Goal: Information Seeking & Learning: Learn about a topic

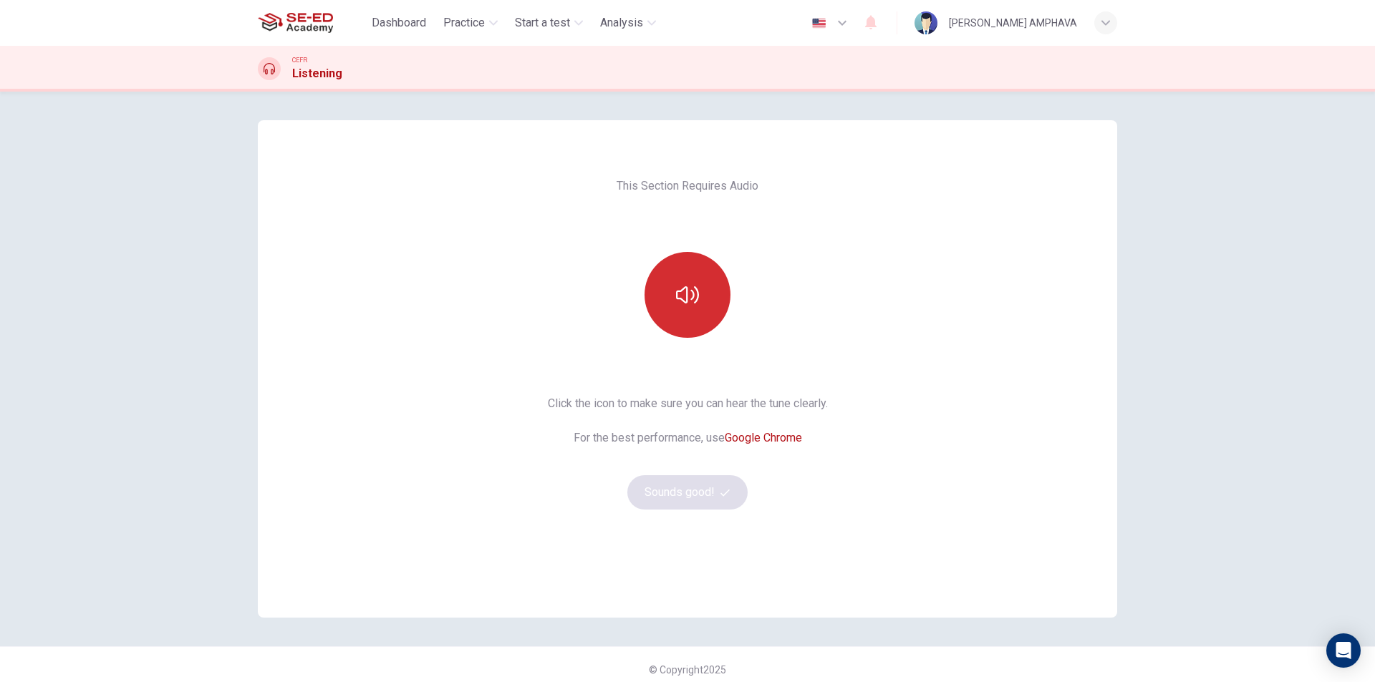
click at [686, 294] on icon "button" at bounding box center [687, 295] width 23 height 23
click at [703, 509] on div "This Section Requires Audio Click the icon to make sure you can hear the tune c…" at bounding box center [687, 369] width 303 height 498
click at [705, 500] on button "Sounds good!" at bounding box center [687, 492] width 120 height 34
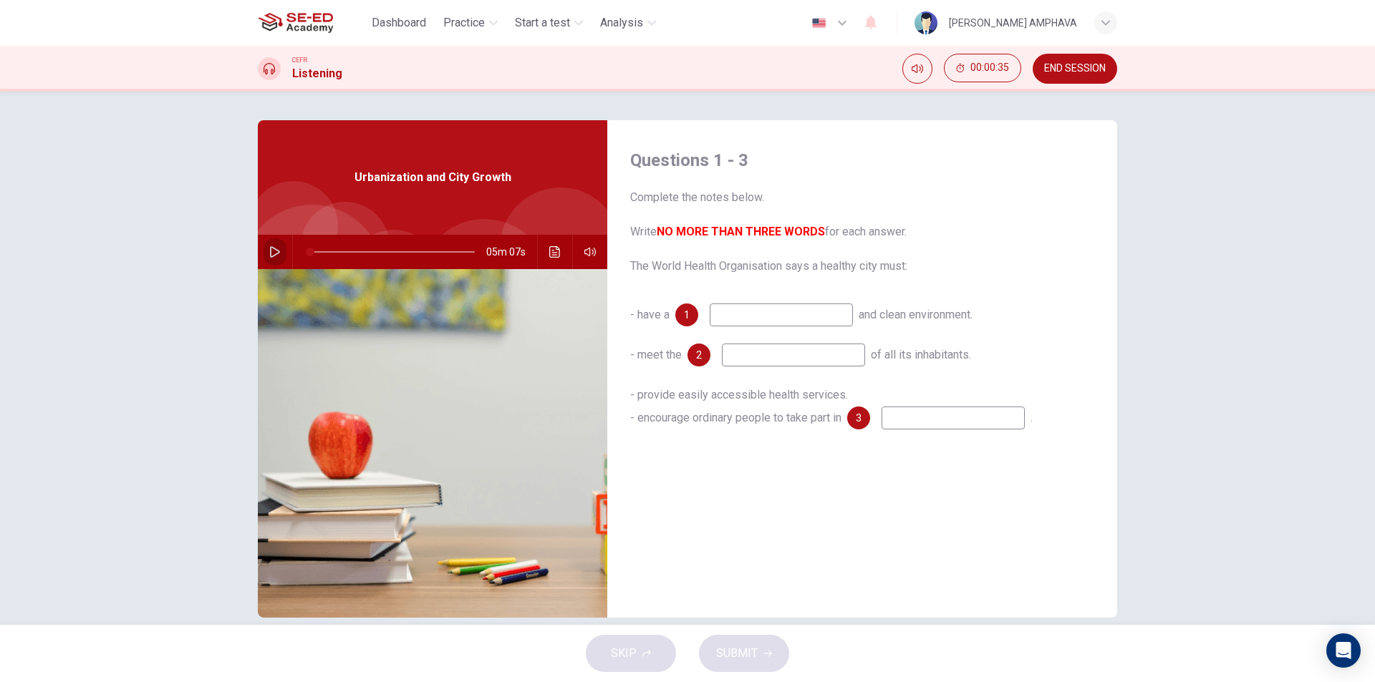
click at [263, 253] on button "button" at bounding box center [274, 252] width 23 height 34
click at [272, 248] on icon "button" at bounding box center [274, 251] width 11 height 11
drag, startPoint x: 251, startPoint y: 254, endPoint x: 268, endPoint y: 253, distance: 17.2
click at [252, 254] on div "Questions 1 - 3 Complete the notes below. Write NO MORE THAN THREE WORDS for ea…" at bounding box center [687, 369] width 905 height 498
click at [269, 253] on icon "button" at bounding box center [274, 251] width 11 height 11
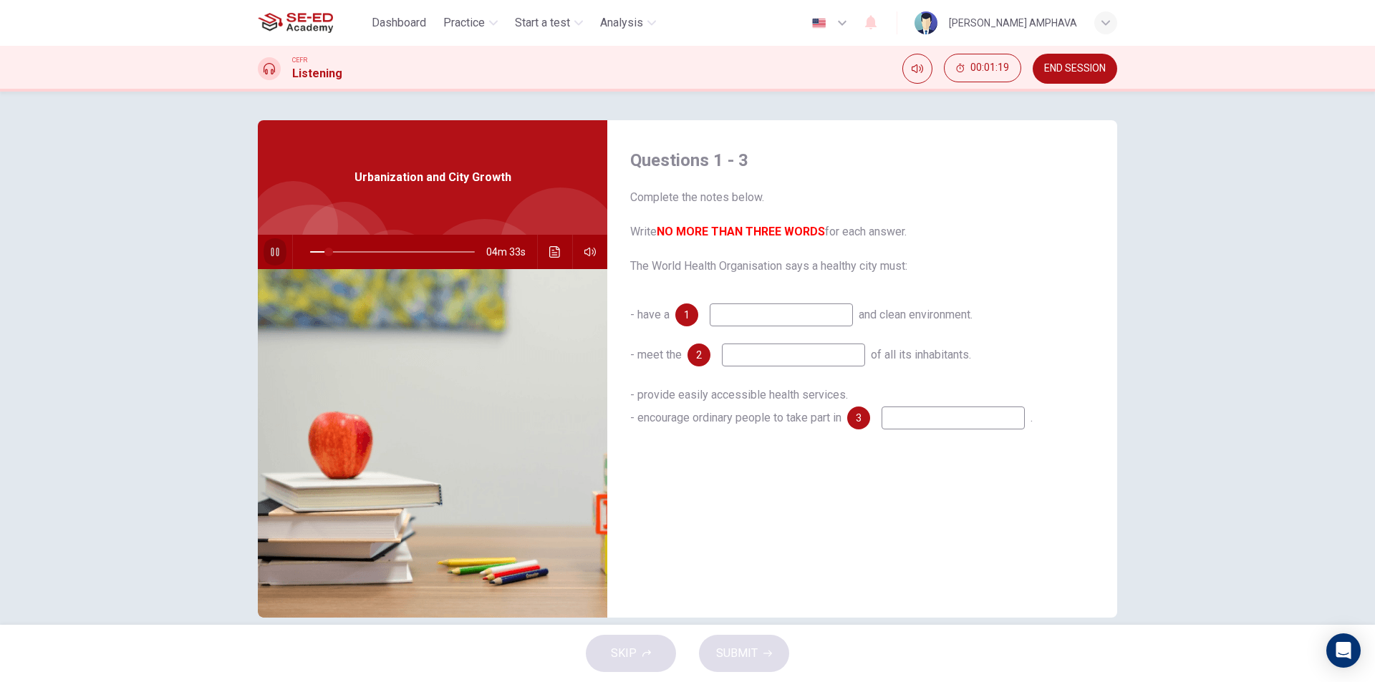
click at [271, 247] on icon "button" at bounding box center [274, 251] width 11 height 11
click at [278, 250] on button "button" at bounding box center [274, 252] width 23 height 34
click at [337, 241] on div at bounding box center [389, 252] width 193 height 34
click at [337, 252] on span at bounding box center [392, 252] width 165 height 20
click at [751, 316] on input at bounding box center [781, 315] width 143 height 23
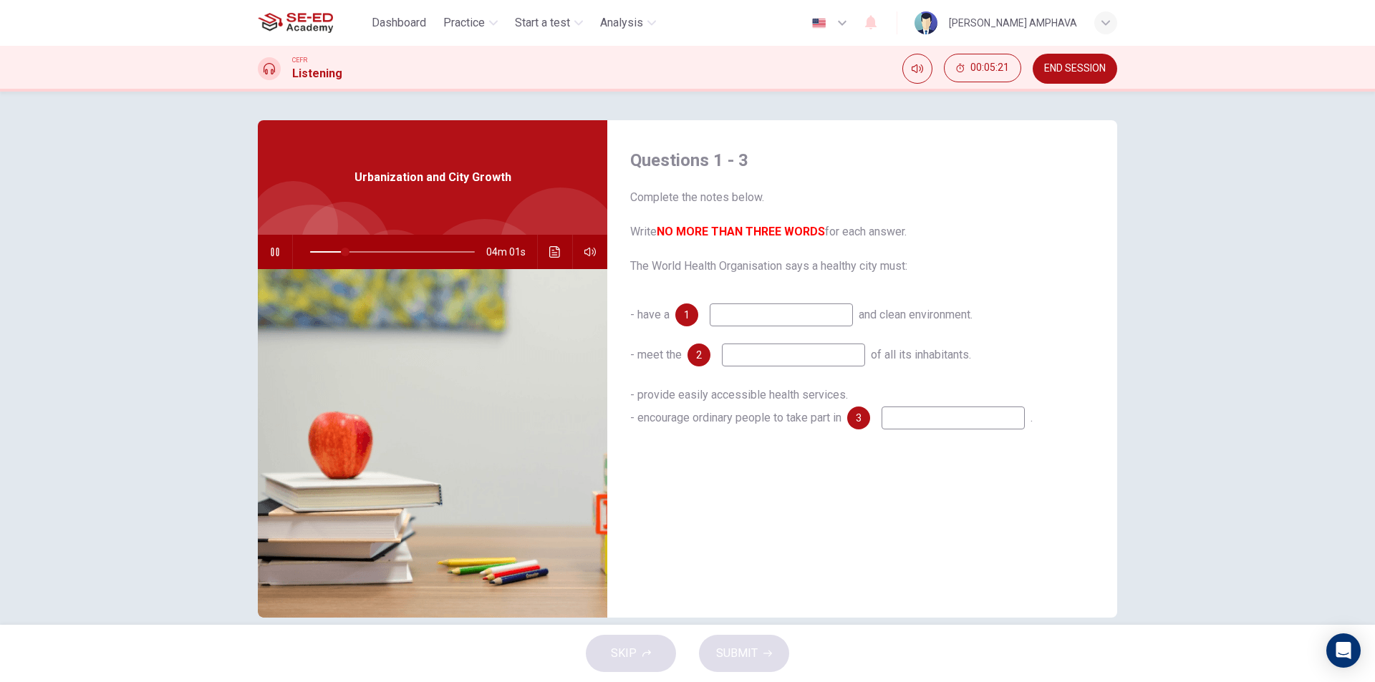
type input "22"
type input "food"
type input "22"
type input "food"
click at [754, 347] on input at bounding box center [793, 355] width 143 height 23
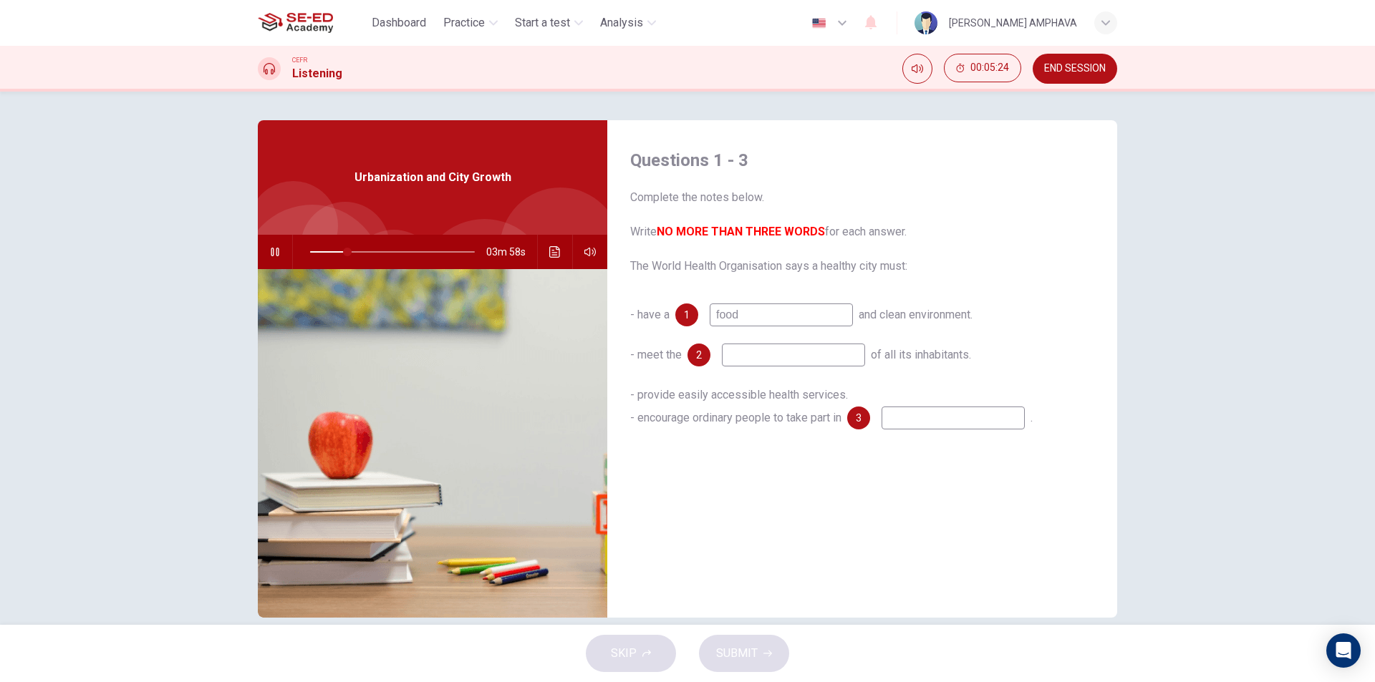
type input "23"
type input "gra"
type input "23"
type input "gra"
type input "23"
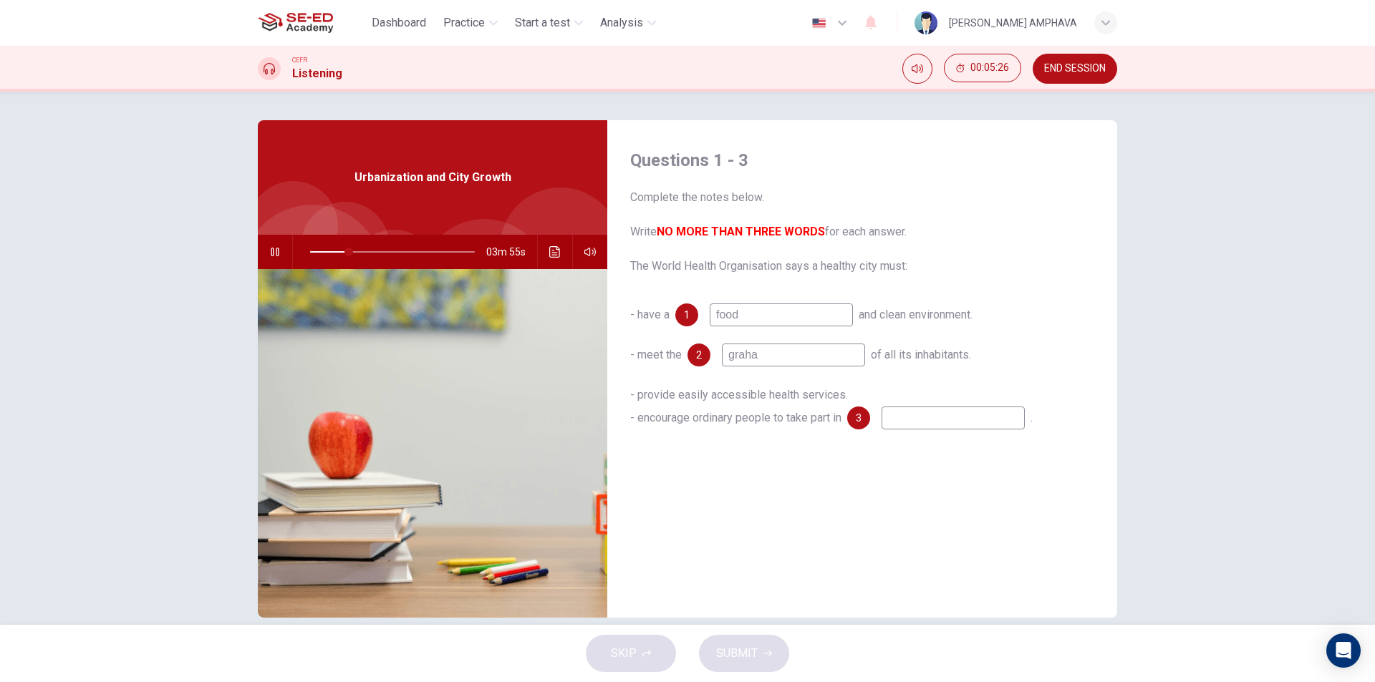
type input "[PERSON_NAME]"
type input "24"
type input "grahams"
type input "24"
type input "grahams"
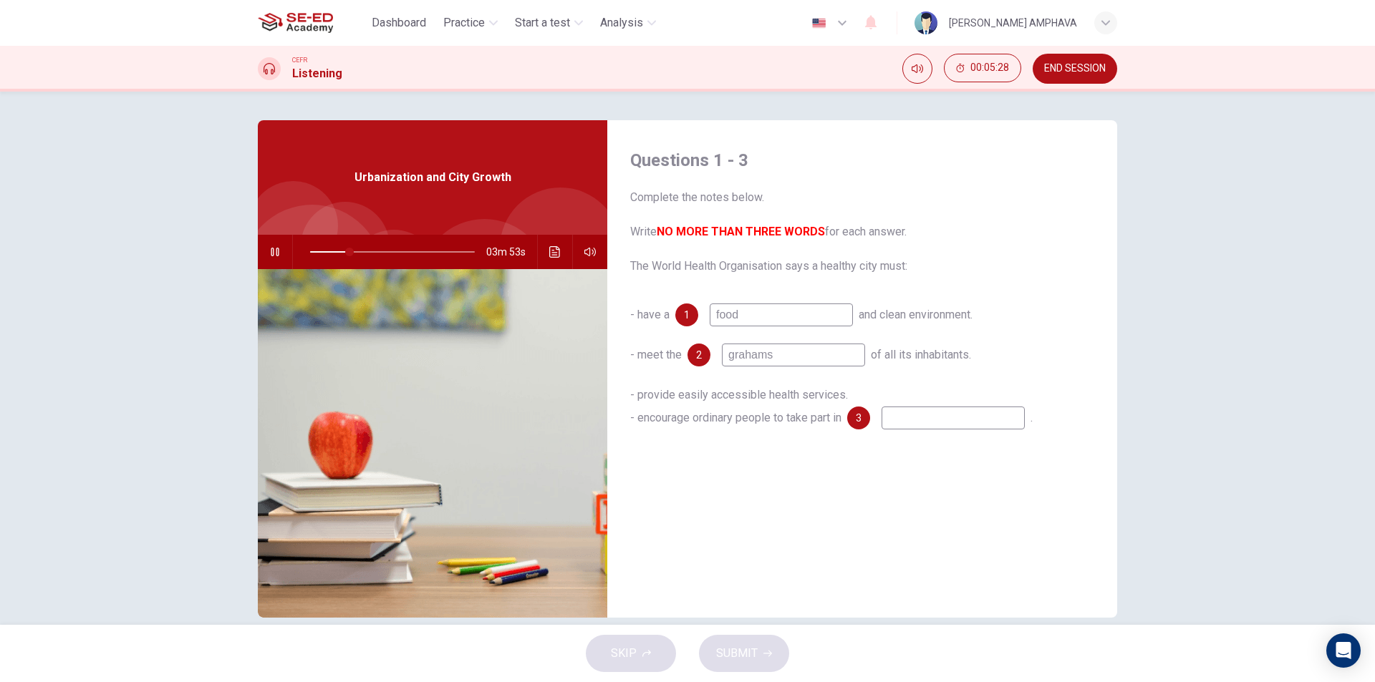
click at [963, 402] on div "- provide easily accessible health services. - encourage ordinary people to tak…" at bounding box center [862, 407] width 464 height 46
click at [951, 417] on input at bounding box center [952, 418] width 143 height 23
type input "25"
type input "k"
type input "25"
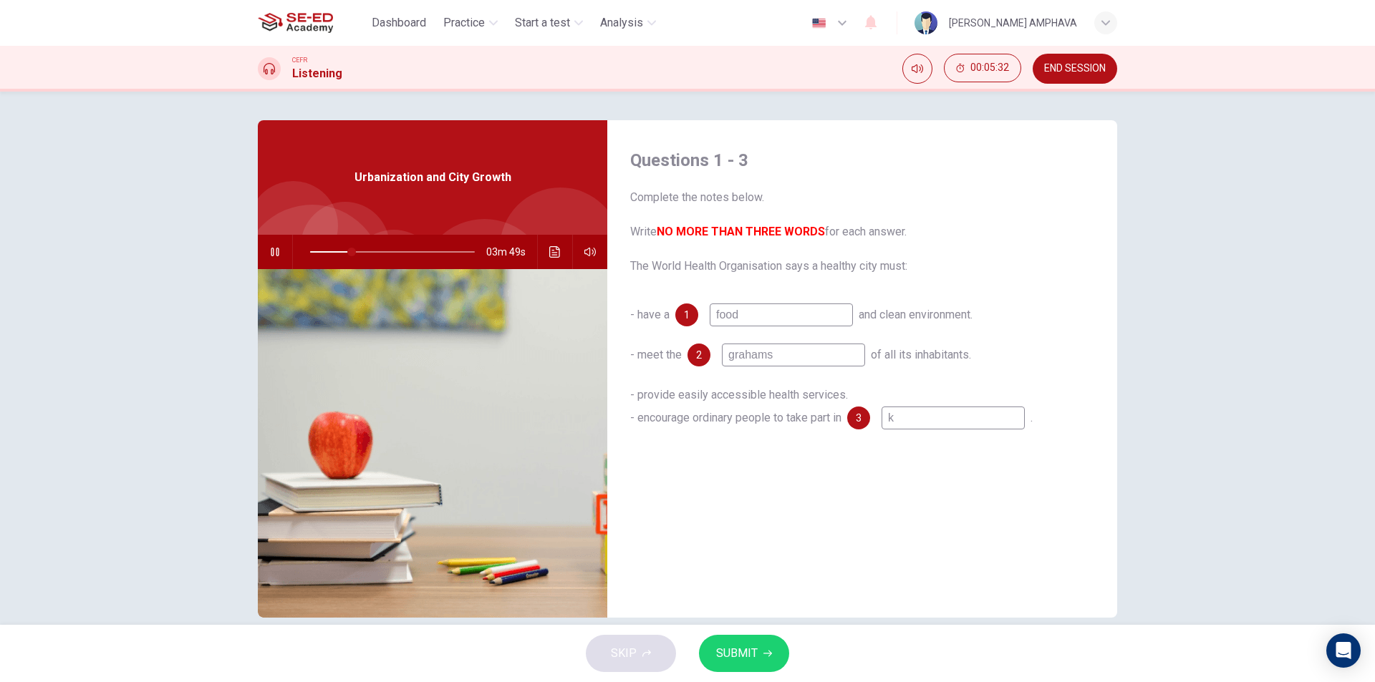
type input "ke"
type input "25"
type input "[PERSON_NAME]"
type input "25"
type input "kend"
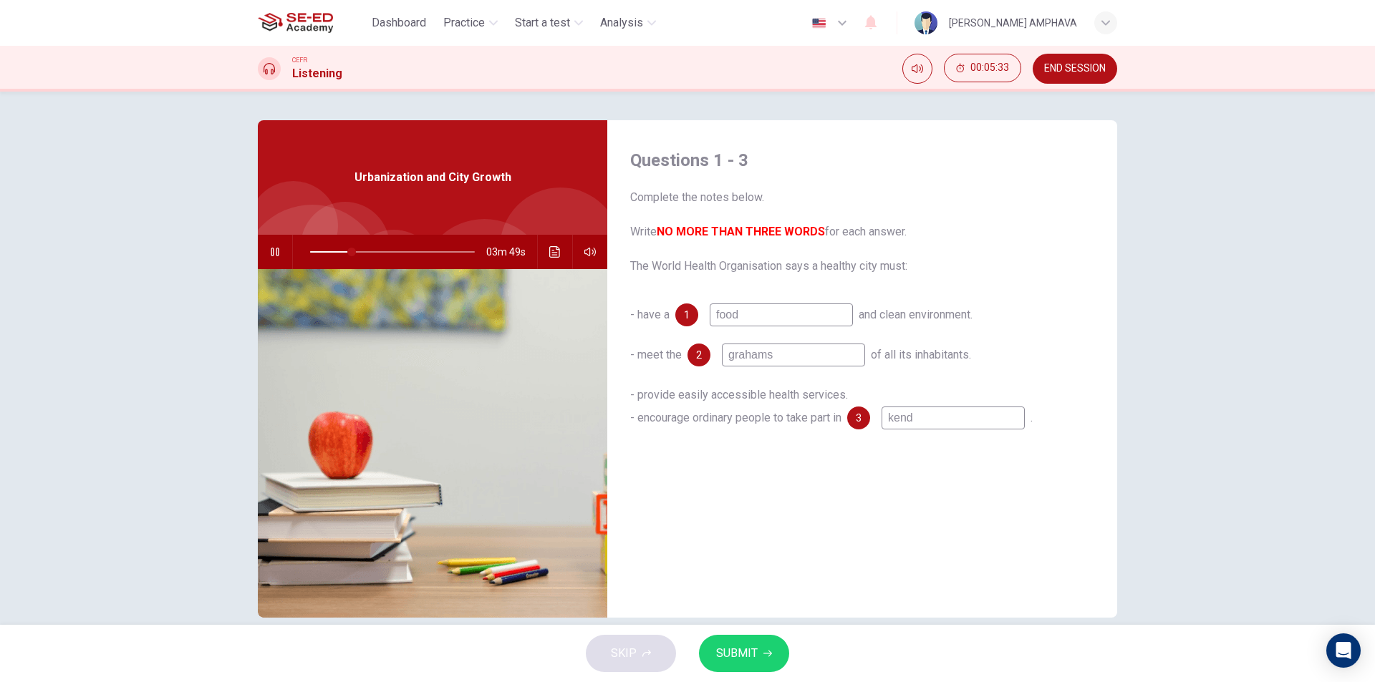
type input "26"
type input "kendr"
type input "26"
type input "kendri"
type input "26"
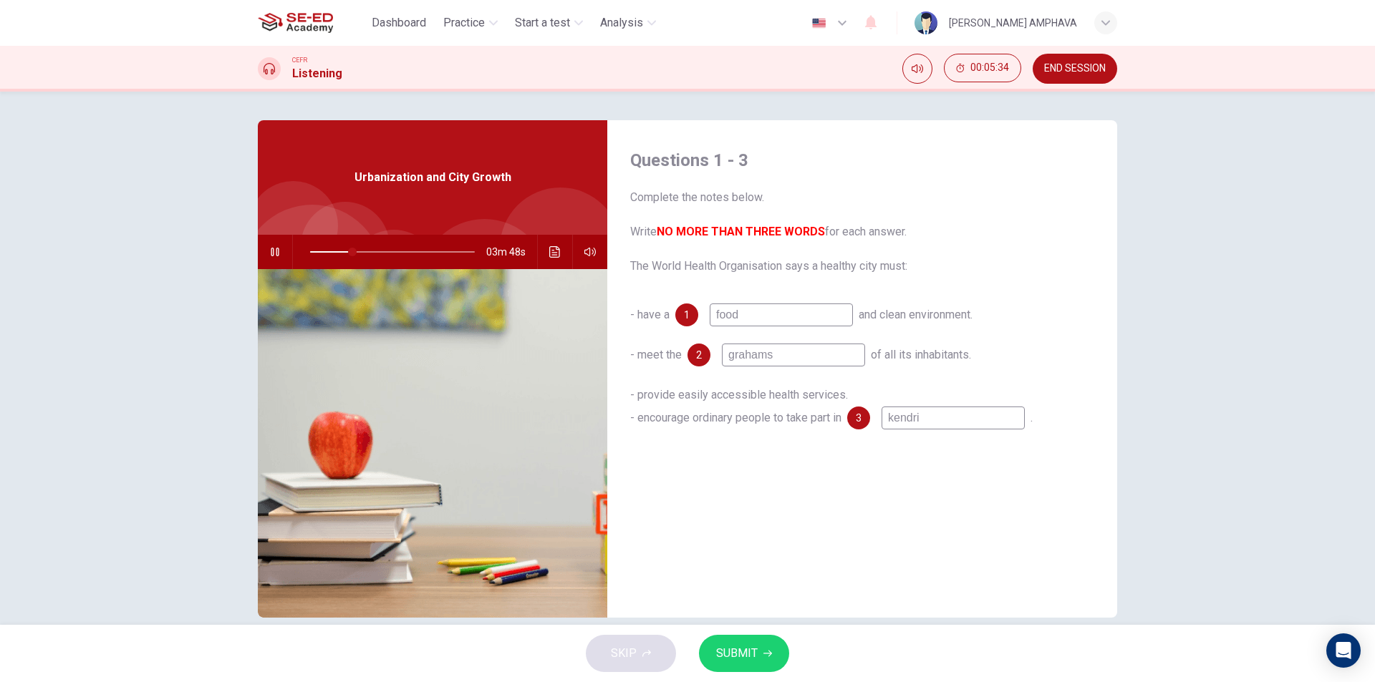
type input "[PERSON_NAME]"
type input "26"
type input "[PERSON_NAME]"
click at [924, 423] on input "[PERSON_NAME]" at bounding box center [952, 418] width 143 height 23
click at [925, 423] on input "[PERSON_NAME]" at bounding box center [952, 418] width 143 height 23
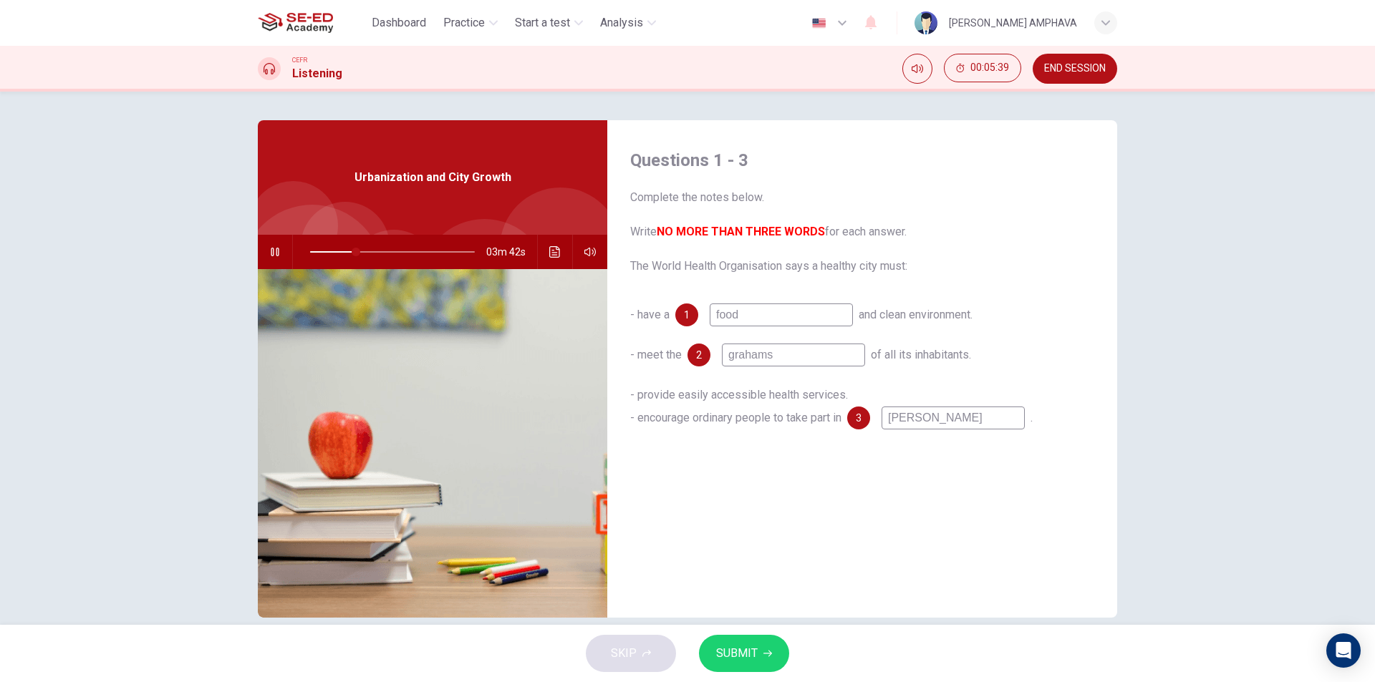
click at [931, 420] on input "[PERSON_NAME]" at bounding box center [952, 418] width 143 height 23
type input "28"
click at [926, 420] on input "[PERSON_NAME]" at bounding box center [952, 418] width 143 height 23
type input "kendrik"
type input "29"
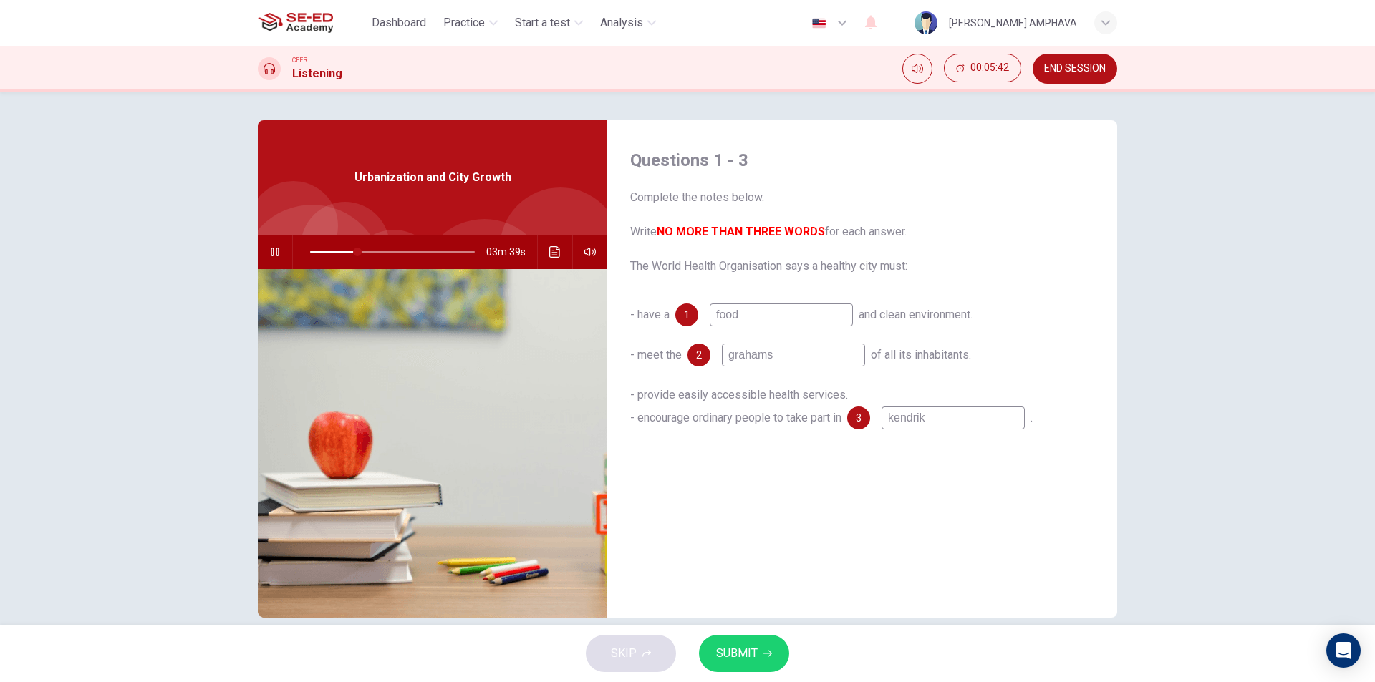
type input "[PERSON_NAME]"
type input "29"
type input "[PERSON_NAME]"
click at [773, 650] on button "SUBMIT" at bounding box center [744, 653] width 90 height 37
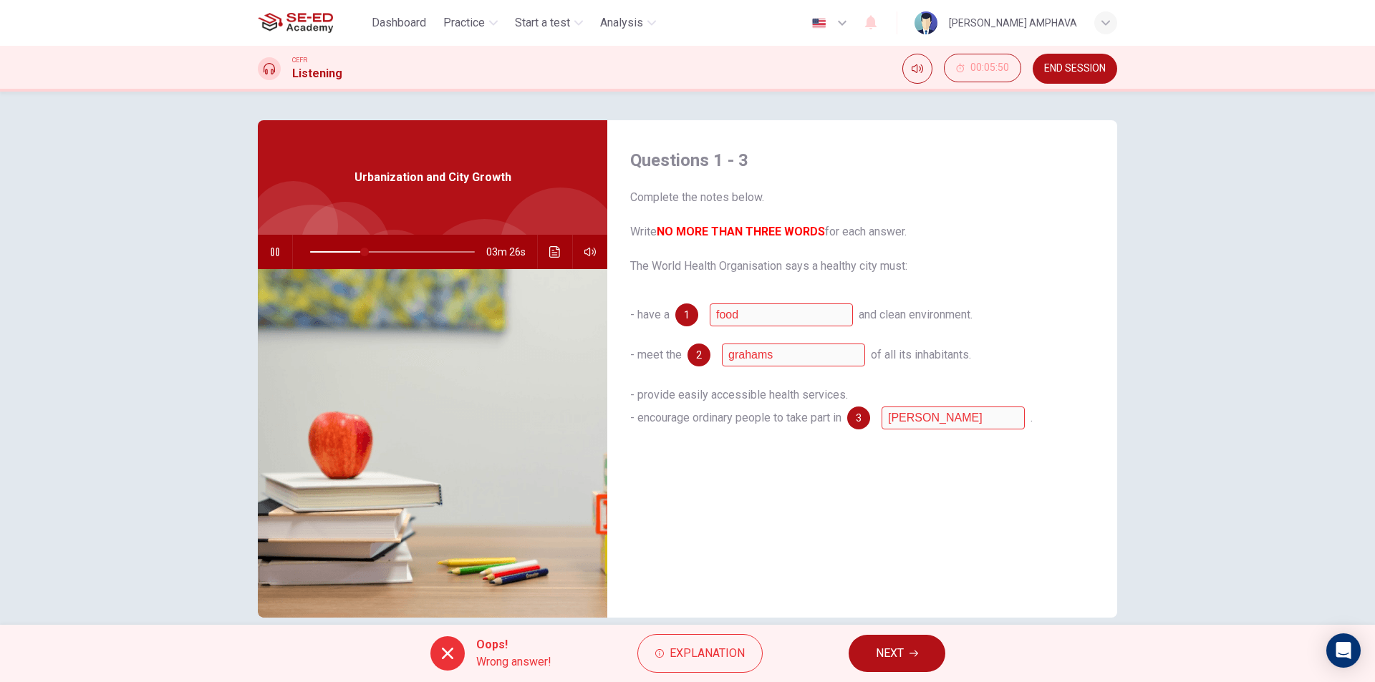
click at [904, 674] on div "Oops! Wrong answer! Explanation NEXT" at bounding box center [687, 653] width 1375 height 57
click at [903, 654] on span "NEXT" at bounding box center [890, 654] width 28 height 20
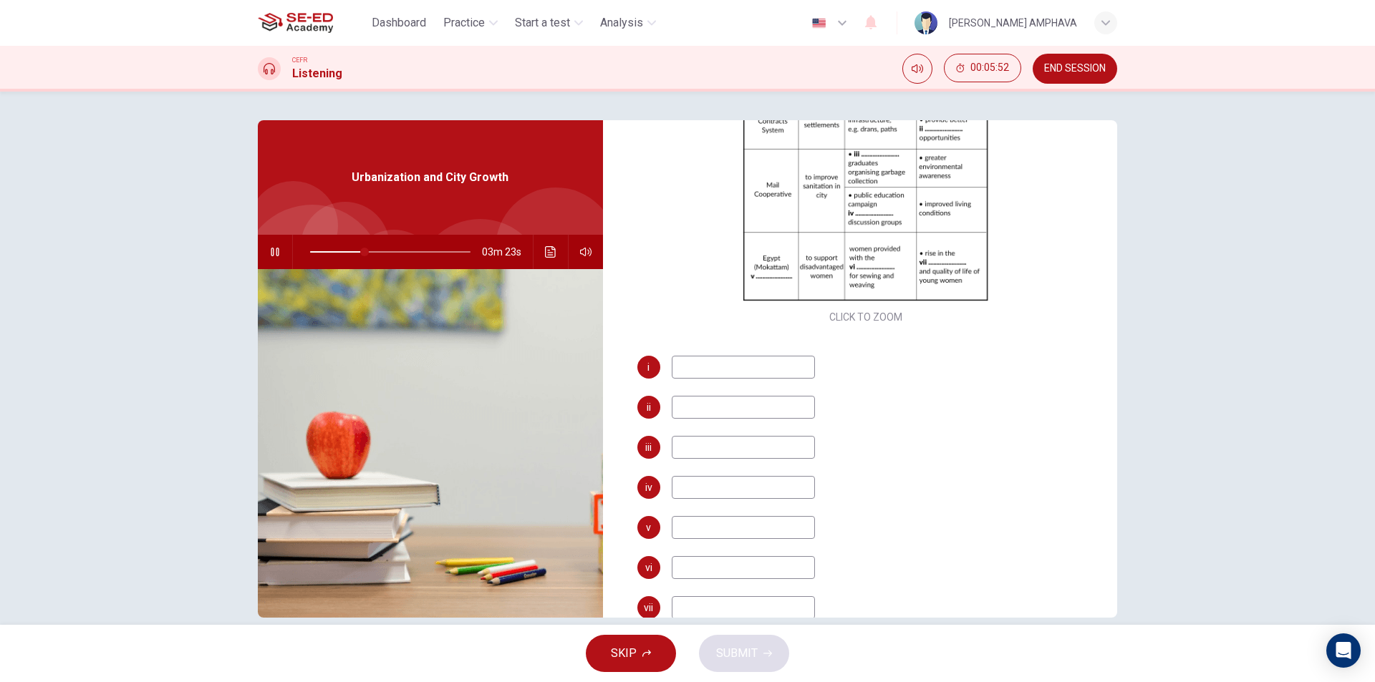
scroll to position [245, 0]
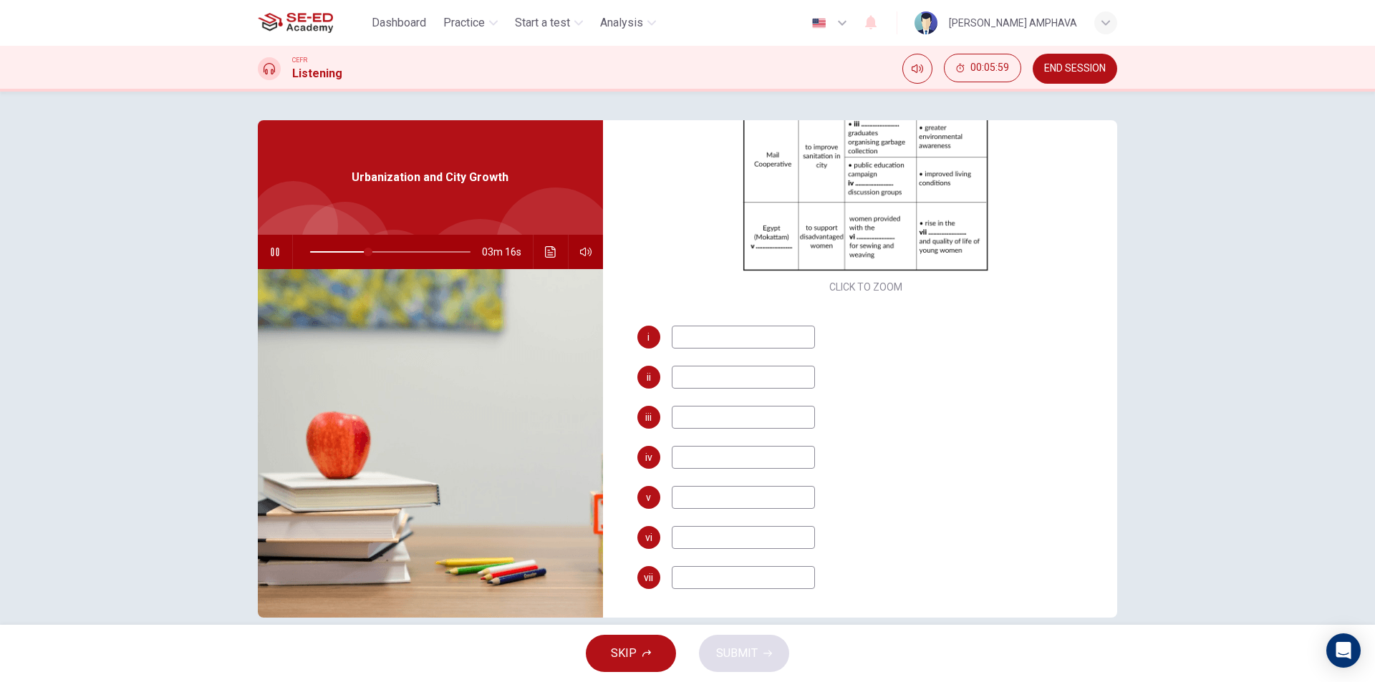
click at [712, 342] on input at bounding box center [743, 337] width 143 height 23
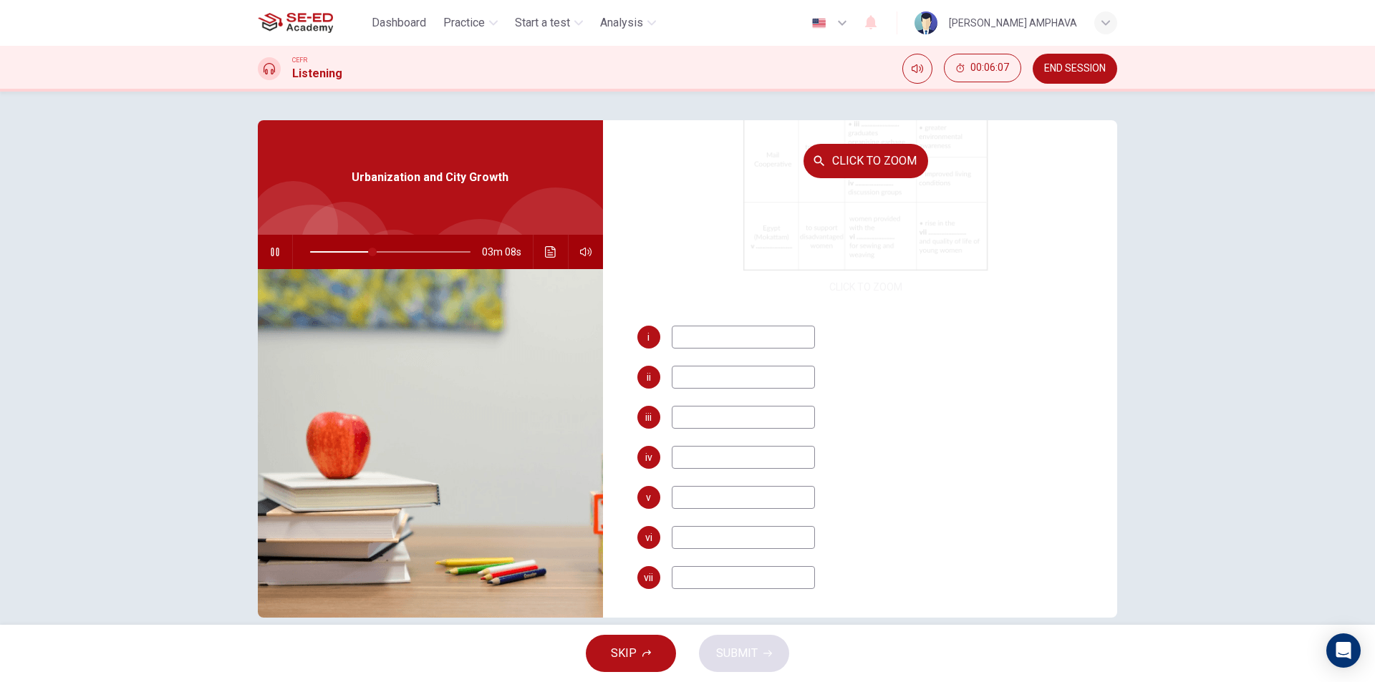
type input "39"
type input "im"
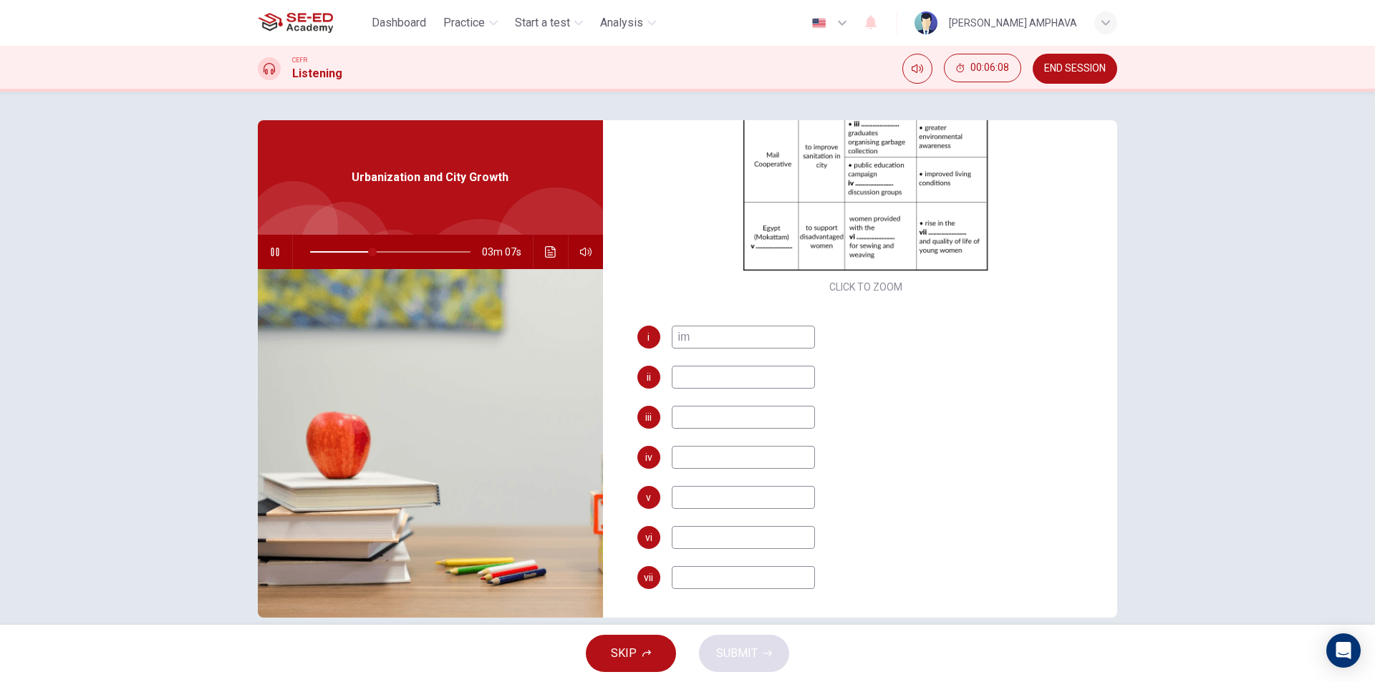
type input "39"
type input "im"
click at [732, 370] on input at bounding box center [743, 377] width 143 height 23
type input "40"
type input "o0n"
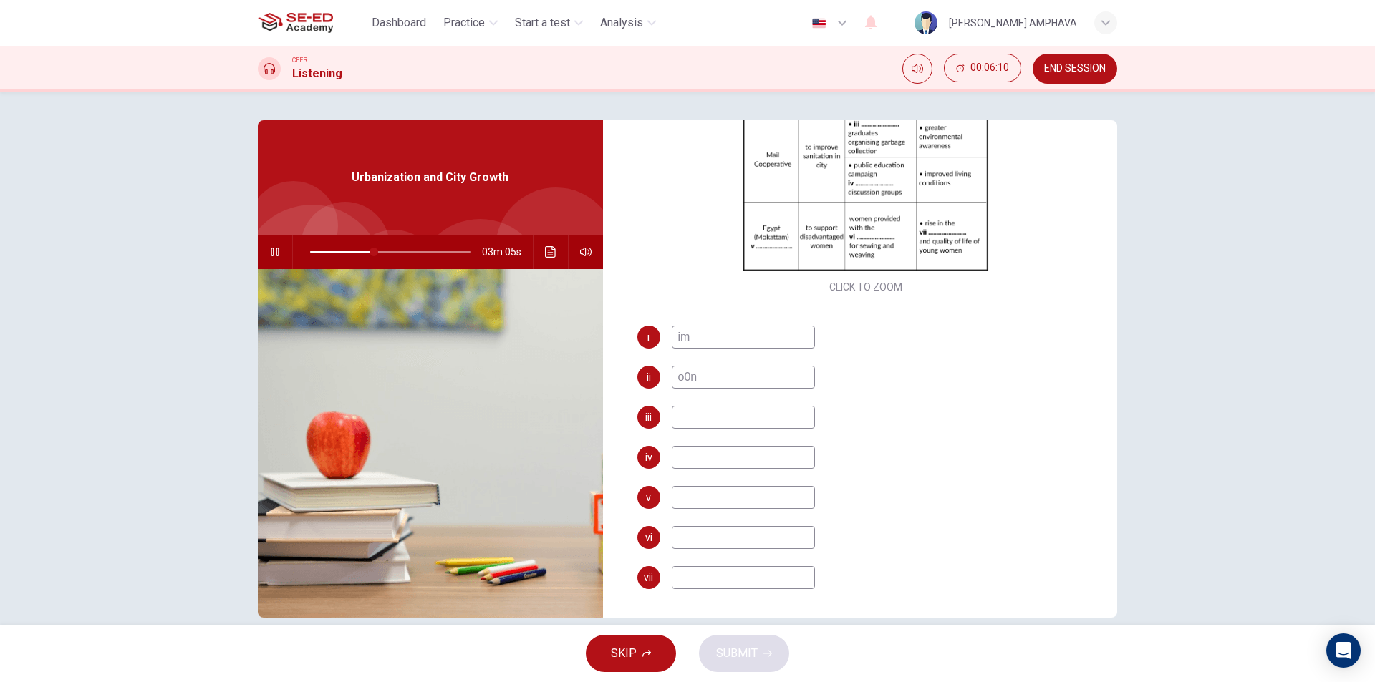
type input "40"
type input "o"
type input "40"
type input "on"
type input "41"
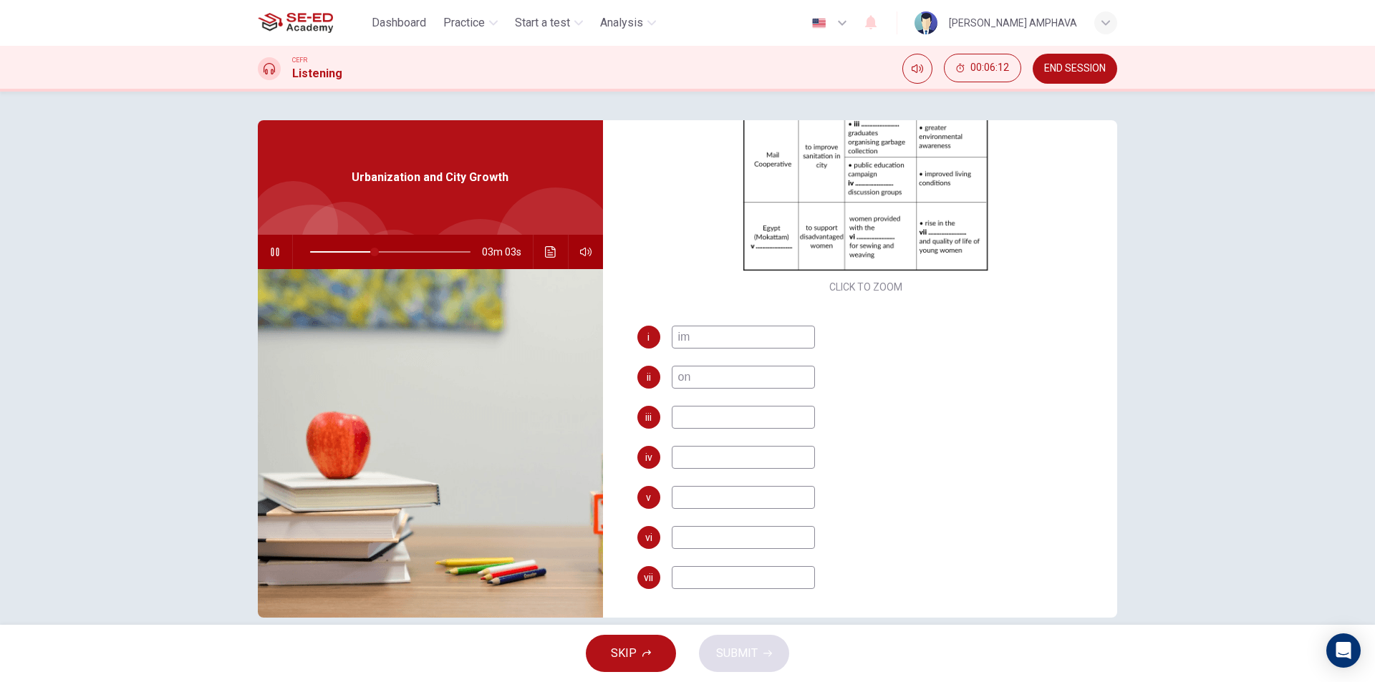
type input "on"
click at [706, 424] on input at bounding box center [743, 417] width 143 height 23
click at [711, 340] on input "im" at bounding box center [743, 337] width 143 height 23
type input "42"
drag, startPoint x: 697, startPoint y: 374, endPoint x: 662, endPoint y: 369, distance: 34.7
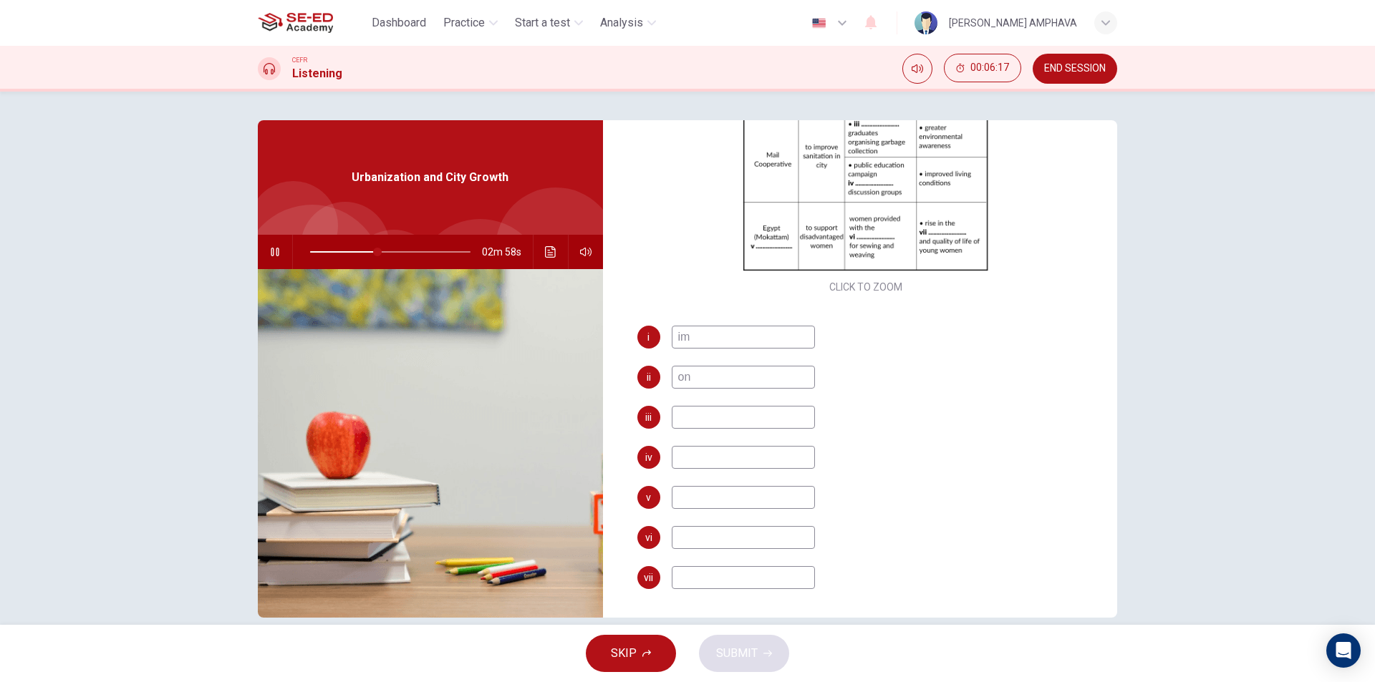
click at [662, 369] on div "ii on" at bounding box center [866, 377] width 458 height 23
click at [707, 342] on input "im" at bounding box center [743, 337] width 143 height 23
click at [697, 364] on div "i im ii iii iv v vi vii" at bounding box center [866, 472] width 458 height 292
click at [692, 379] on input at bounding box center [743, 377] width 143 height 23
type input "44"
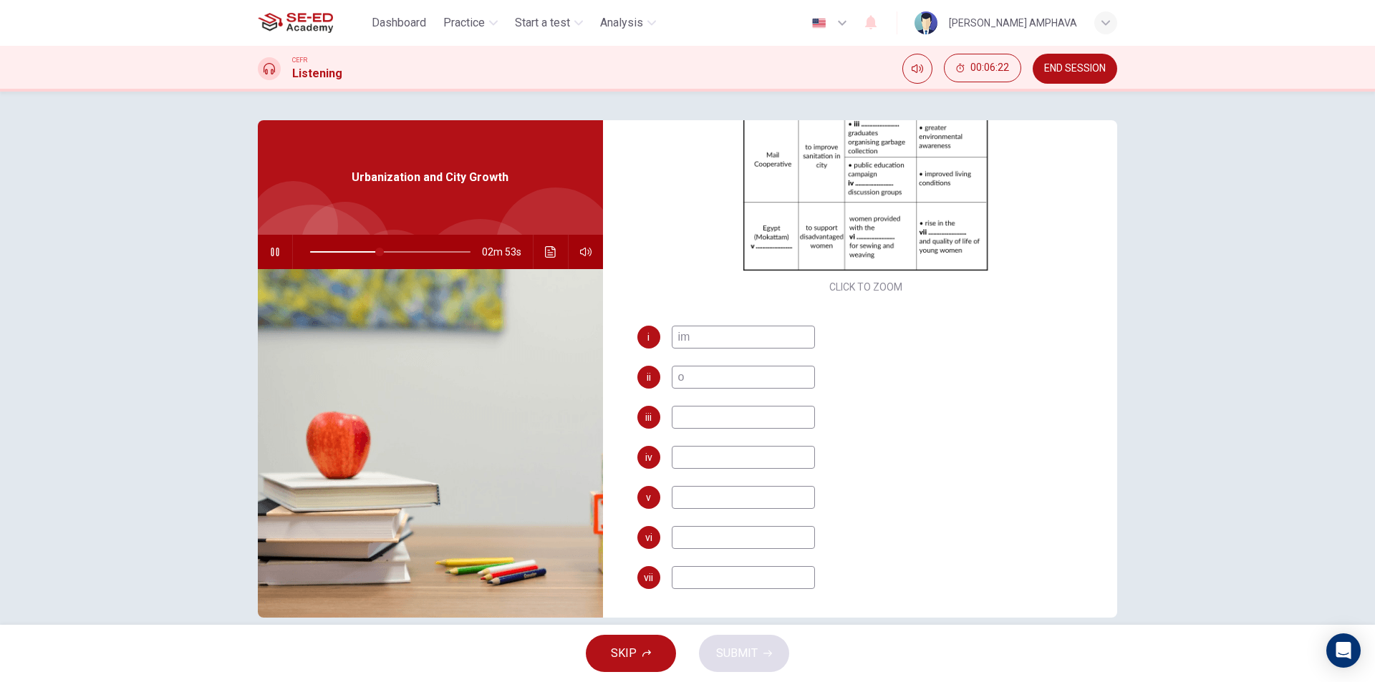
type input "on"
type input "44"
type input "on"
click at [693, 410] on input at bounding box center [743, 417] width 143 height 23
type input "44"
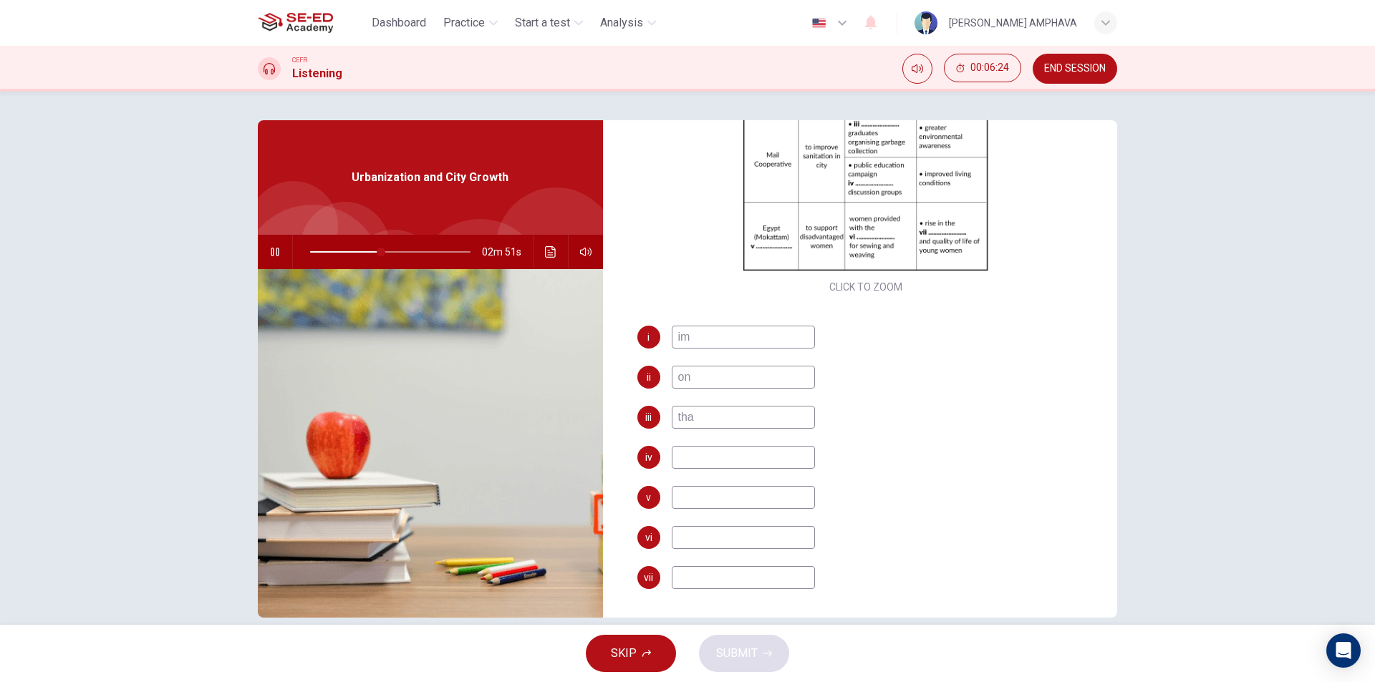
type input "that"
type input "45"
type input "that"
click at [689, 451] on input at bounding box center [743, 457] width 143 height 23
type input "45"
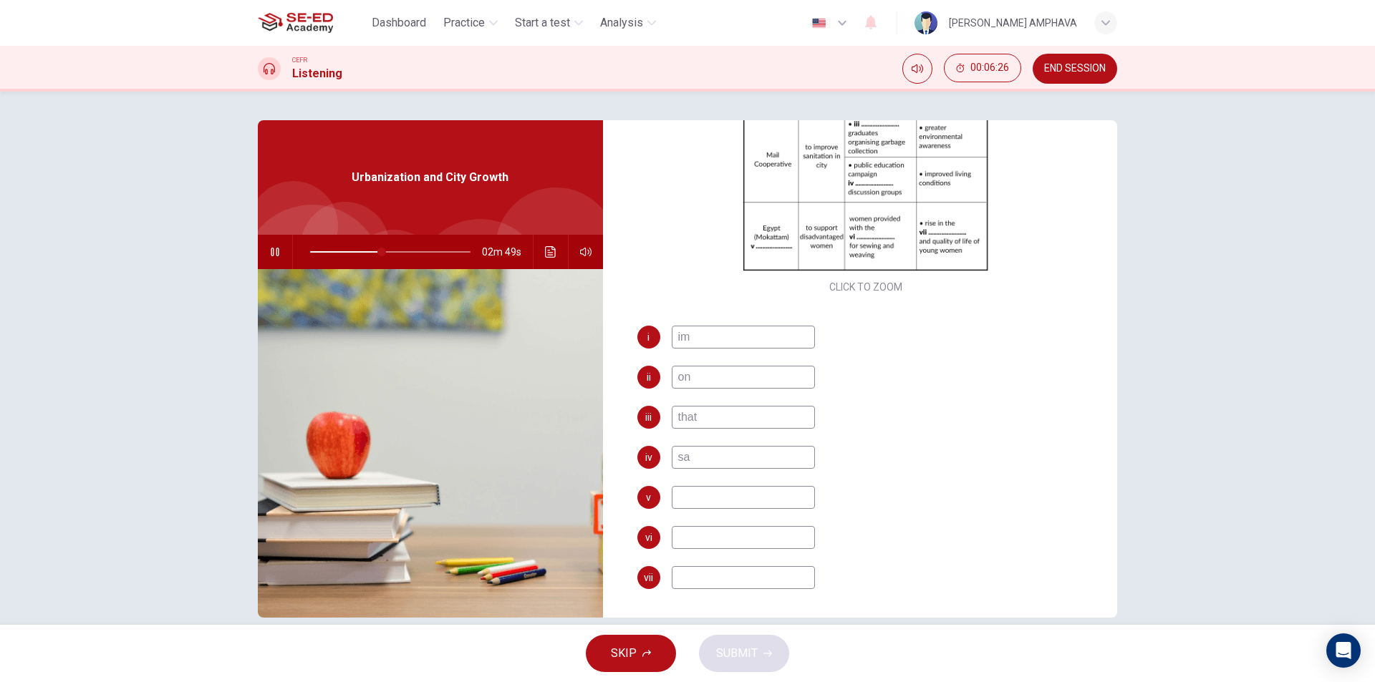
type input "sad"
type input "45"
type input "sad"
click at [707, 493] on input at bounding box center [743, 497] width 143 height 23
type input "asd"
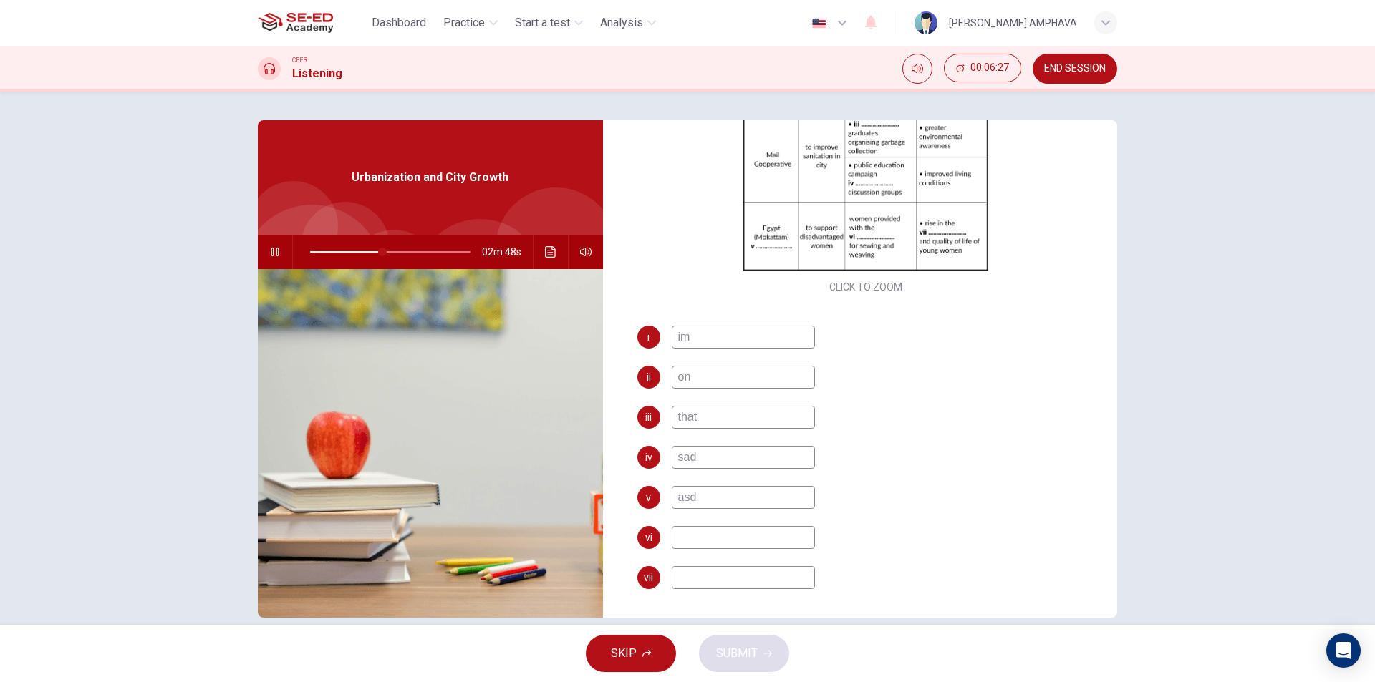
type input "46"
type input "asd"
click at [695, 526] on div "i im ii on iii that iv sad v asd vi vii" at bounding box center [866, 472] width 458 height 292
click at [695, 538] on input at bounding box center [743, 537] width 143 height 23
type input "asd"
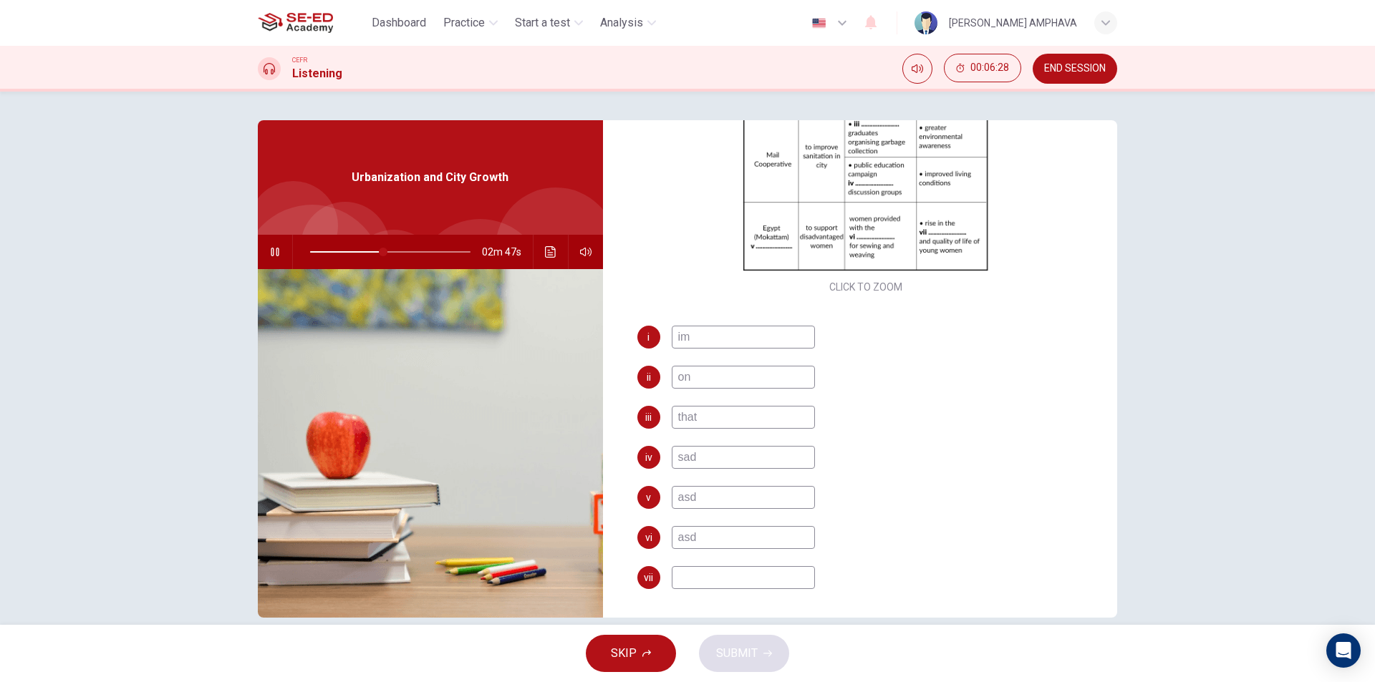
type input "46"
type input "asd"
click at [693, 574] on input at bounding box center [743, 577] width 143 height 23
type input "46"
type input "a"
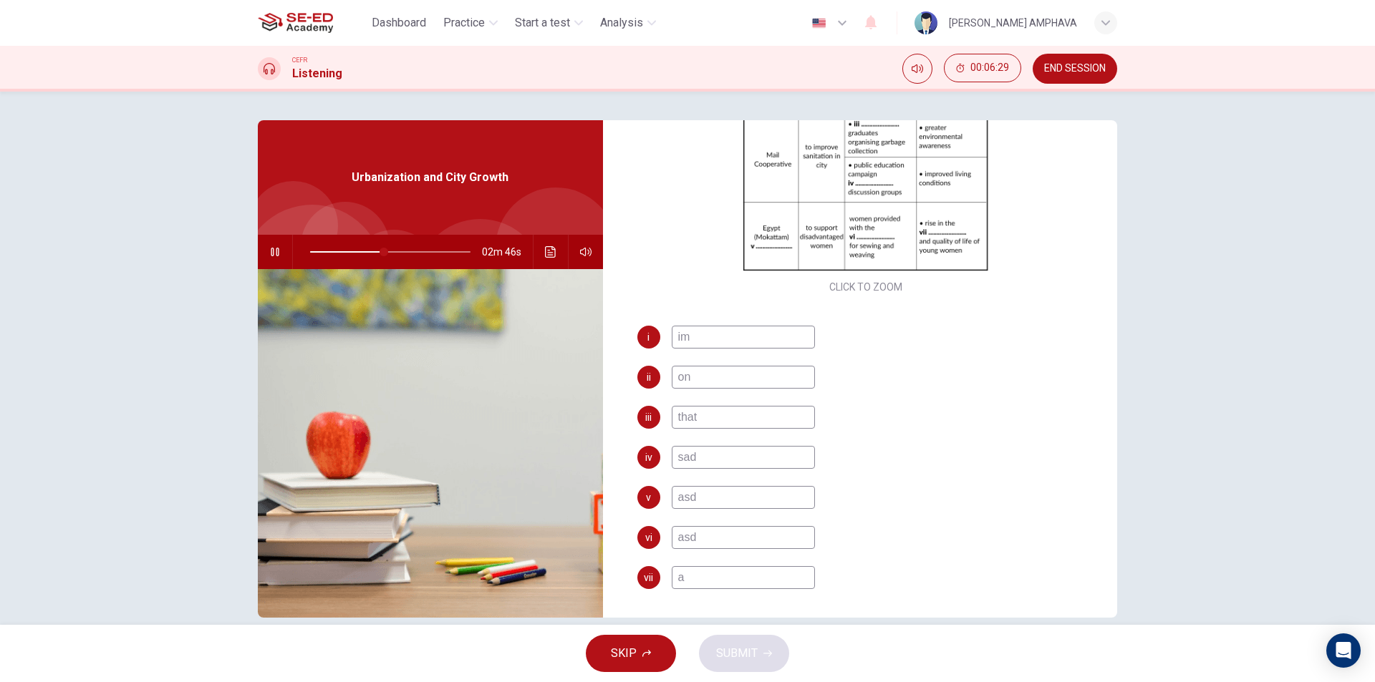
type input "46"
type input "as"
type input "46"
type input "asd"
click at [747, 650] on span "SUBMIT" at bounding box center [737, 654] width 42 height 20
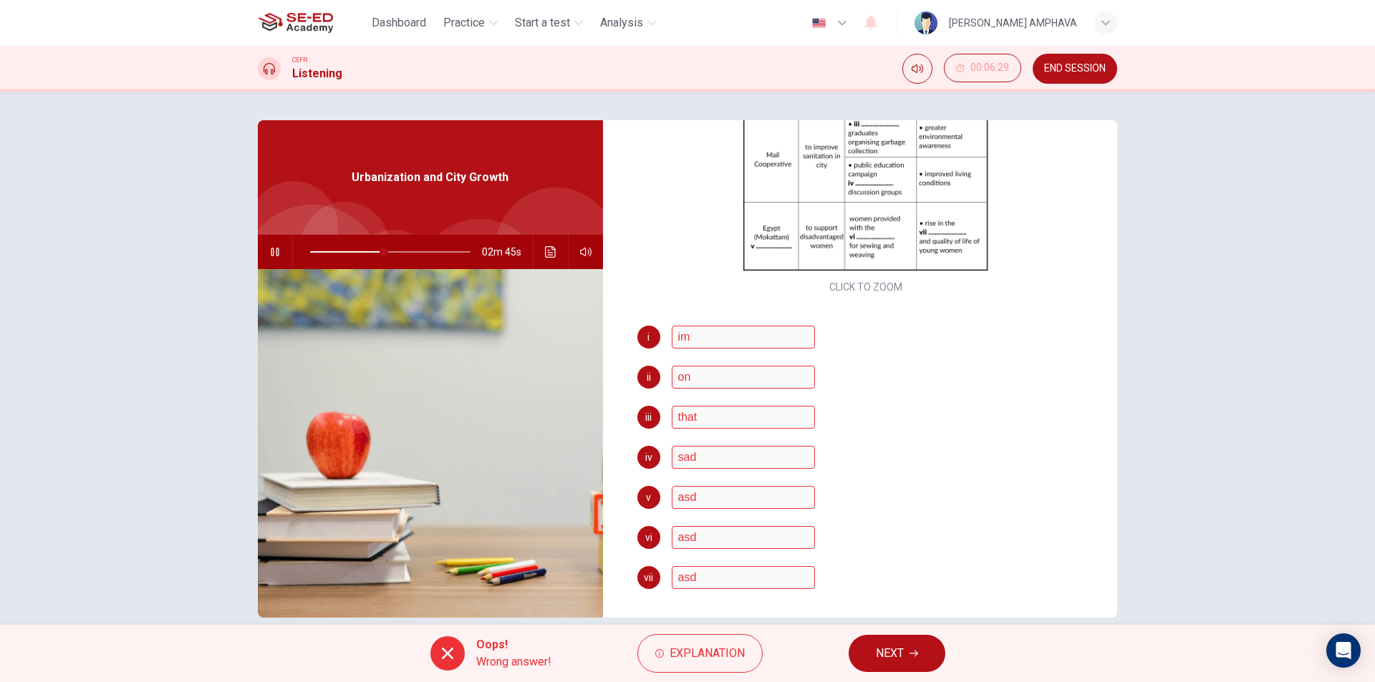
type input "47"
click at [885, 652] on span "NEXT" at bounding box center [890, 654] width 28 height 20
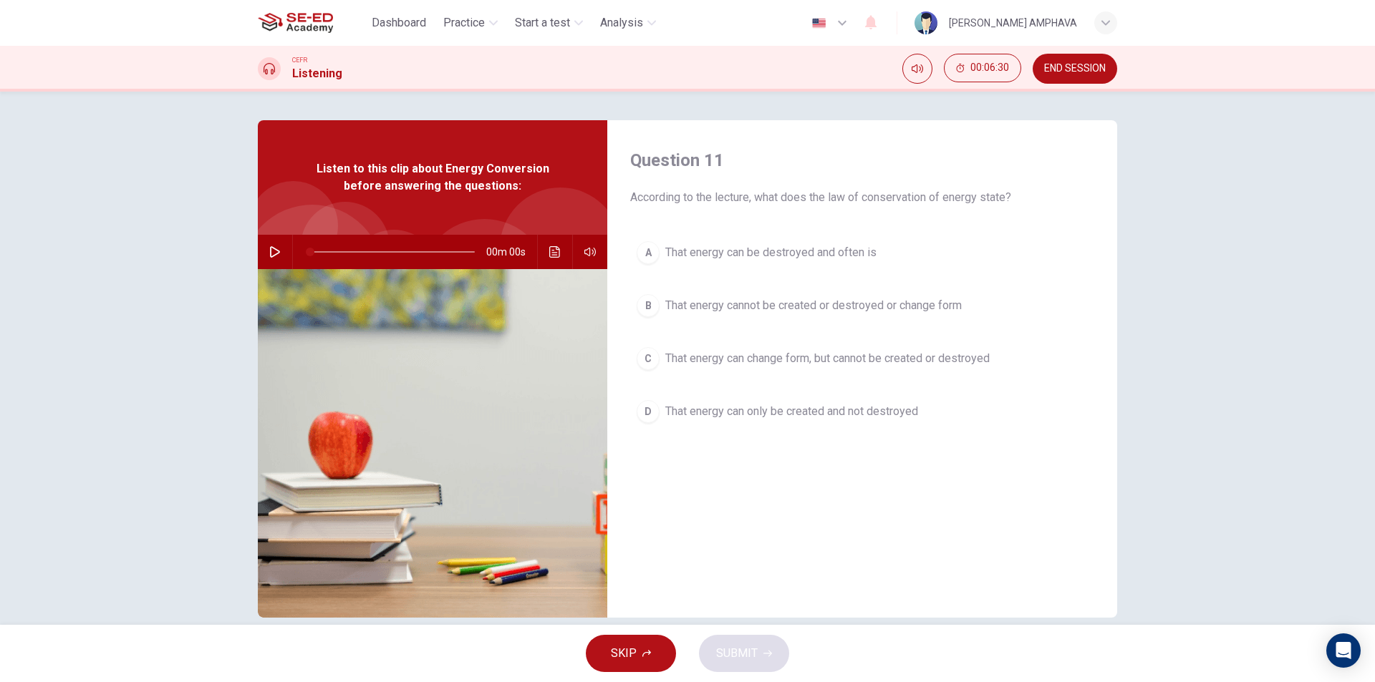
click at [259, 253] on div "00m 00s" at bounding box center [432, 252] width 349 height 34
click at [281, 252] on button "button" at bounding box center [274, 252] width 23 height 34
click at [1189, 294] on div "Question 11 According to the lecture, what does the law of conservation of ener…" at bounding box center [687, 358] width 1375 height 533
click at [767, 299] on span "That energy cannot be created or destroyed or change form" at bounding box center [813, 305] width 296 height 17
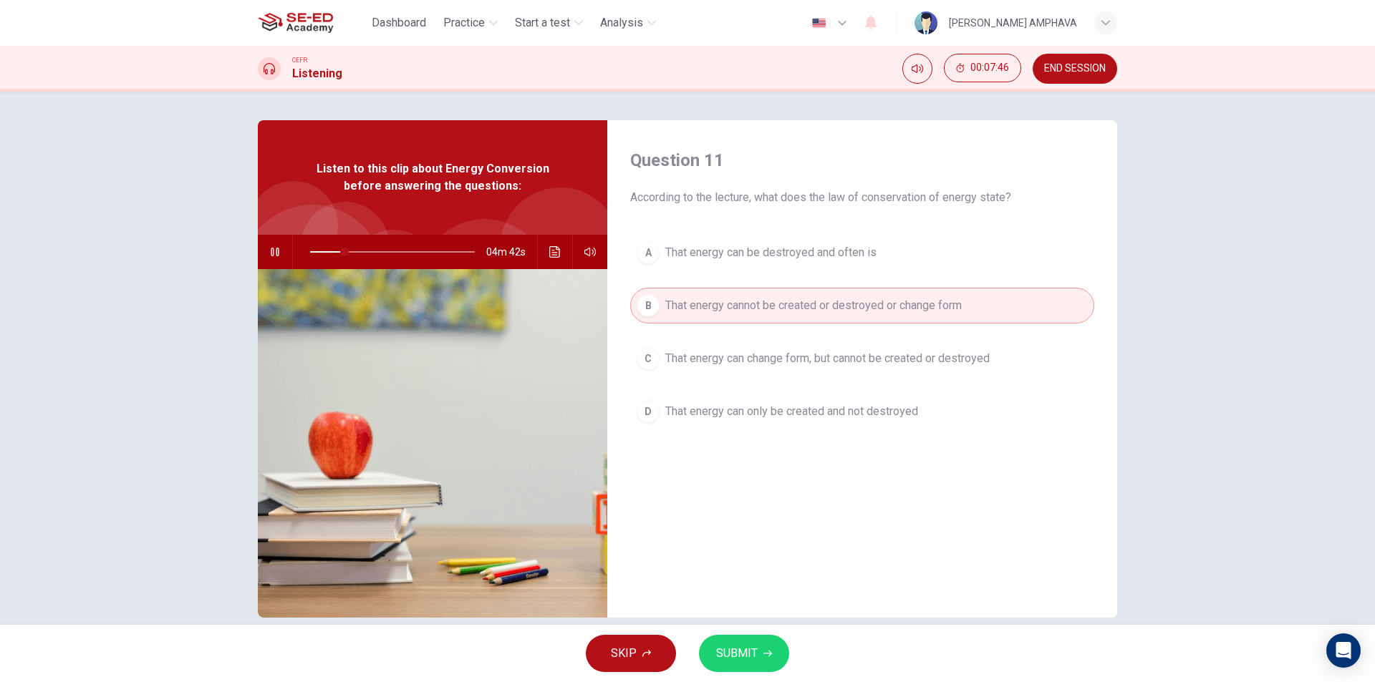
click at [737, 661] on span "SUBMIT" at bounding box center [737, 654] width 42 height 20
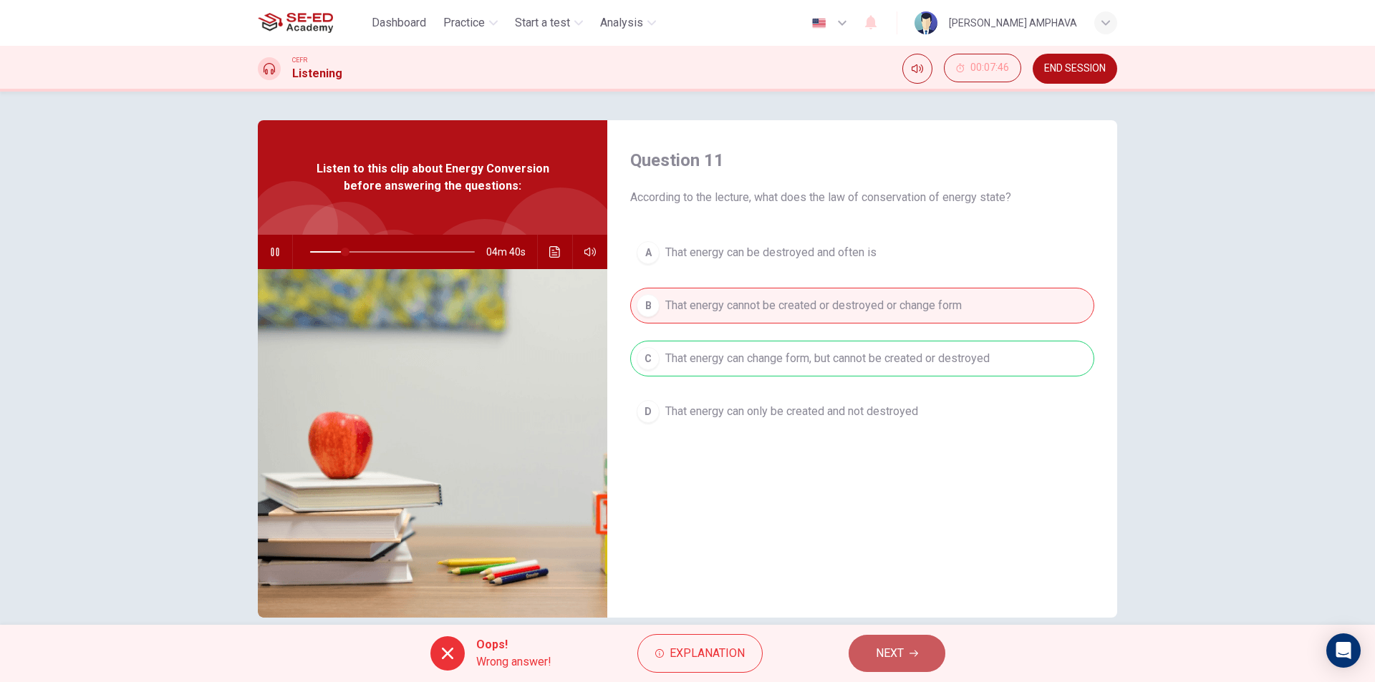
click at [897, 664] on button "NEXT" at bounding box center [896, 653] width 97 height 37
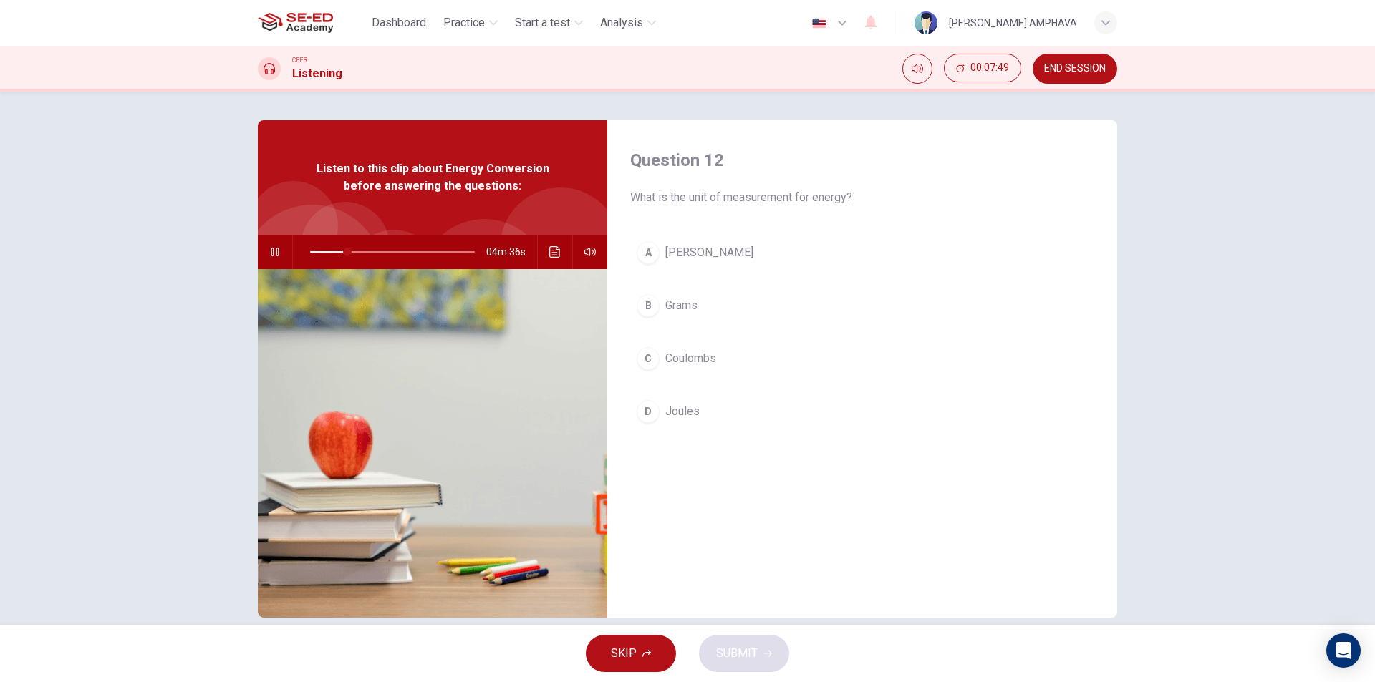
click at [717, 405] on button "D Joules" at bounding box center [862, 412] width 464 height 36
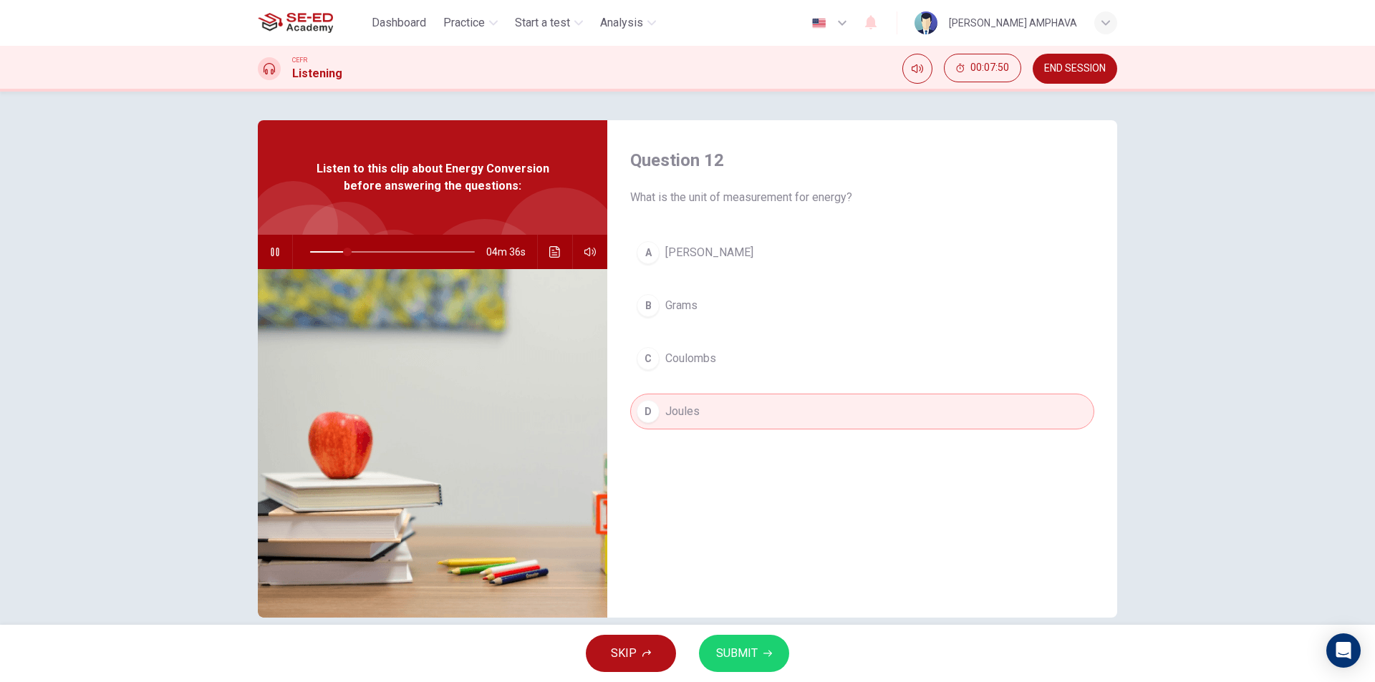
drag, startPoint x: 751, startPoint y: 634, endPoint x: 751, endPoint y: 655, distance: 20.8
click at [751, 635] on div "SKIP SUBMIT" at bounding box center [687, 653] width 1375 height 57
click at [751, 655] on span "SUBMIT" at bounding box center [737, 654] width 42 height 20
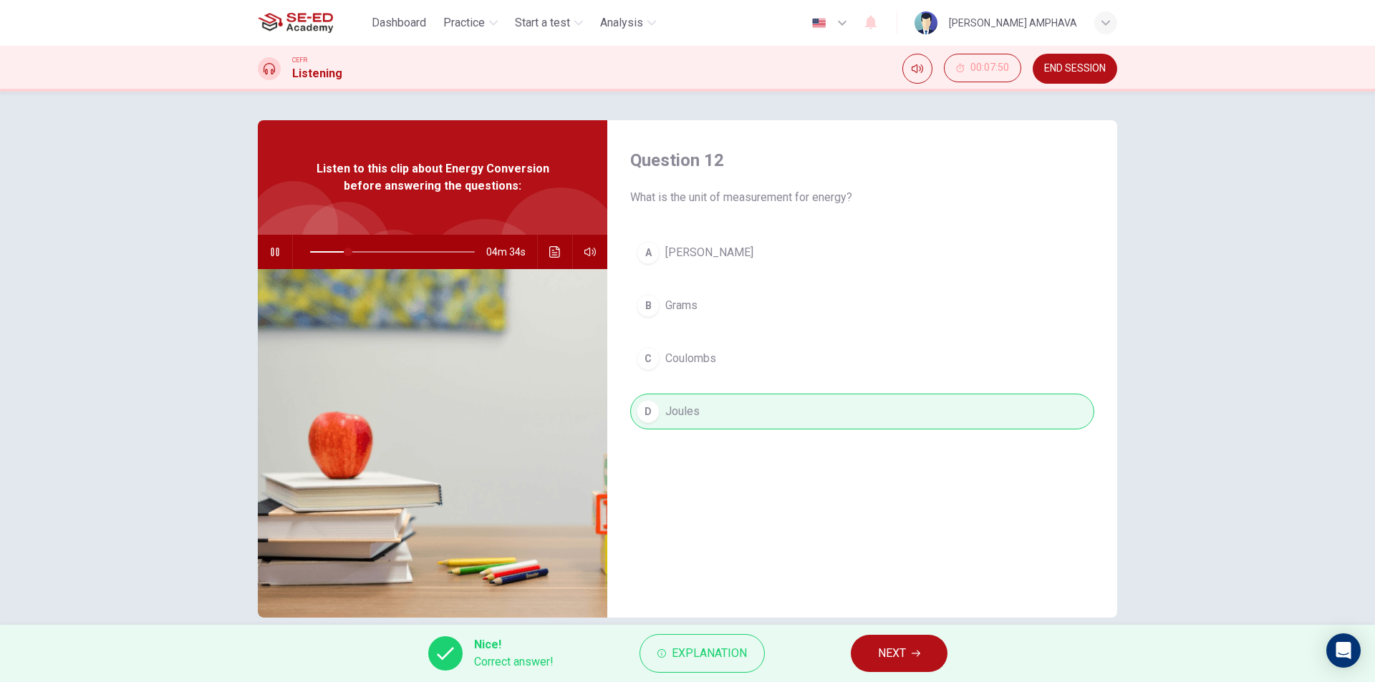
click at [879, 658] on span "NEXT" at bounding box center [892, 654] width 28 height 20
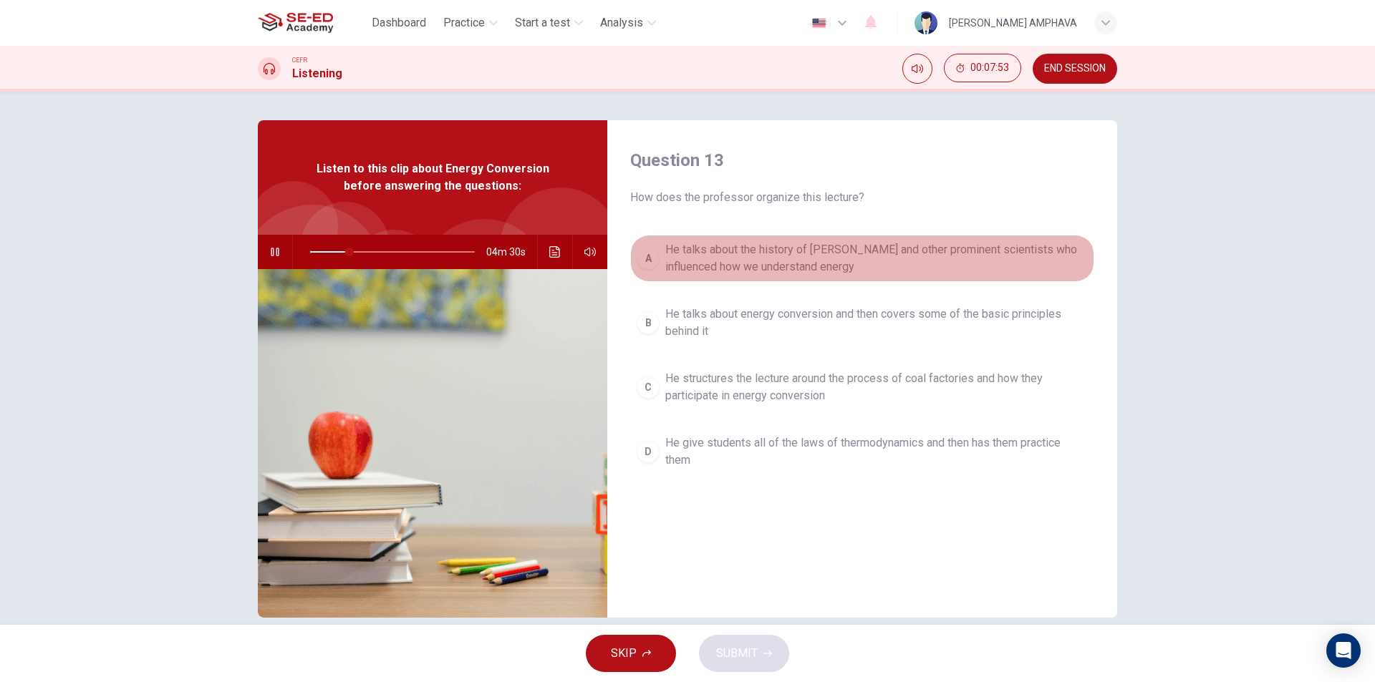
drag, startPoint x: 775, startPoint y: 256, endPoint x: 786, endPoint y: 408, distance: 152.2
click at [775, 264] on span "He talks about the history of [PERSON_NAME] and other prominent scientists who …" at bounding box center [876, 258] width 422 height 34
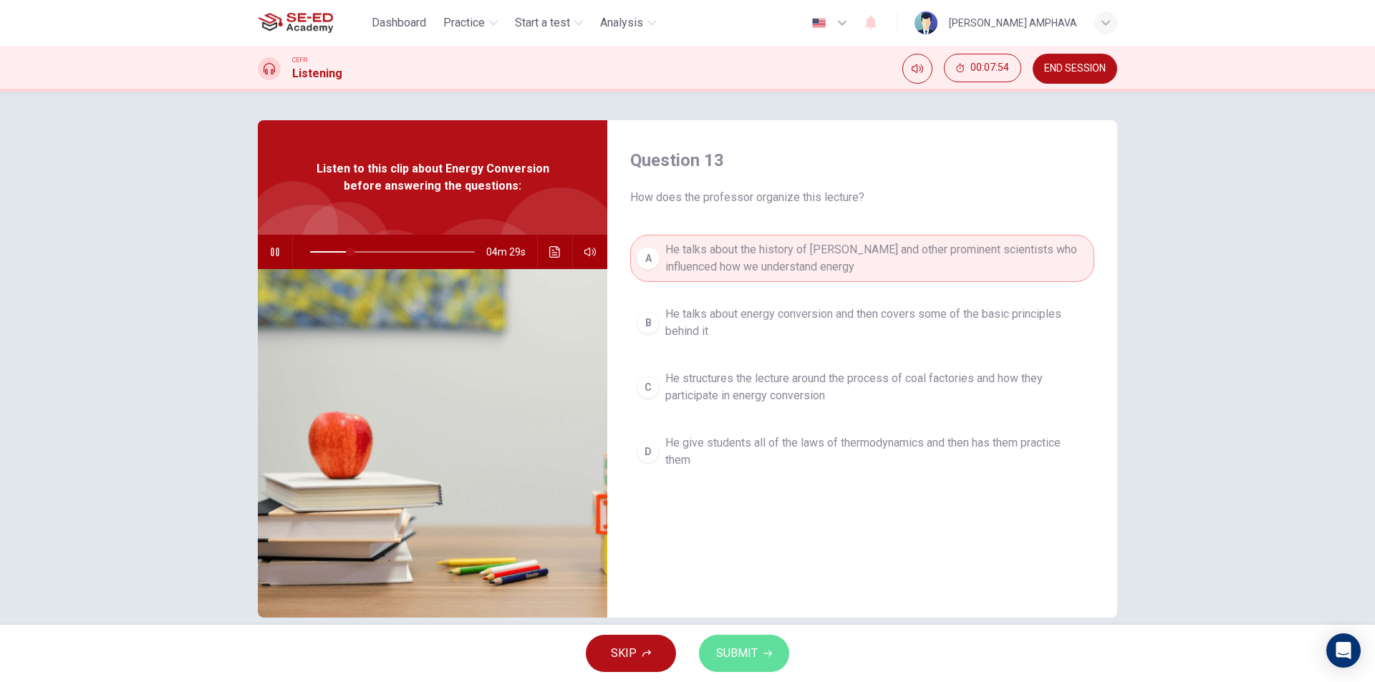
click at [745, 662] on span "SUBMIT" at bounding box center [737, 654] width 42 height 20
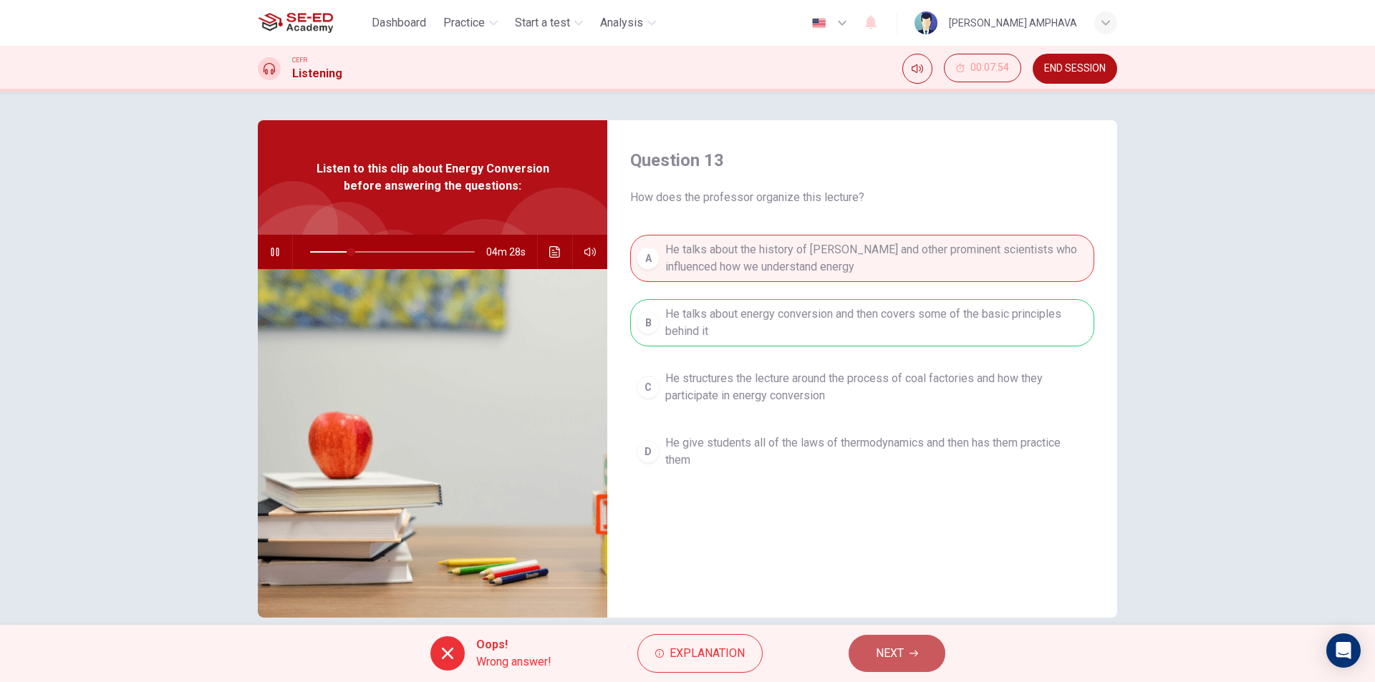
click at [897, 642] on button "NEXT" at bounding box center [896, 653] width 97 height 37
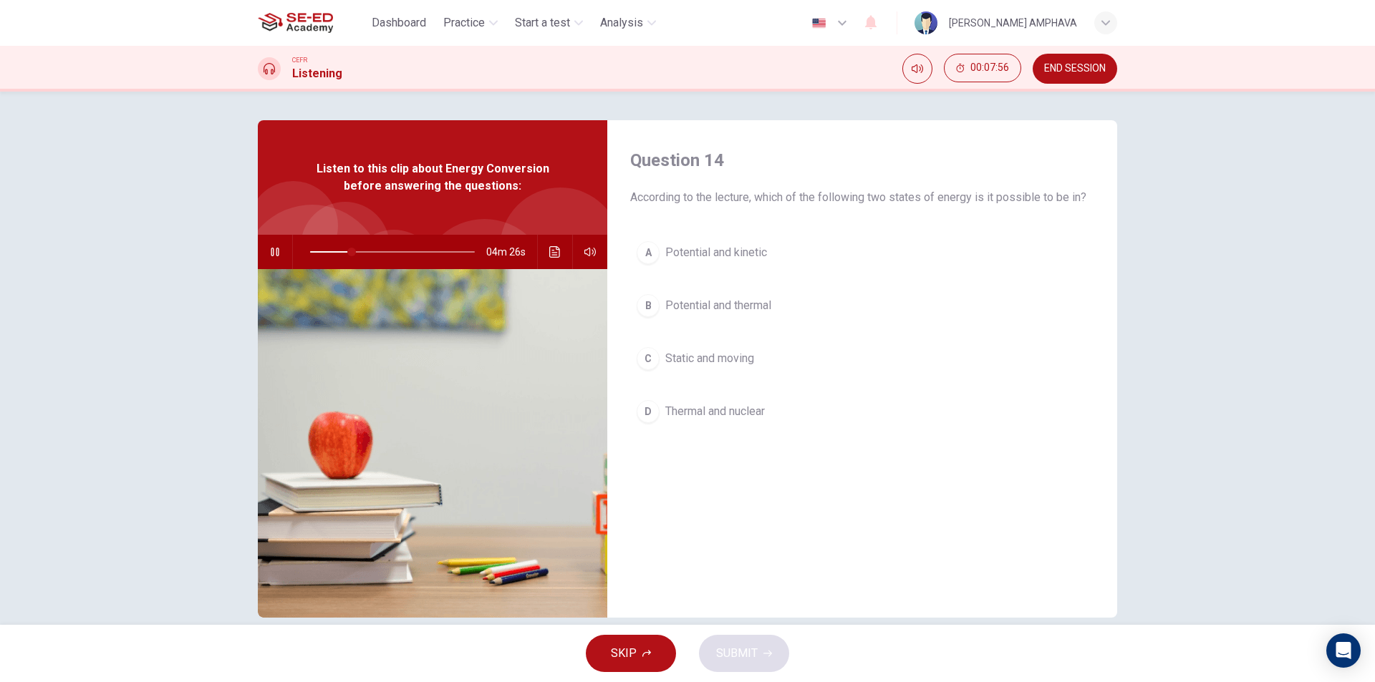
click at [710, 260] on span "Potential and kinetic" at bounding box center [716, 252] width 102 height 17
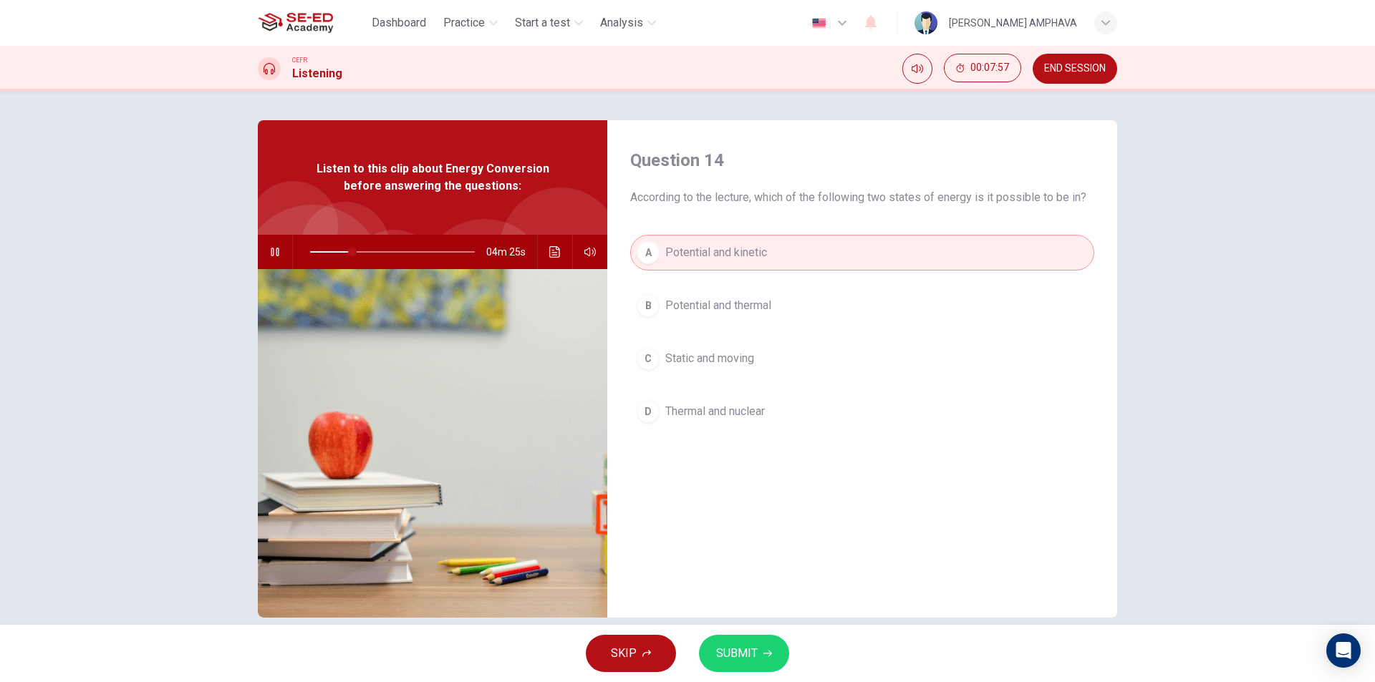
click at [756, 659] on span "SUBMIT" at bounding box center [737, 654] width 42 height 20
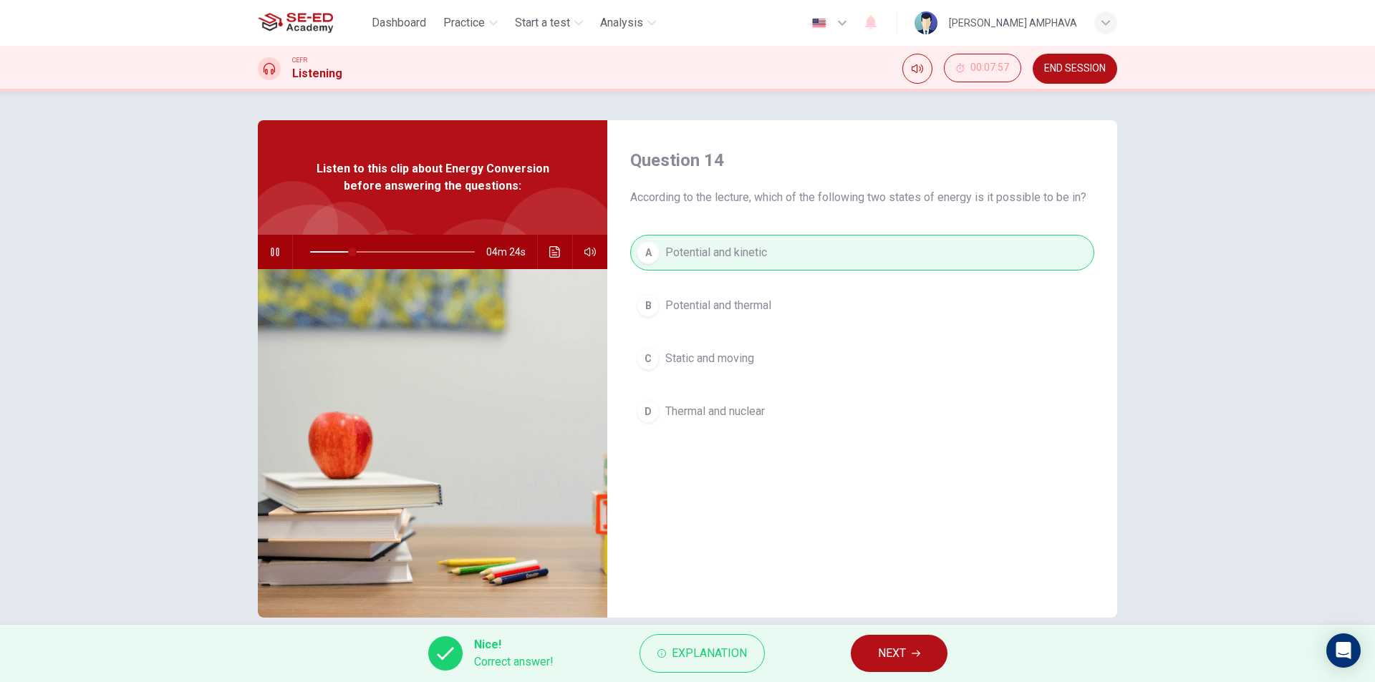
click at [897, 644] on span "NEXT" at bounding box center [892, 654] width 28 height 20
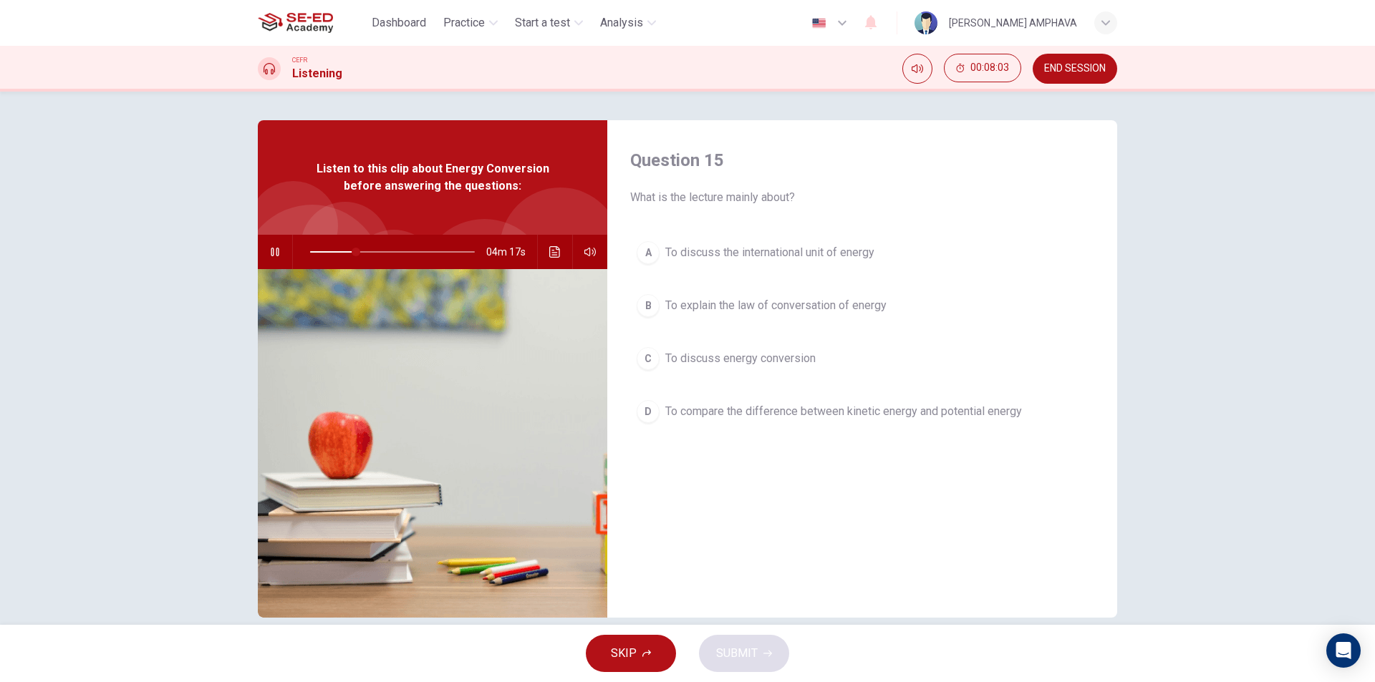
click at [748, 369] on button "C To discuss energy conversion" at bounding box center [862, 359] width 464 height 36
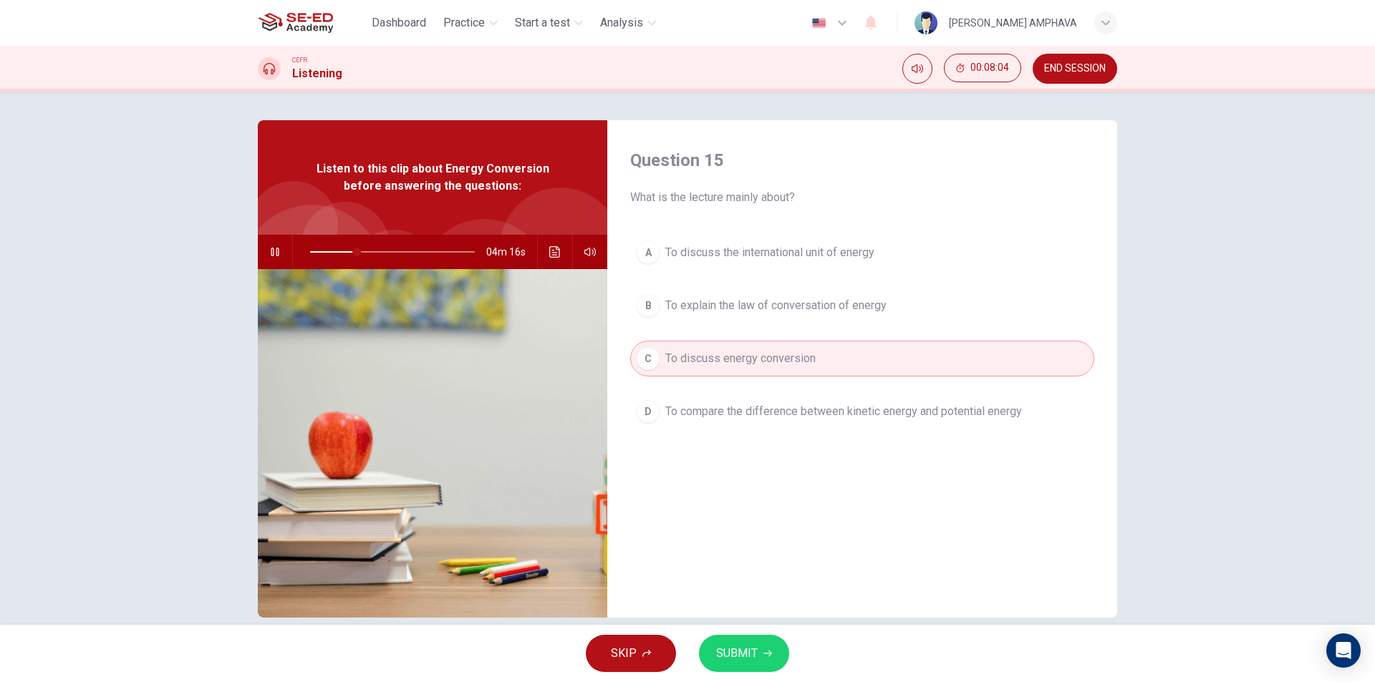
click at [742, 655] on span "SUBMIT" at bounding box center [737, 654] width 42 height 20
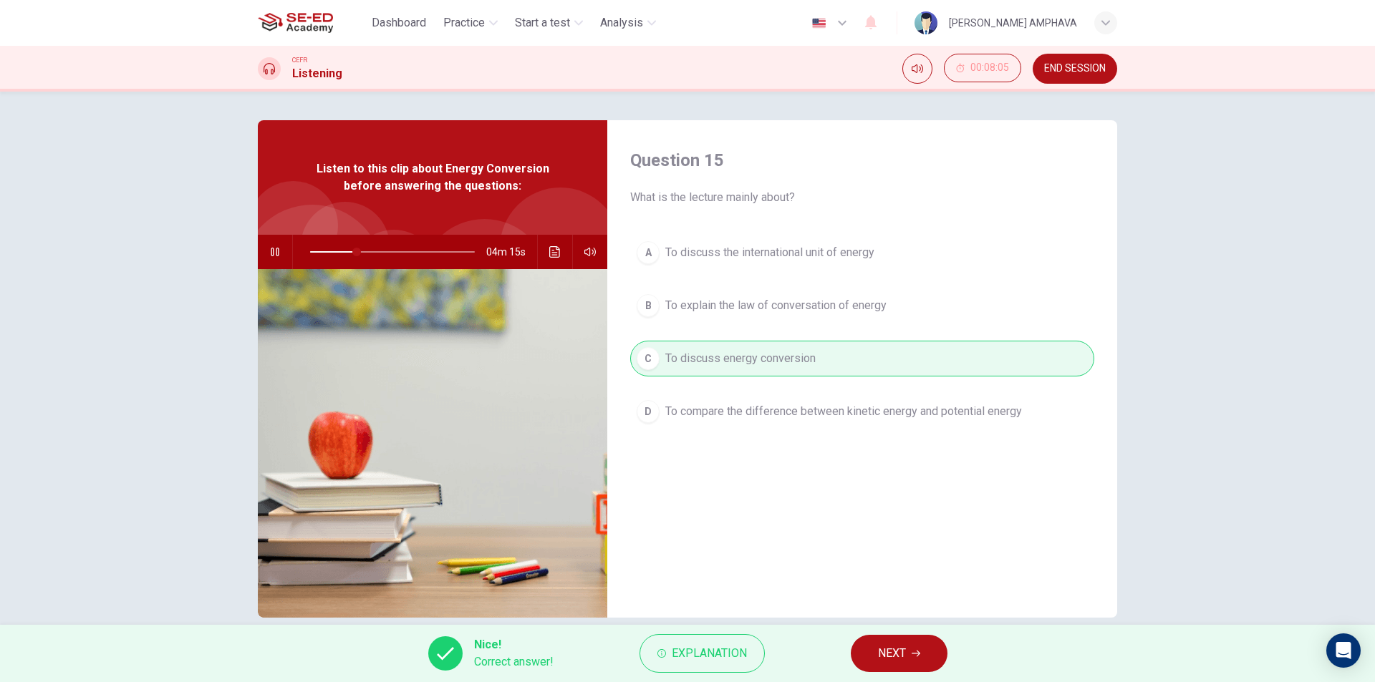
type input "29"
click at [901, 656] on span "NEXT" at bounding box center [892, 654] width 28 height 20
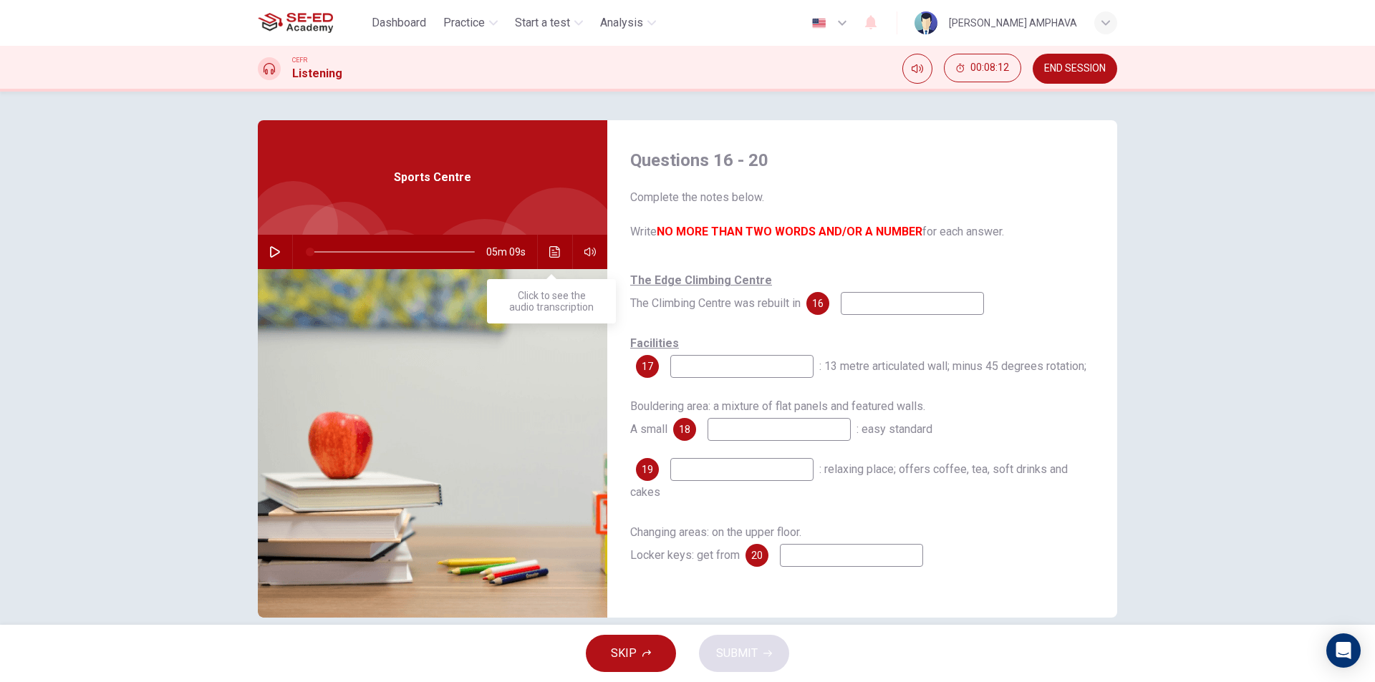
click at [555, 254] on icon "Click to see the audio transcription" at bounding box center [554, 251] width 11 height 11
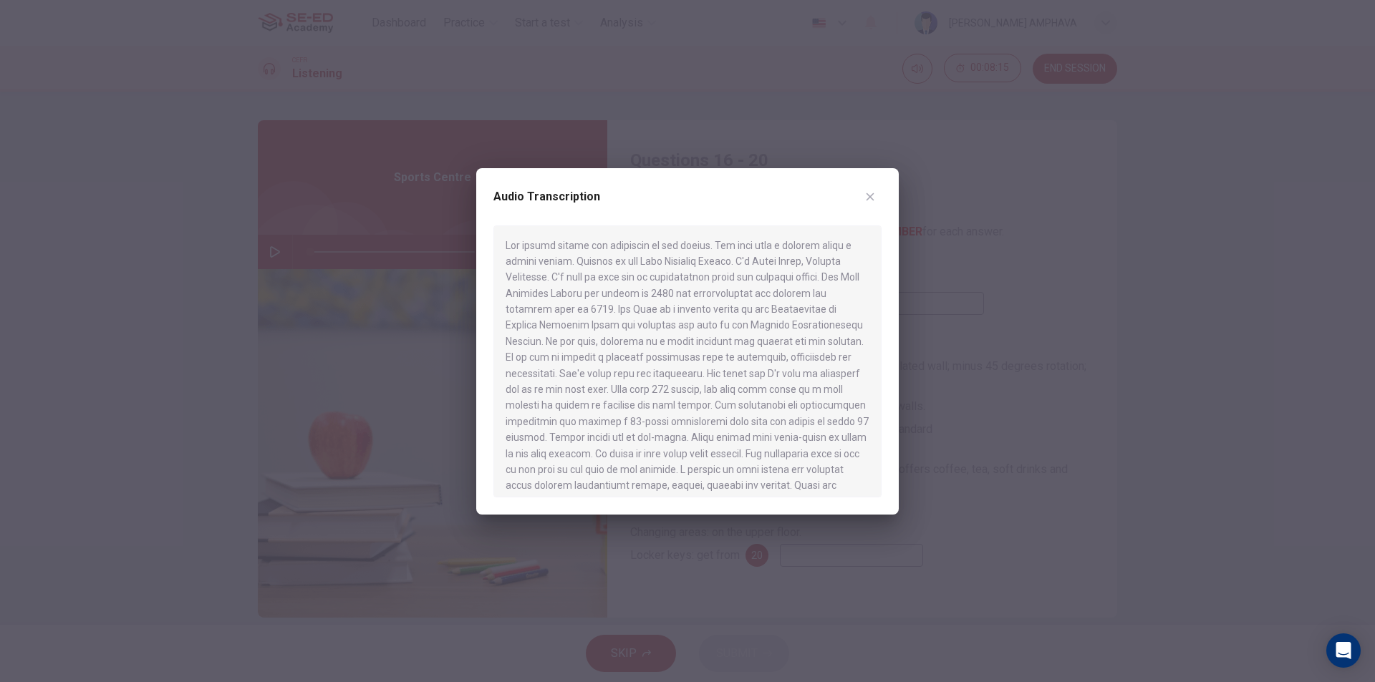
drag, startPoint x: 861, startPoint y: 208, endPoint x: 865, endPoint y: 195, distance: 13.4
click at [862, 205] on div "Audio Transcription" at bounding box center [687, 205] width 388 height 40
click at [868, 196] on icon "button" at bounding box center [869, 196] width 11 height 11
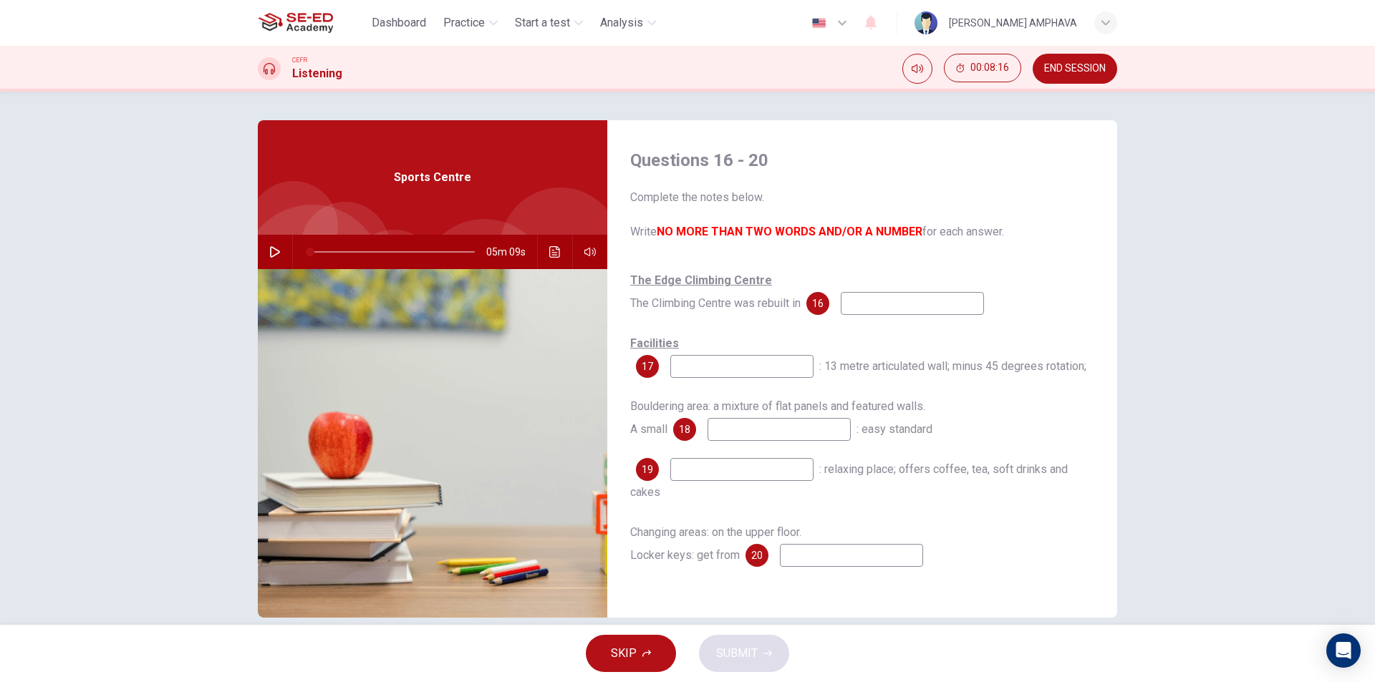
drag, startPoint x: 896, startPoint y: 319, endPoint x: 894, endPoint y: 304, distance: 14.5
click at [896, 319] on div "The Edge Climbing Centre The Climbing Centre was rebuilt in 16 Facilities 17 : …" at bounding box center [862, 432] width 464 height 326
click at [894, 304] on input at bounding box center [912, 303] width 143 height 23
type input "1998"
click at [737, 368] on input at bounding box center [741, 366] width 143 height 23
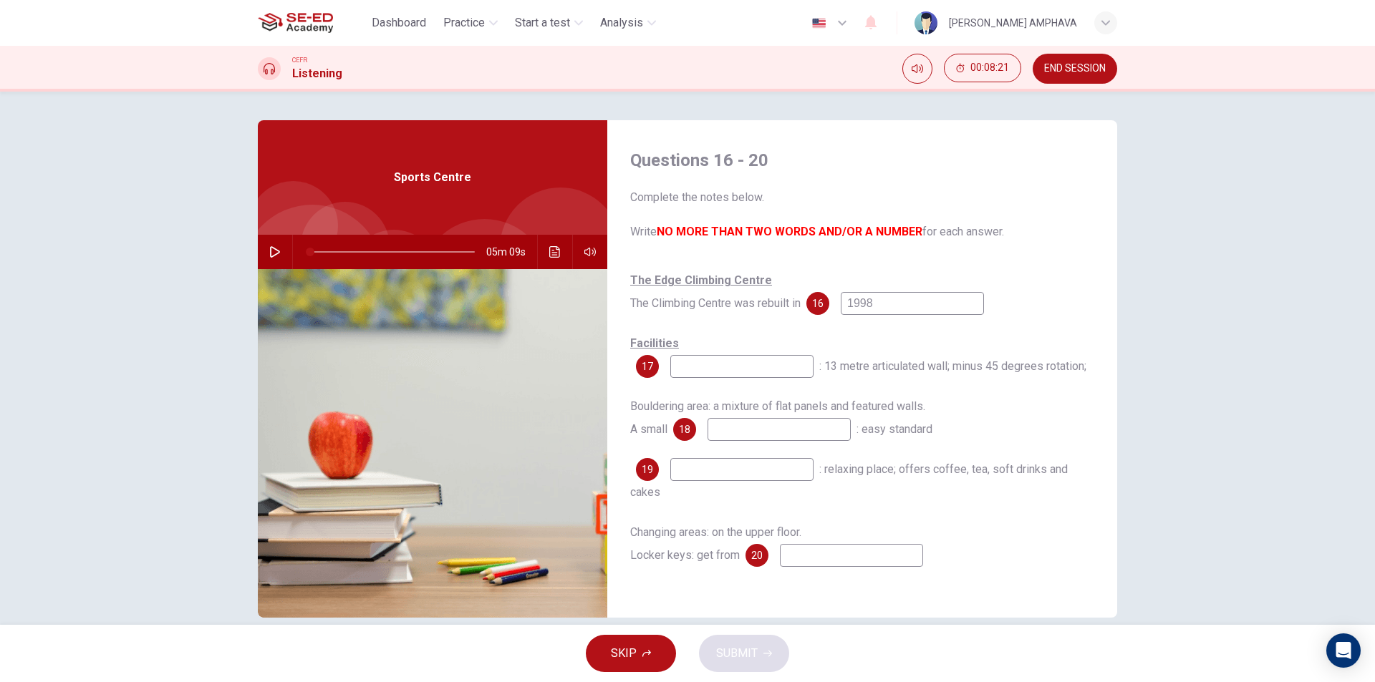
click at [544, 248] on button "Click to see the audio transcription" at bounding box center [554, 252] width 23 height 34
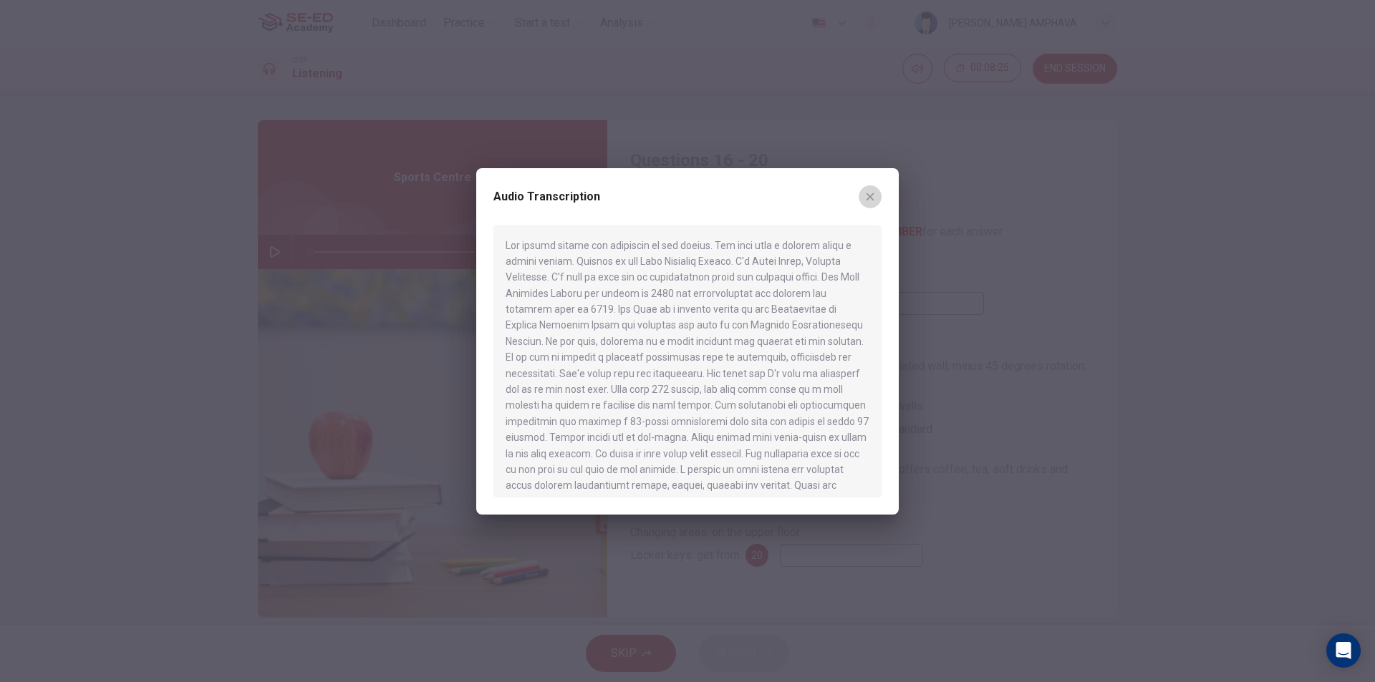
click at [874, 202] on icon "button" at bounding box center [869, 196] width 11 height 11
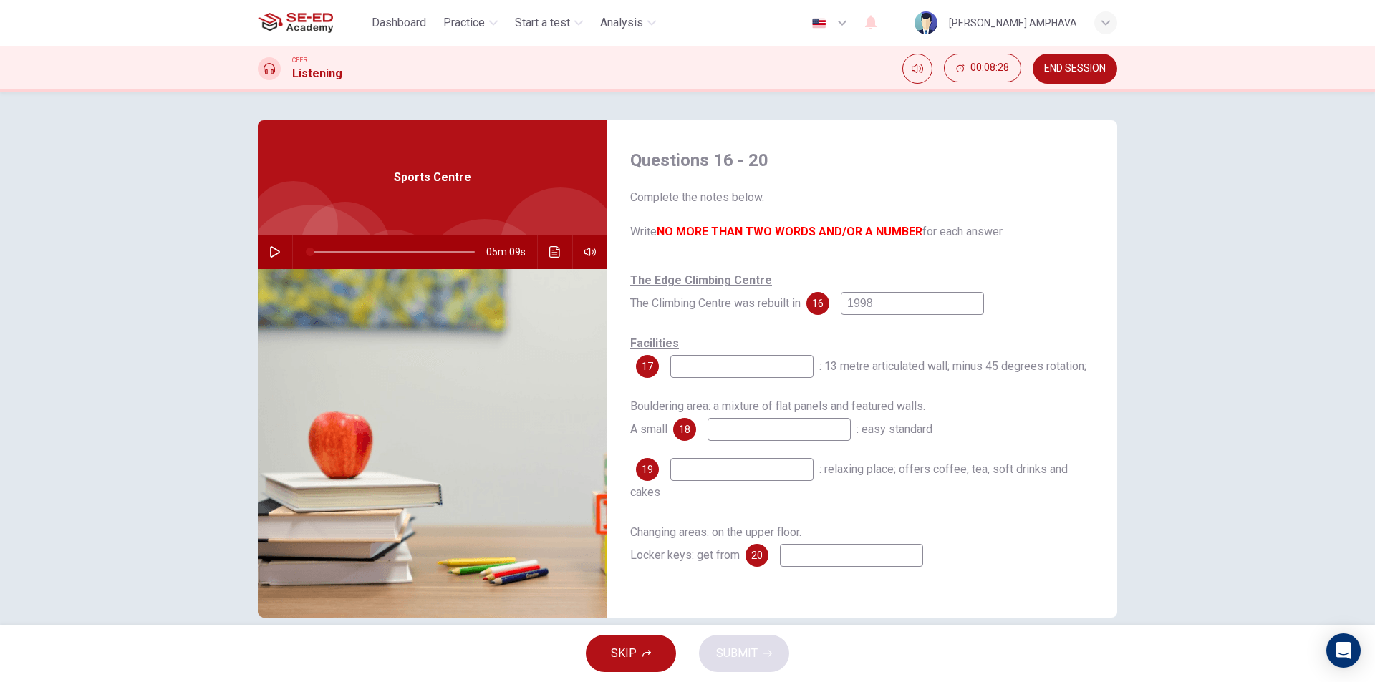
click at [538, 248] on div "05m 09s" at bounding box center [432, 252] width 349 height 34
click at [557, 255] on button "Click to see the audio transcription" at bounding box center [554, 252] width 23 height 34
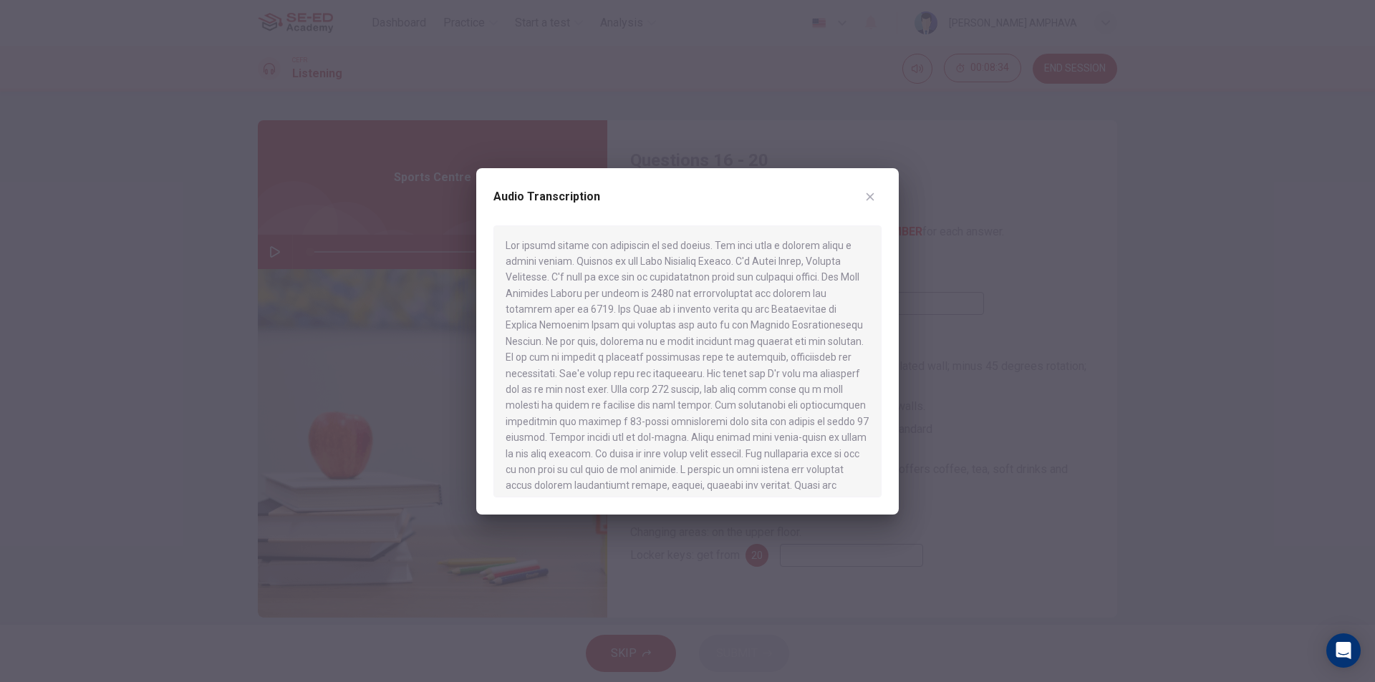
click at [871, 200] on icon "button" at bounding box center [869, 196] width 11 height 11
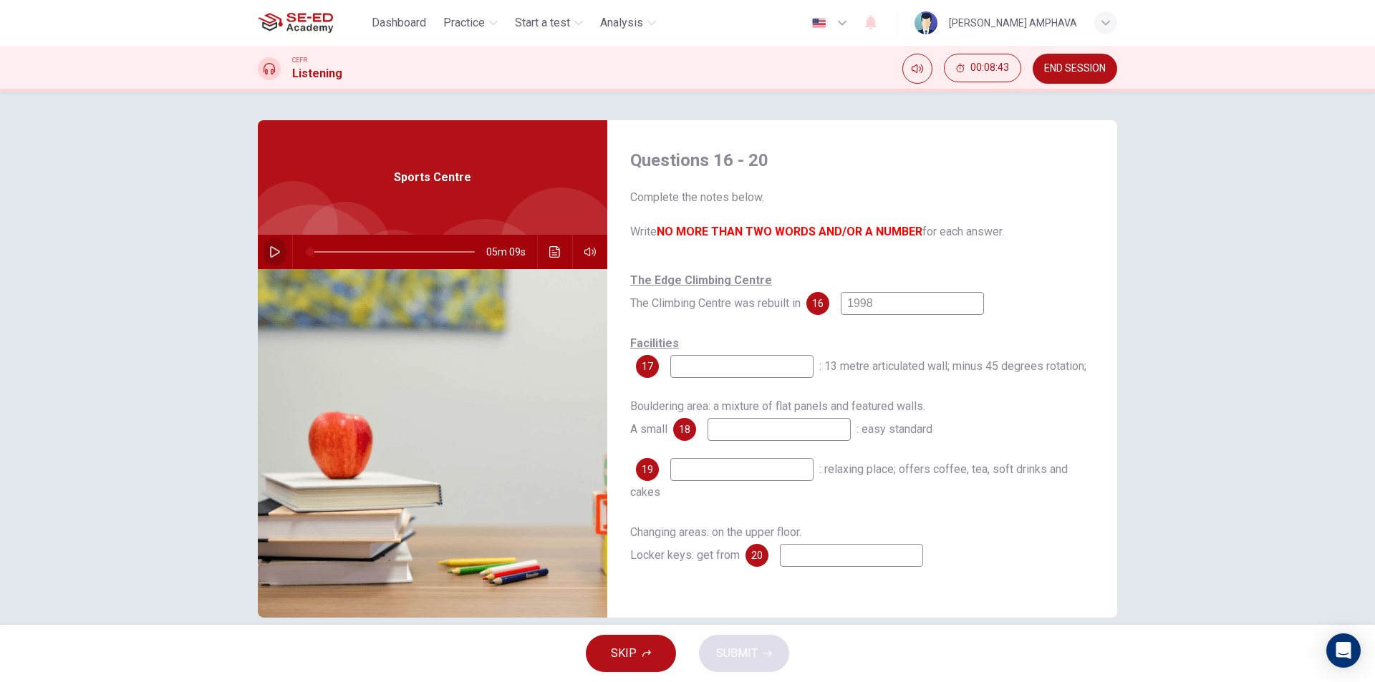
click at [272, 245] on button "button" at bounding box center [274, 252] width 23 height 34
click at [332, 245] on span at bounding box center [392, 252] width 165 height 20
click at [315, 245] on span at bounding box center [392, 252] width 165 height 20
drag, startPoint x: 734, startPoint y: 356, endPoint x: 723, endPoint y: 379, distance: 25.3
click at [734, 357] on div "Facilities 17 : 13 metre articulated wall; minus 45 degrees rotation;" at bounding box center [862, 355] width 464 height 46
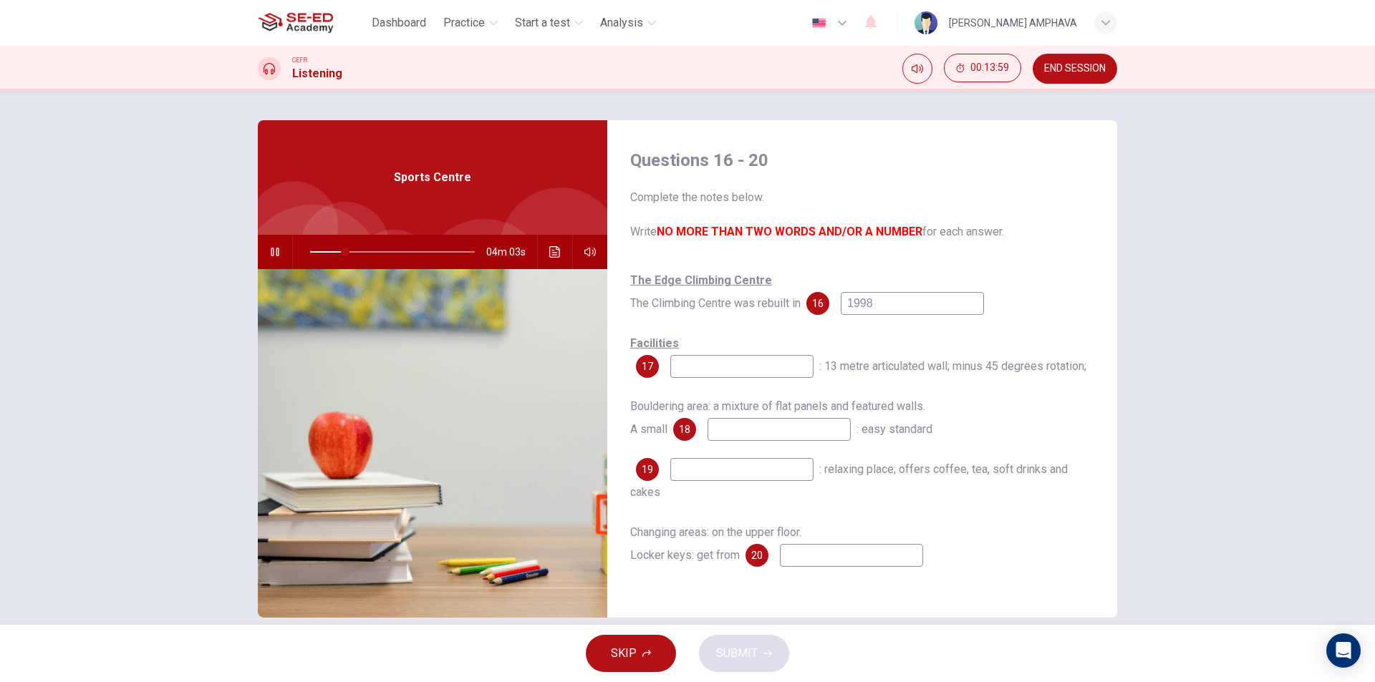
click at [723, 378] on input at bounding box center [741, 366] width 143 height 23
type input "22"
type input "mai"
type input "22"
type input "main"
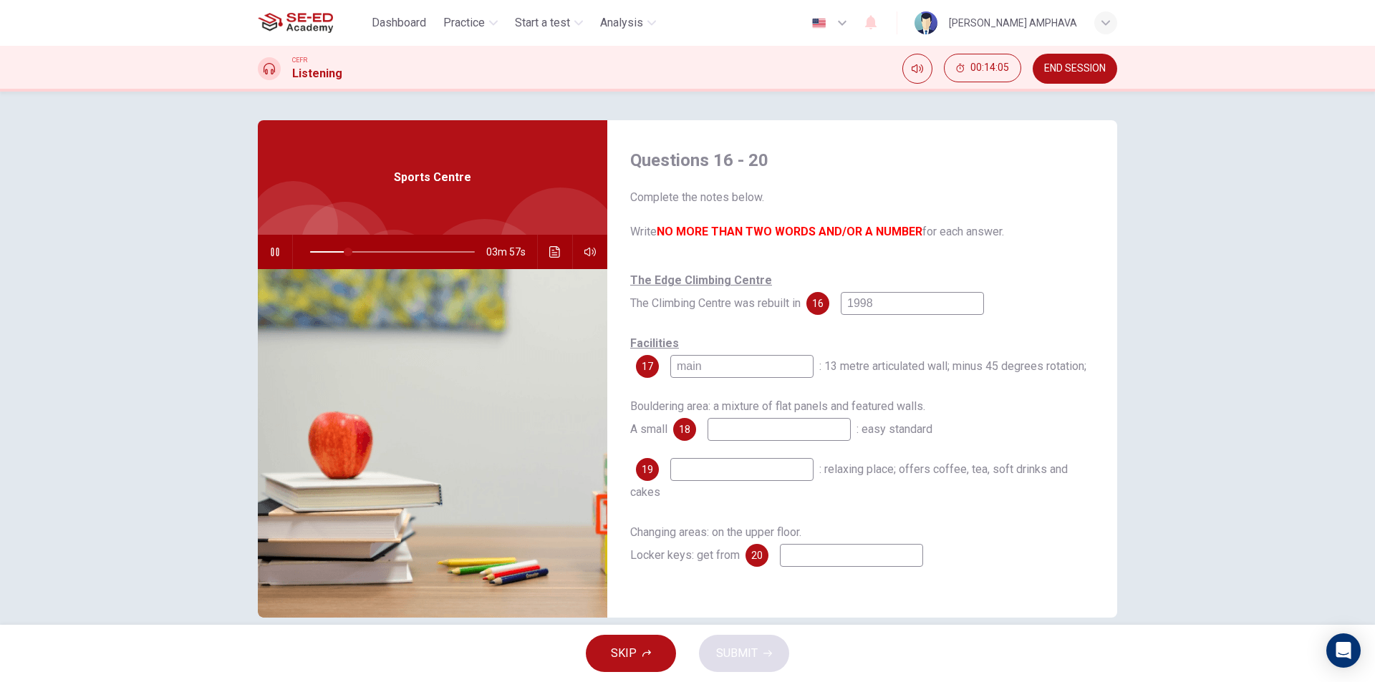
type input "24"
type input "m"
type input "24"
type input "main"
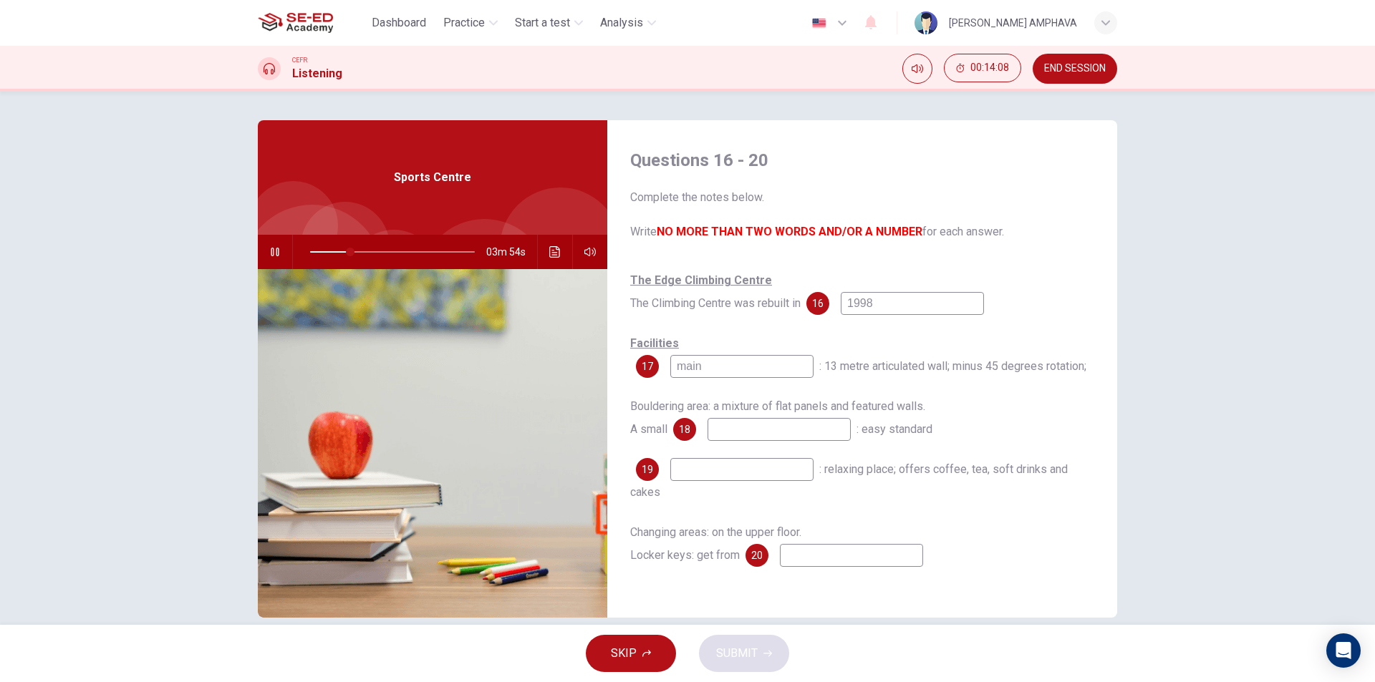
type input "24"
type input "main hall"
type input "25"
type input "main hall"
click at [558, 248] on button "Click to see the audio transcription" at bounding box center [554, 252] width 23 height 34
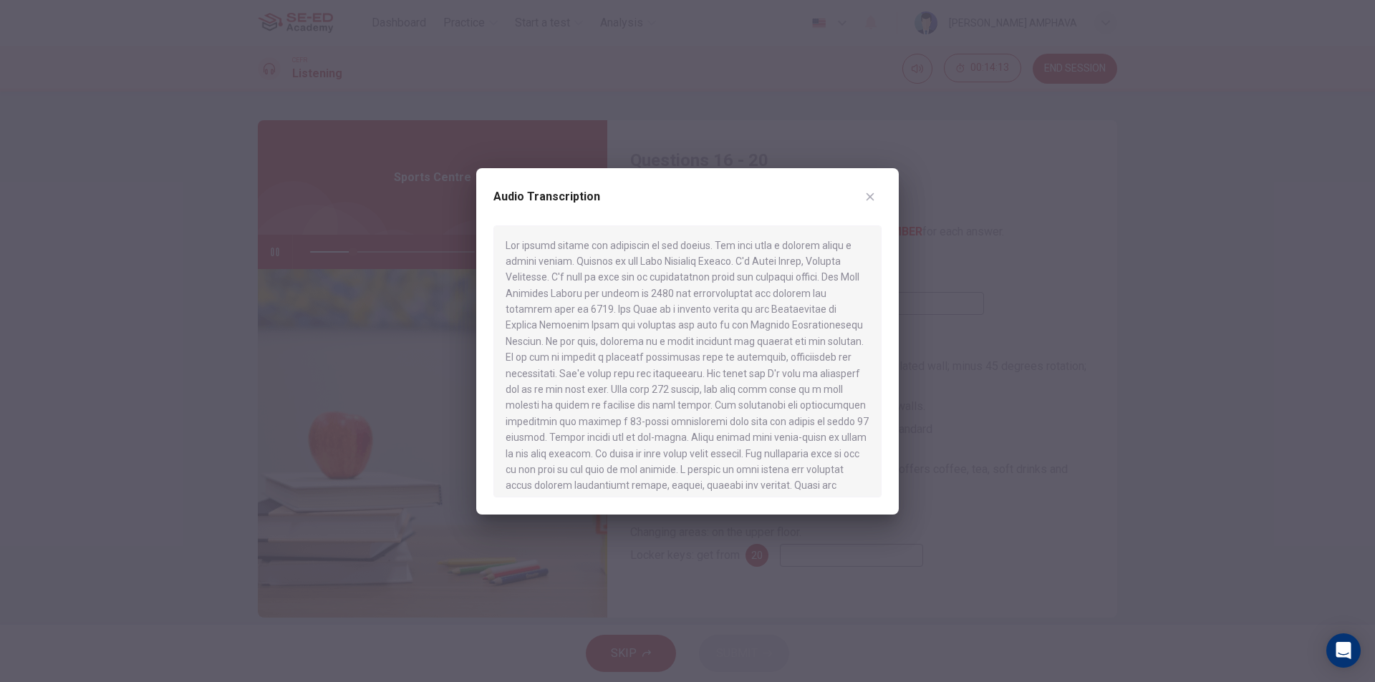
click at [876, 192] on button "button" at bounding box center [869, 196] width 23 height 23
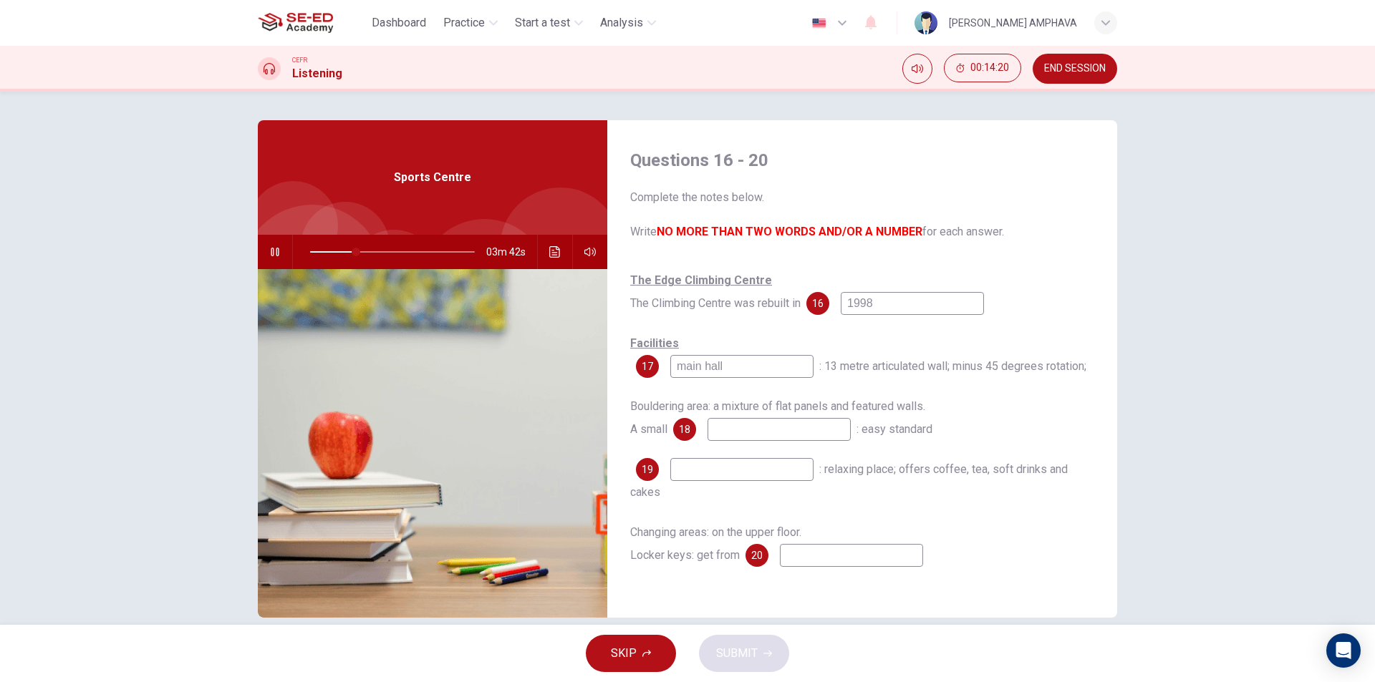
click at [729, 464] on input at bounding box center [741, 469] width 143 height 23
type input "29"
type input "ca"
type input "29"
type input "caffe"
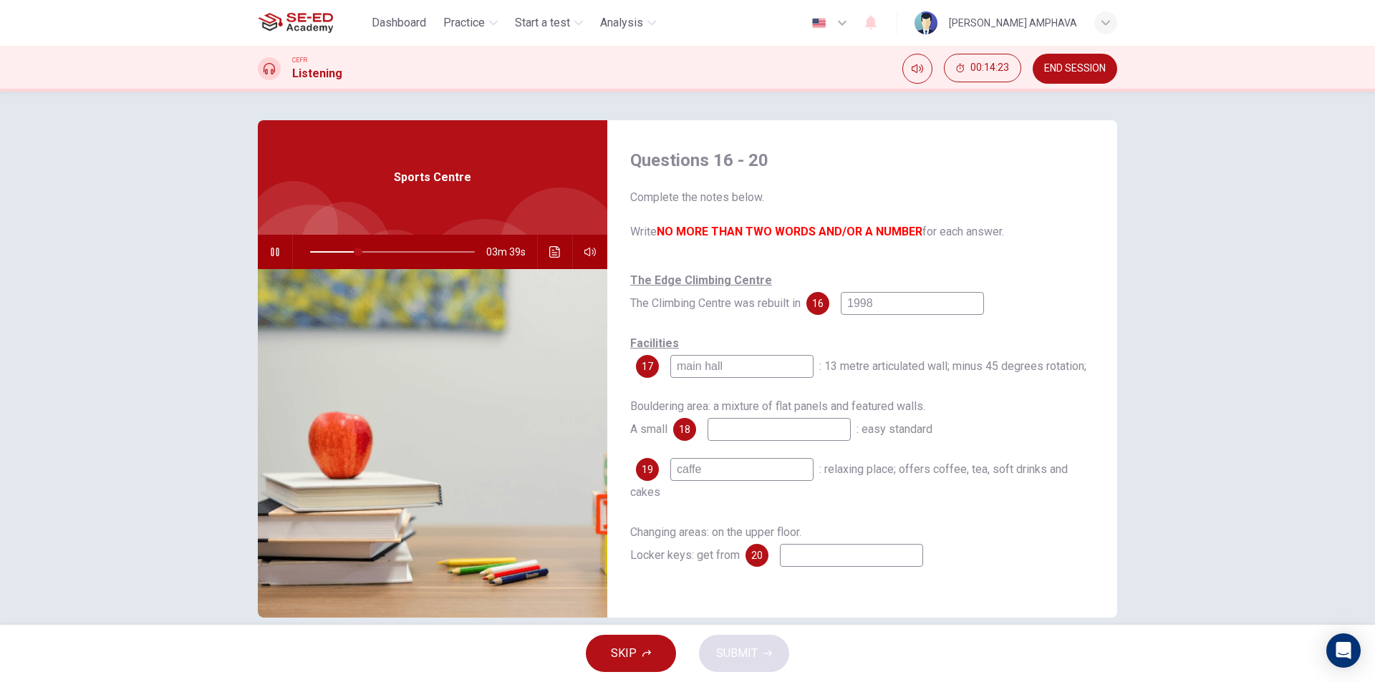
type input "29"
type input "caf"
type input "30"
type input "cafe"
type input "30"
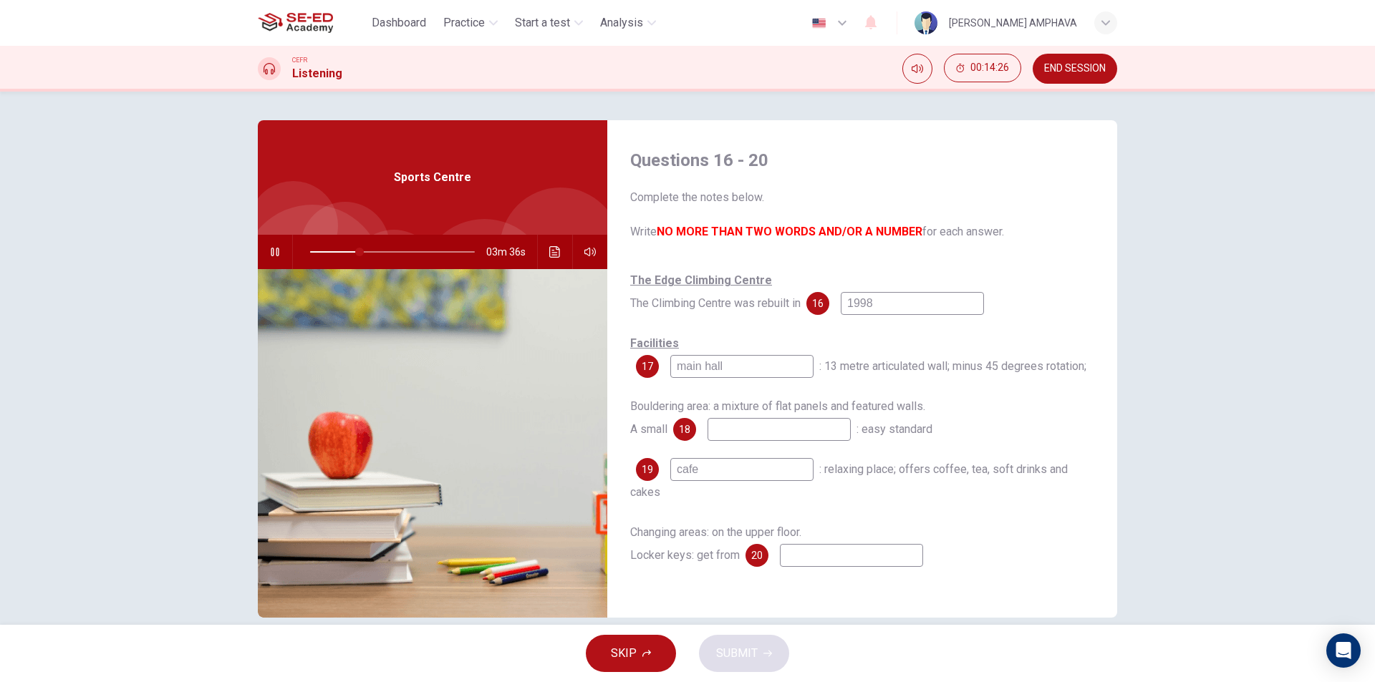
type input "cafe"
click at [842, 566] on input at bounding box center [851, 555] width 143 height 23
click at [548, 264] on button "Click to see the audio transcription" at bounding box center [554, 252] width 23 height 34
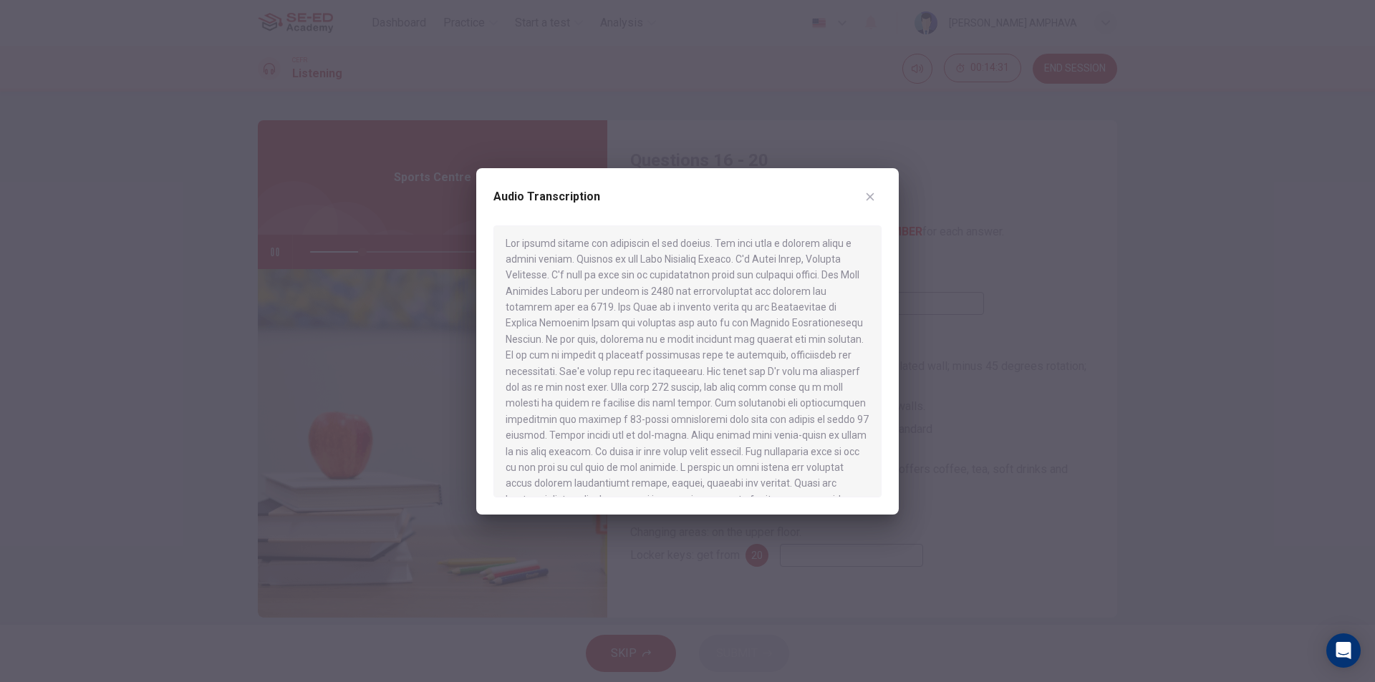
scroll to position [0, 0]
click at [875, 191] on icon "button" at bounding box center [869, 196] width 11 height 11
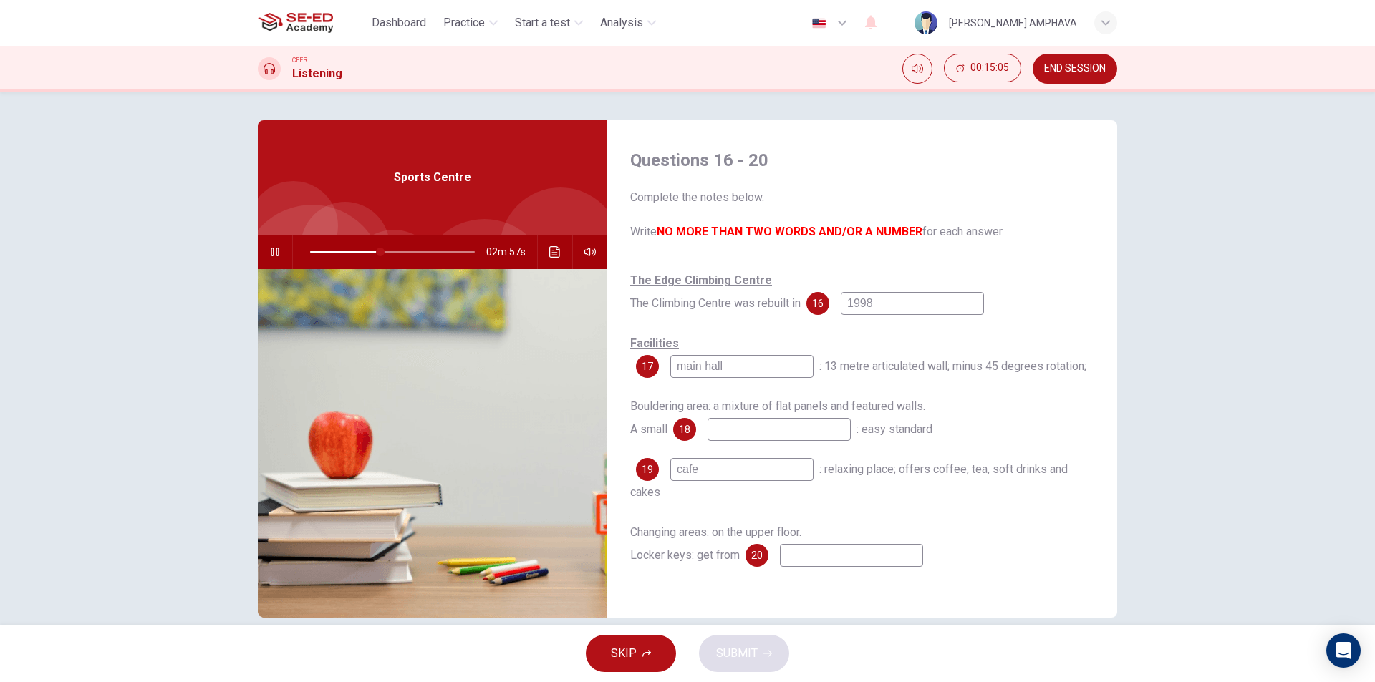
type input "43"
click at [745, 435] on input at bounding box center [778, 429] width 143 height 23
type input "wa"
type input "43"
type input "warm"
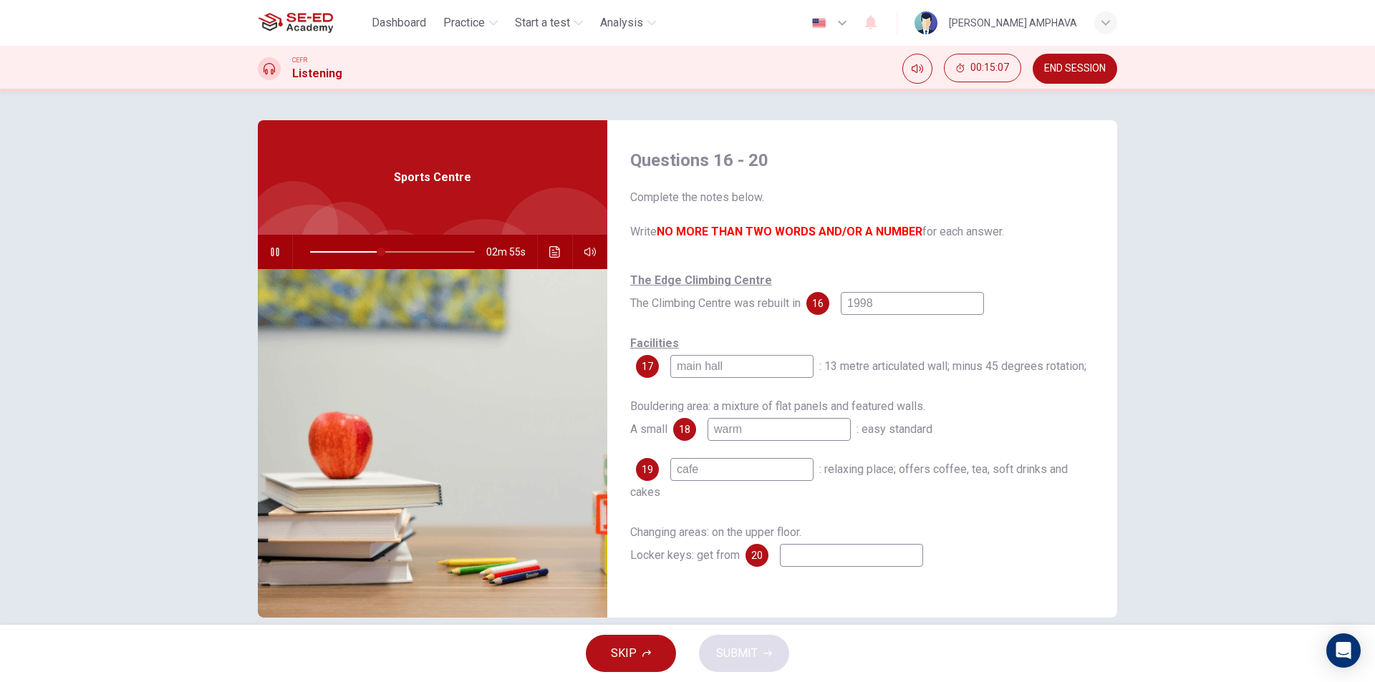
type input "44"
type input "warm-"
type input "44"
type input "warm-up"
type input "45"
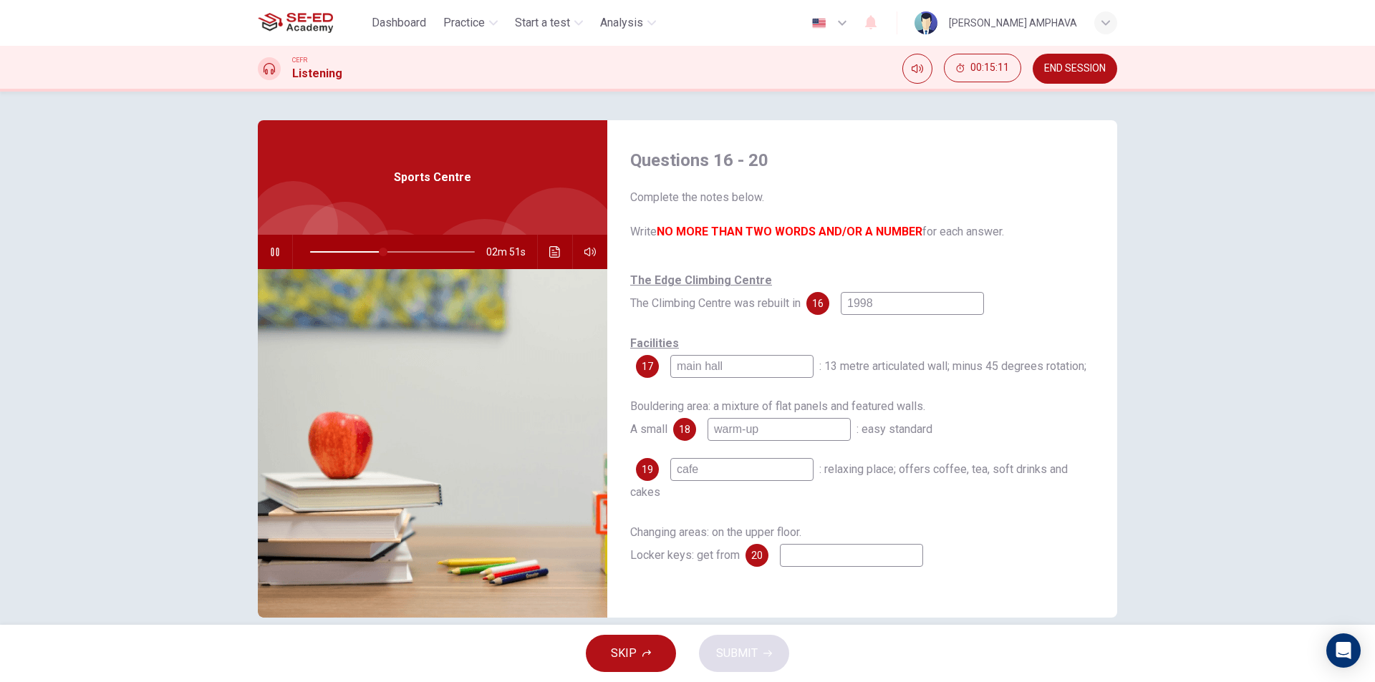
type input "warm-upw"
type input "45"
type input "warm-upwal"
type input "45"
type input "warm"
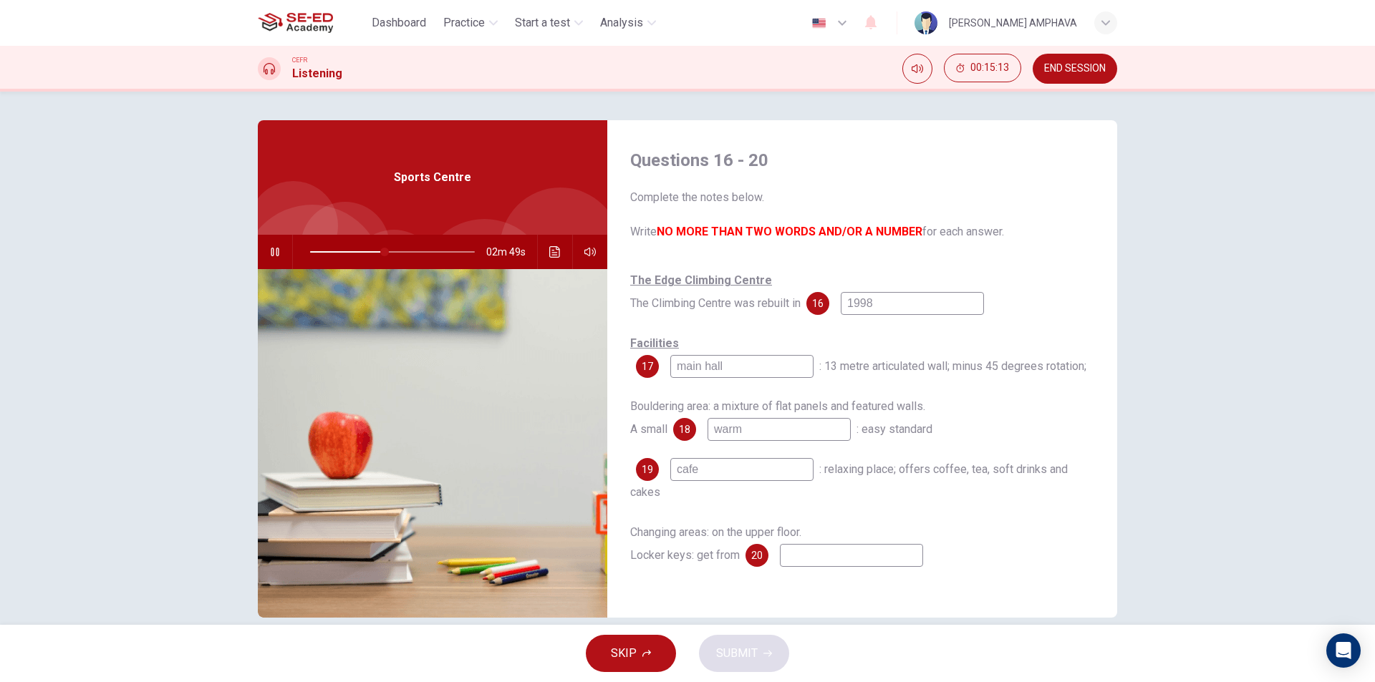
type input "45"
type input "warm"
click at [538, 256] on div "02m 48s" at bounding box center [432, 252] width 349 height 34
click at [558, 257] on button "Click to see the audio transcription" at bounding box center [554, 252] width 23 height 34
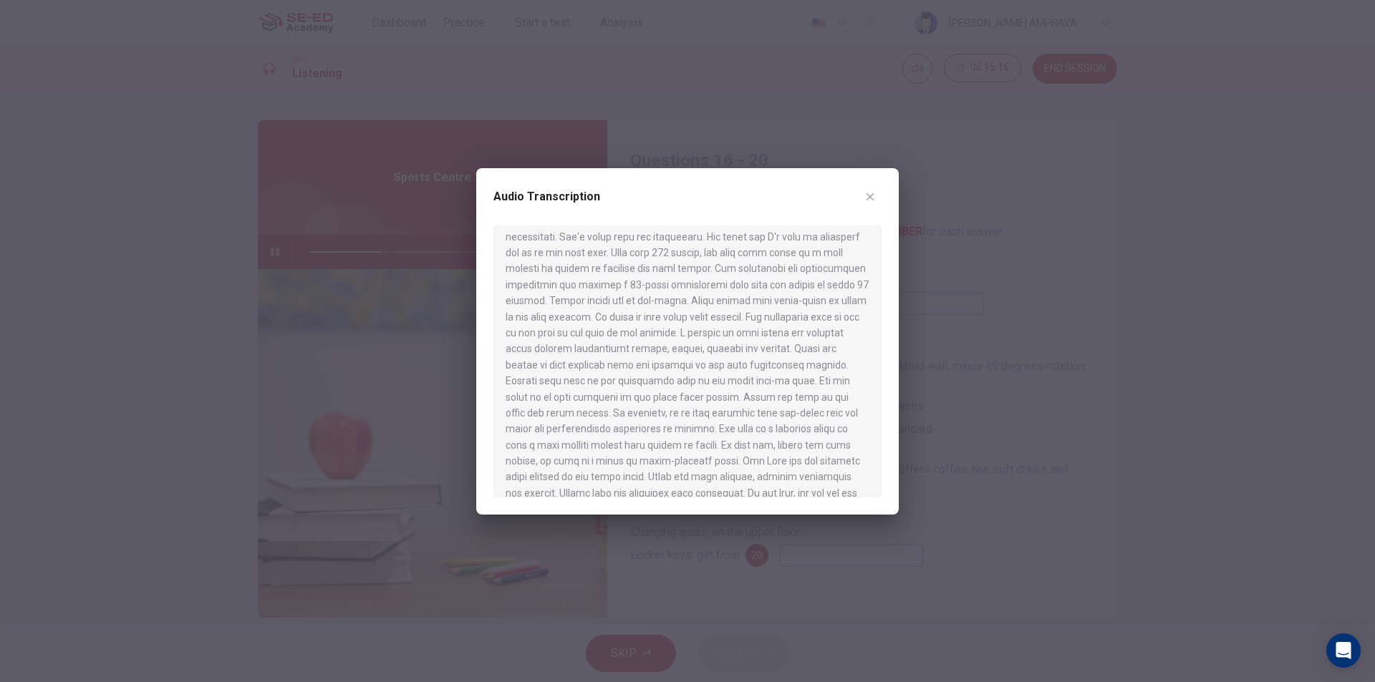
scroll to position [143, 0]
click at [889, 190] on div "Audio Transcription" at bounding box center [687, 341] width 422 height 347
click at [876, 187] on button "button" at bounding box center [869, 196] width 23 height 23
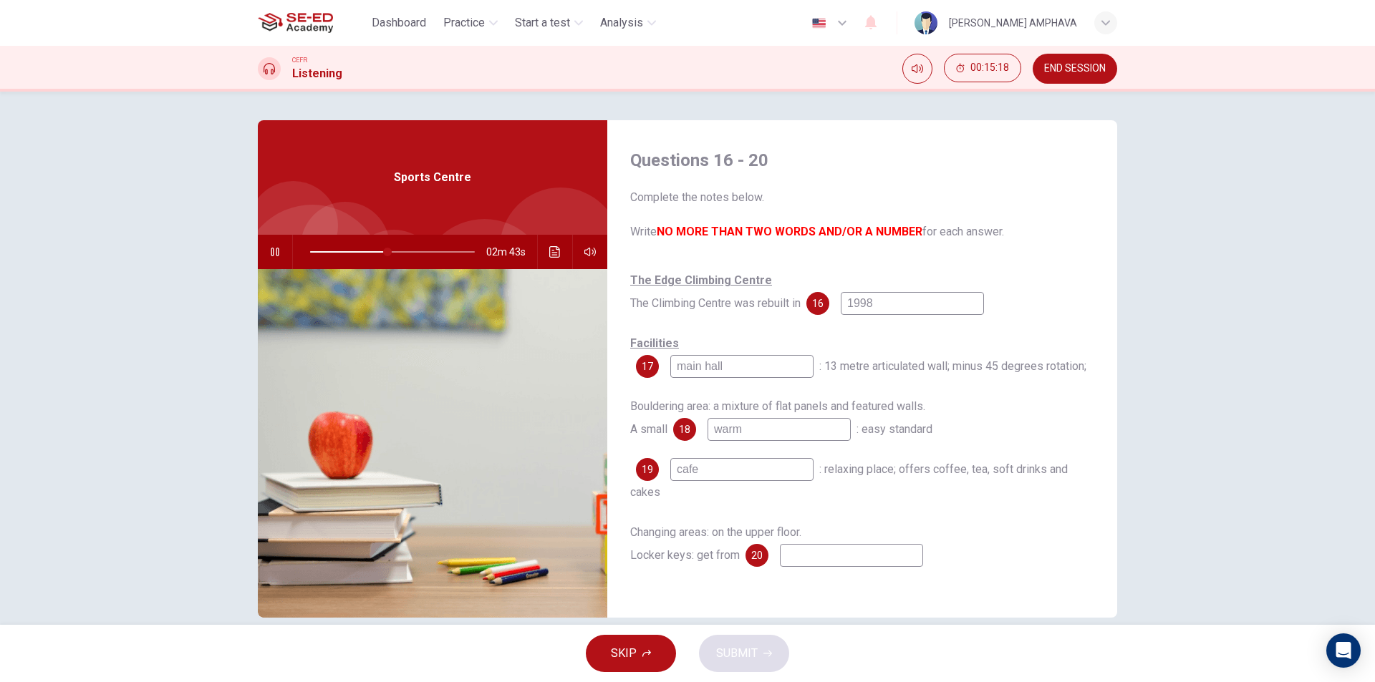
click at [788, 426] on input "warm" at bounding box center [778, 429] width 143 height 23
type input "47"
type input "warm-u"
type input "48"
type input "warm-up w"
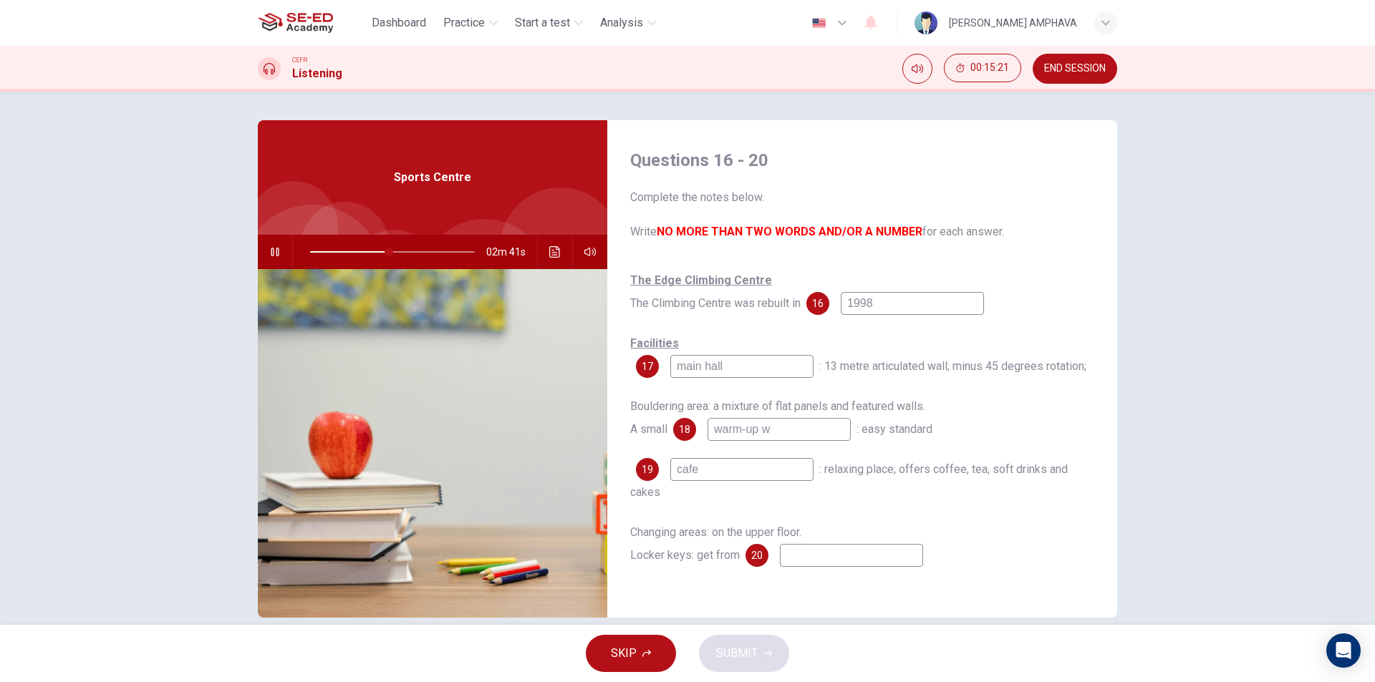
type input "48"
type input "warm-up wall"
type input "48"
type input "warm-up wall"
click at [813, 560] on input at bounding box center [851, 555] width 143 height 23
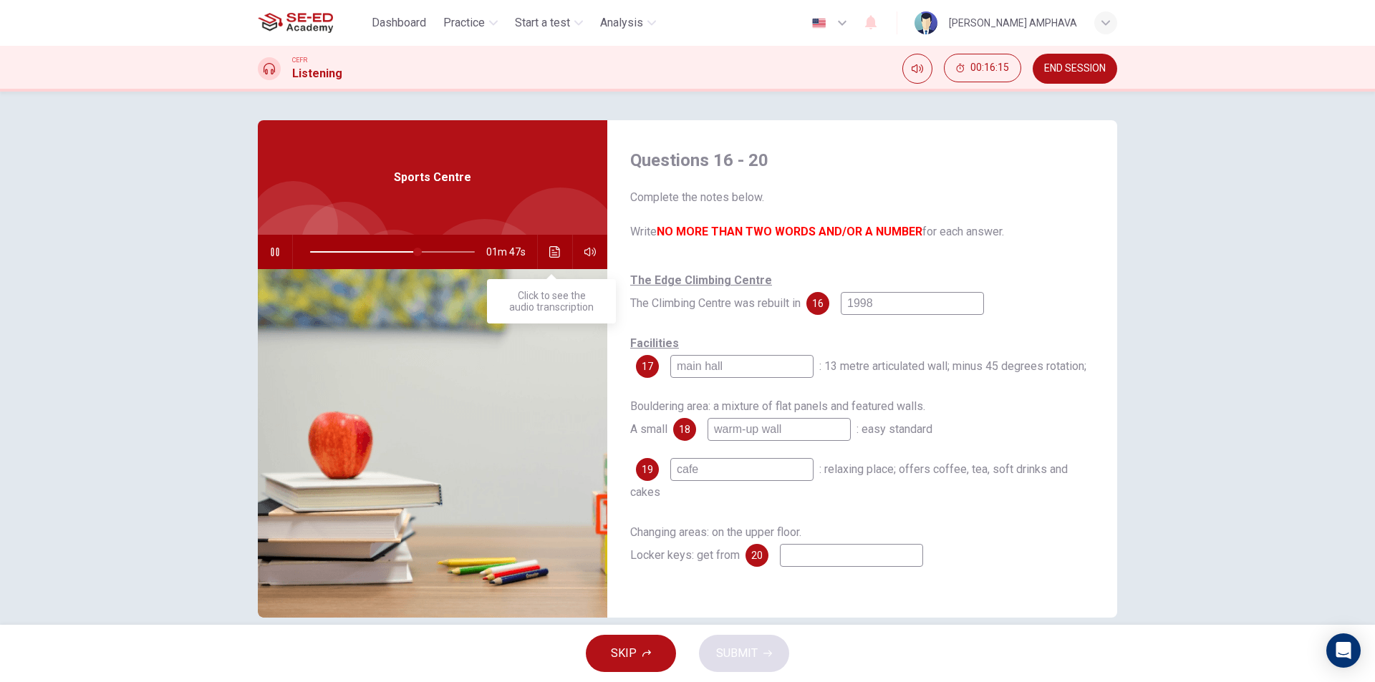
click at [553, 245] on button "Click to see the audio transcription" at bounding box center [554, 252] width 23 height 34
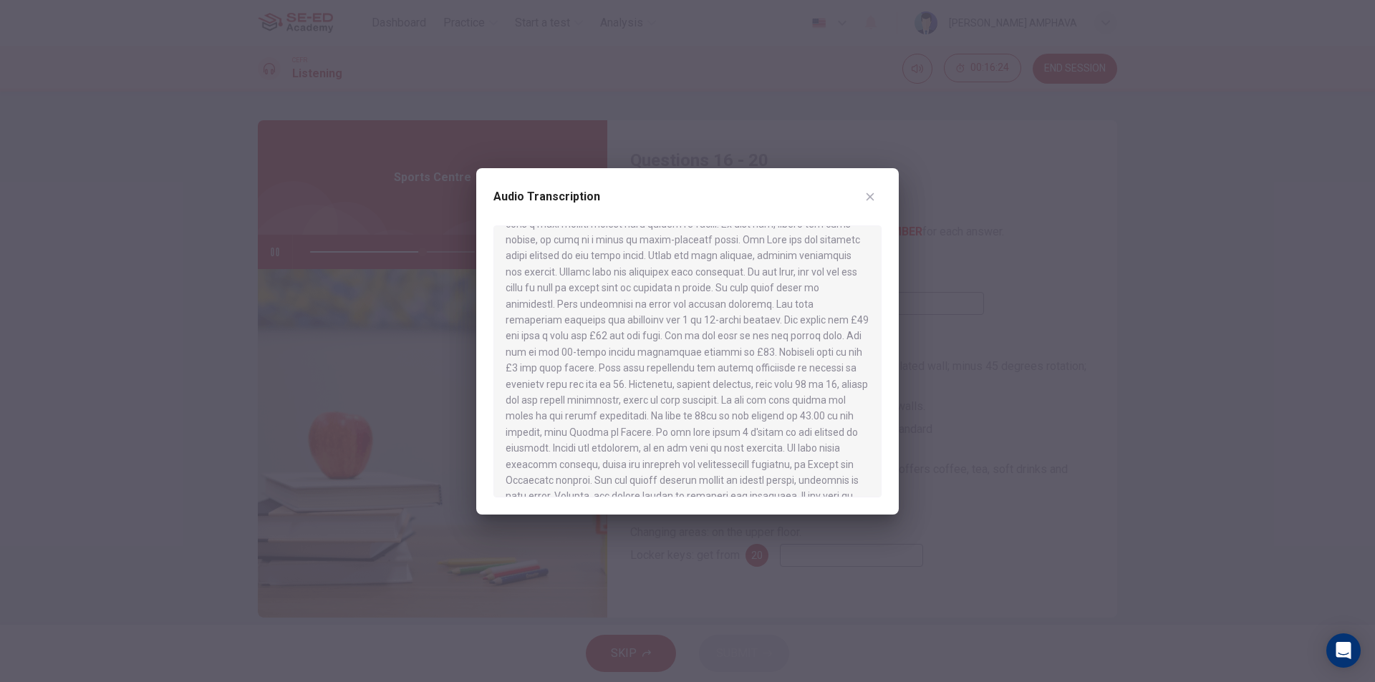
scroll to position [425, 0]
click at [888, 188] on div "Audio Transcription" at bounding box center [687, 341] width 422 height 347
click at [875, 188] on button "button" at bounding box center [869, 196] width 23 height 23
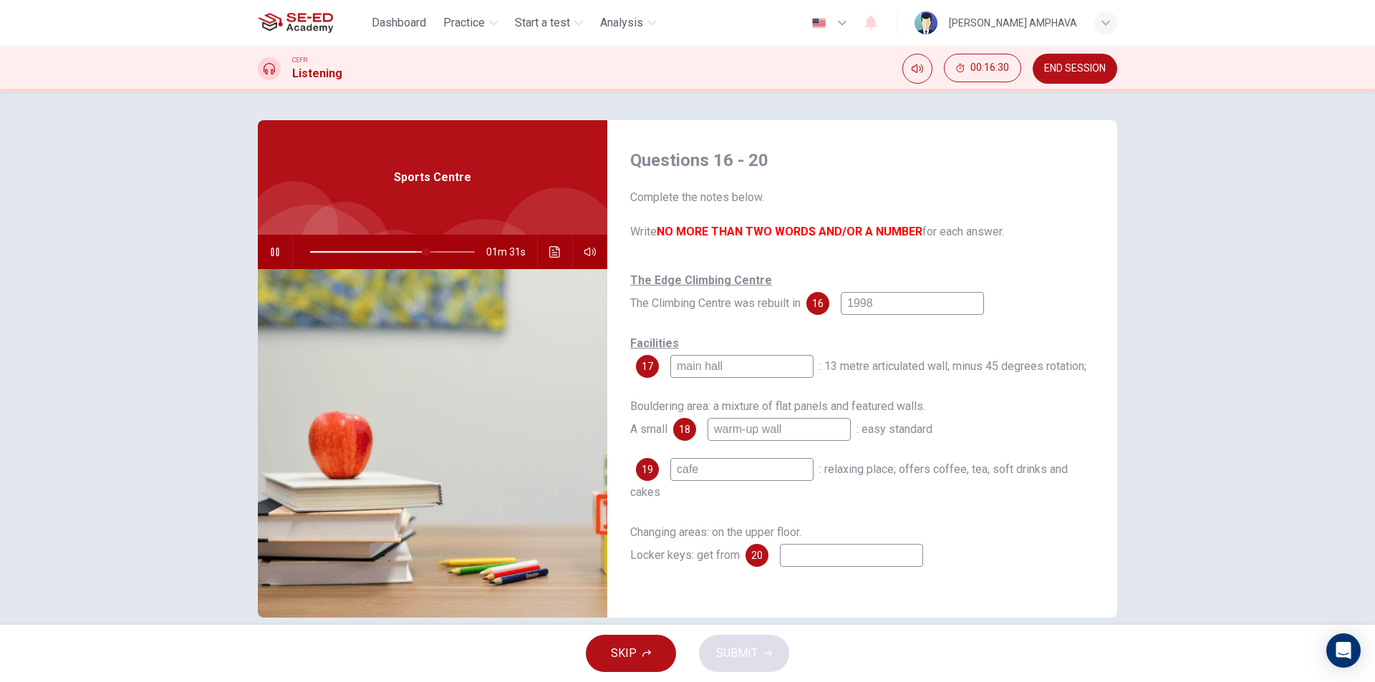
click at [392, 253] on span at bounding box center [392, 252] width 165 height 20
click at [835, 550] on input at bounding box center [851, 555] width 143 height 23
click at [827, 556] on input at bounding box center [851, 555] width 143 height 23
type input "59"
type input "r"
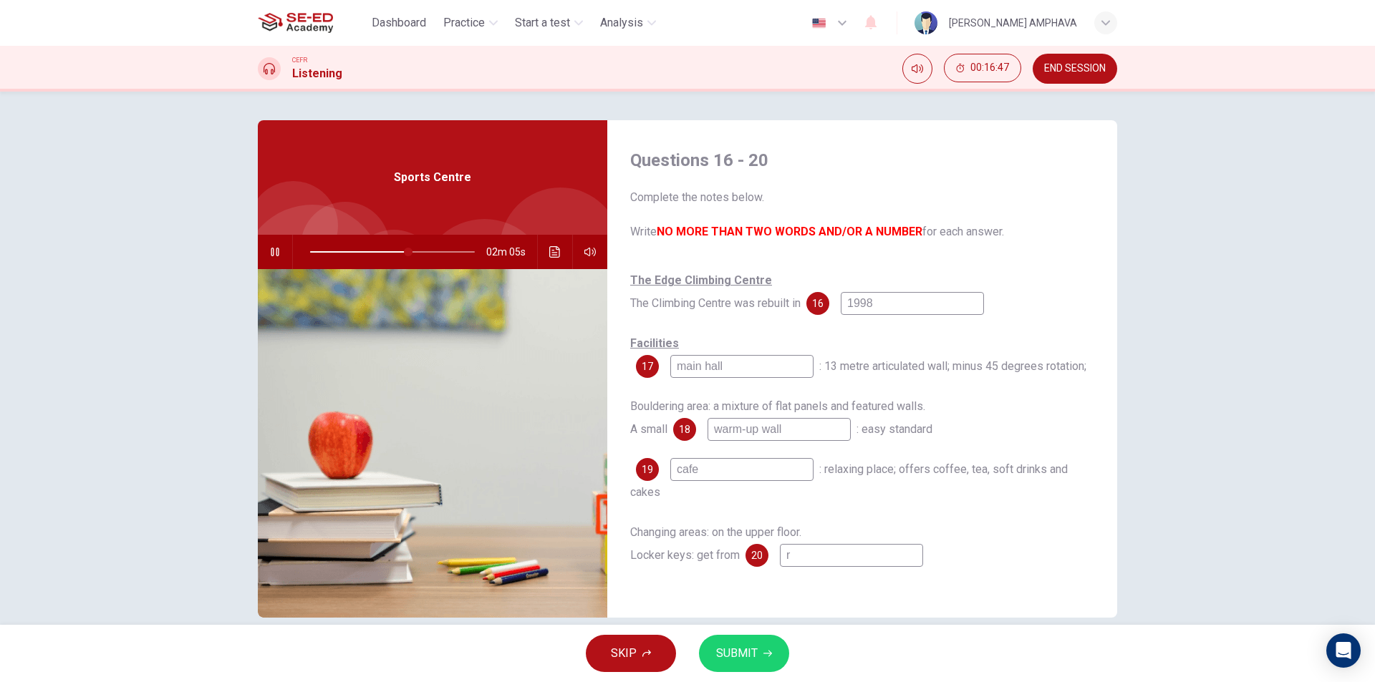
type input "60"
type input "re"
type input "60"
type input "rec"
type input "60"
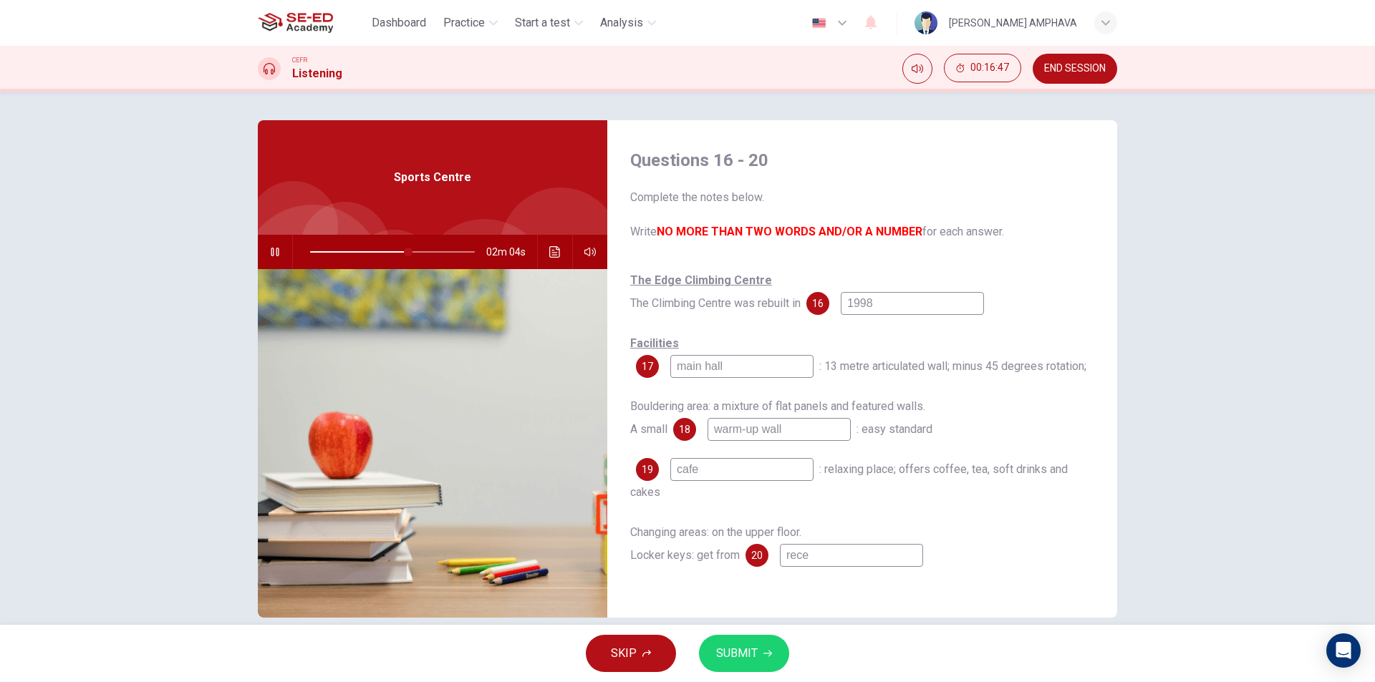
type input "reced"
type input "60"
type input "recedp"
type input "60"
type input "reced"
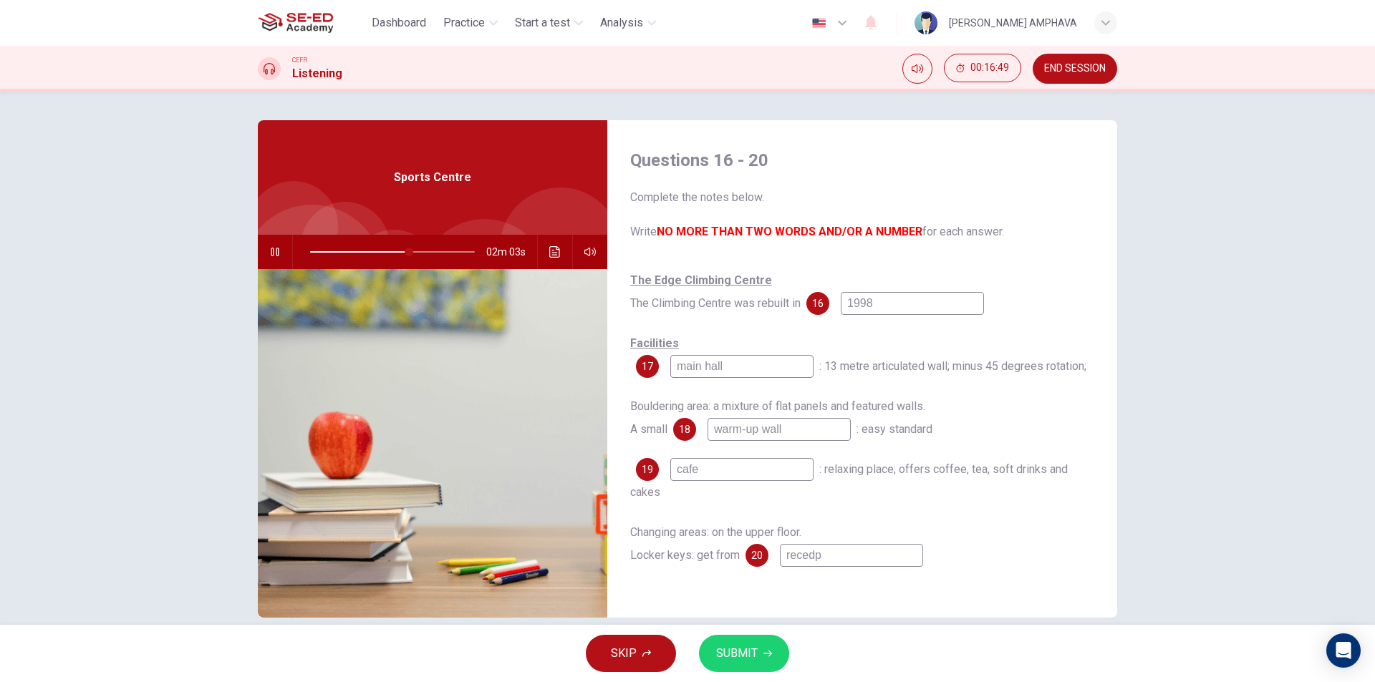
type input "60"
type input "rece"
type input "60"
type input "recep"
type input "61"
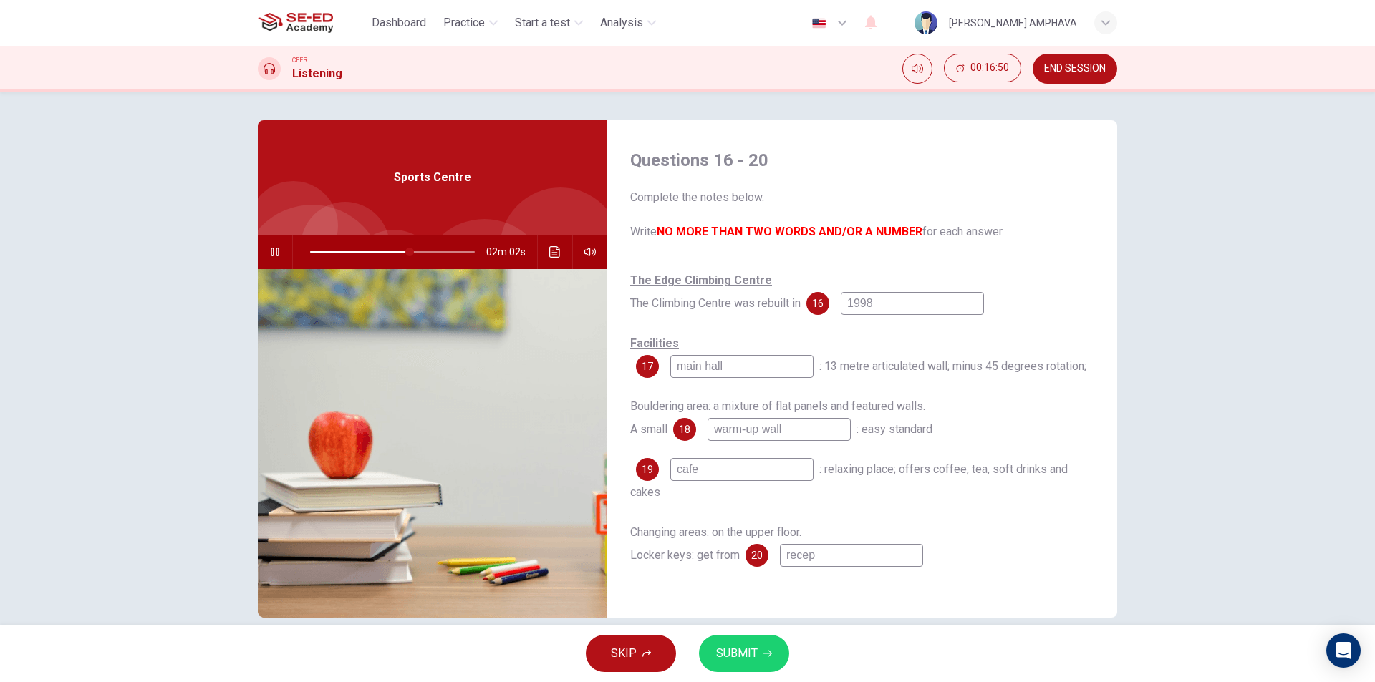
type input "recept"
type input "61"
type input "recepti"
type input "61"
type input "receptio"
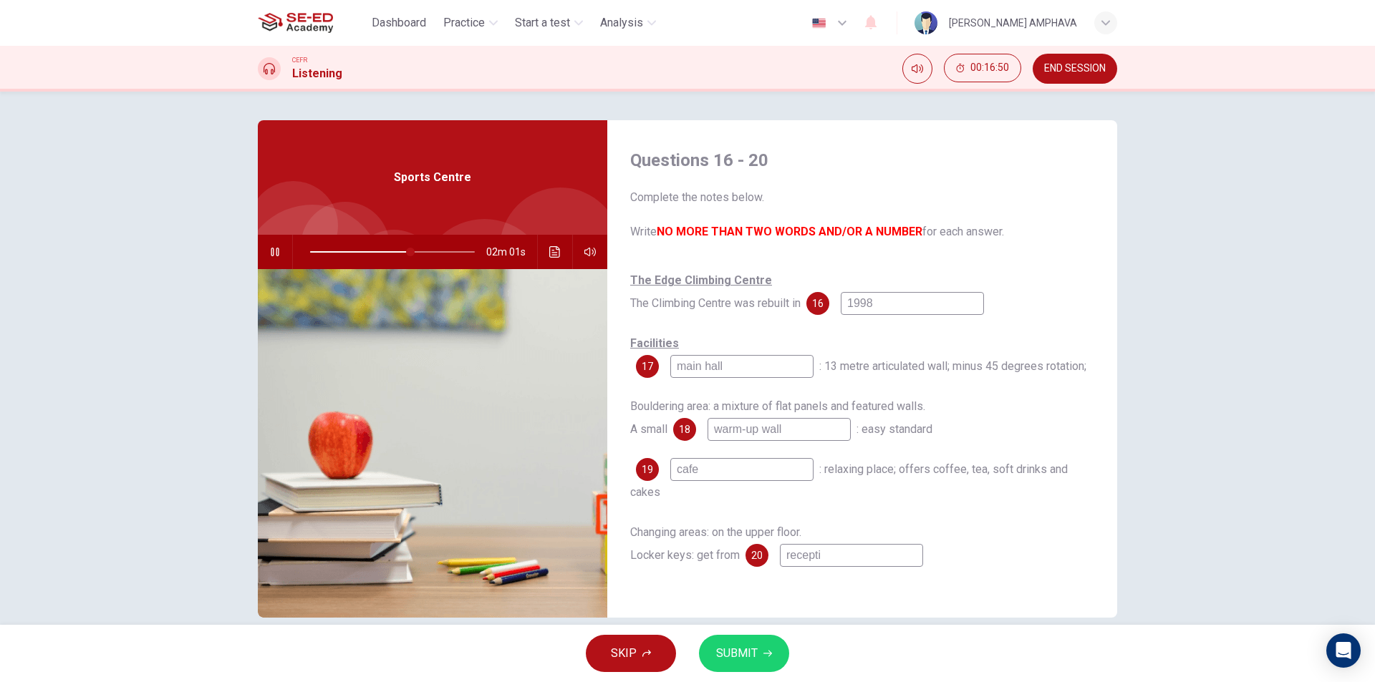
type input "61"
type input "reception"
type input "61"
type input "reception"
click at [738, 650] on span "SUBMIT" at bounding box center [737, 654] width 42 height 20
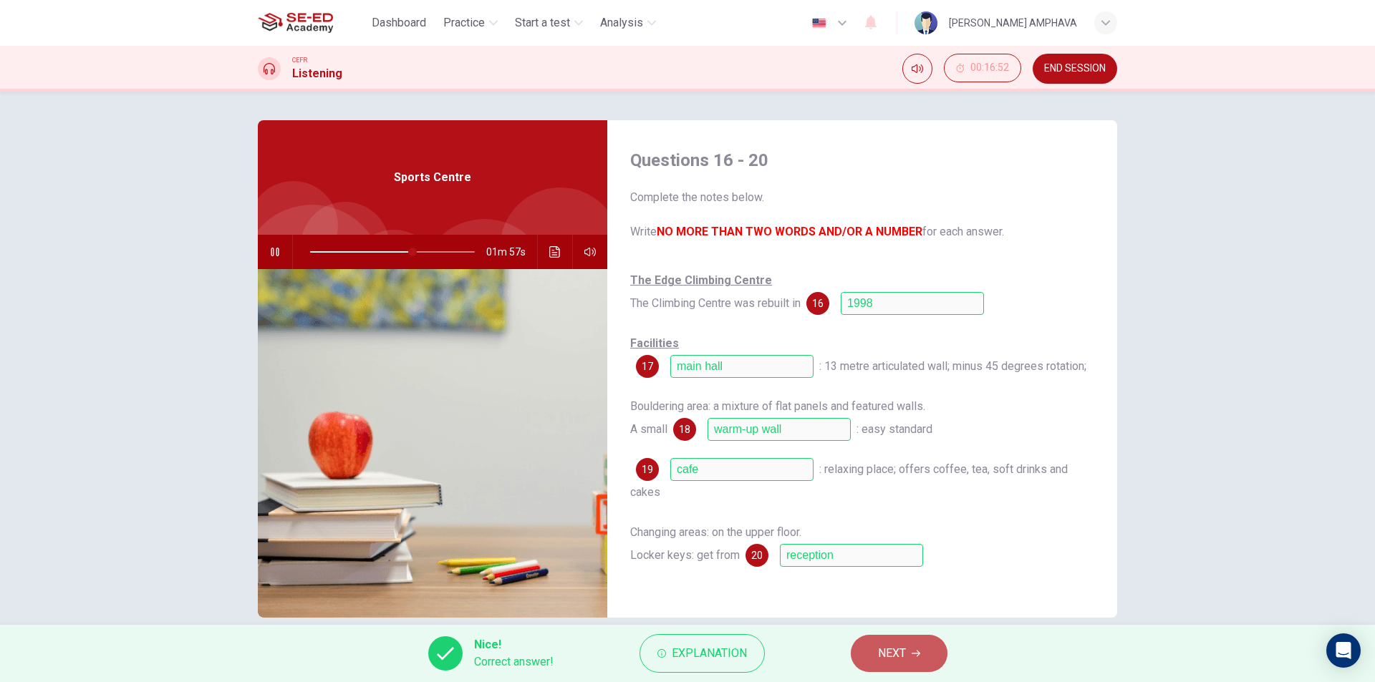
click at [895, 665] on button "NEXT" at bounding box center [899, 653] width 97 height 37
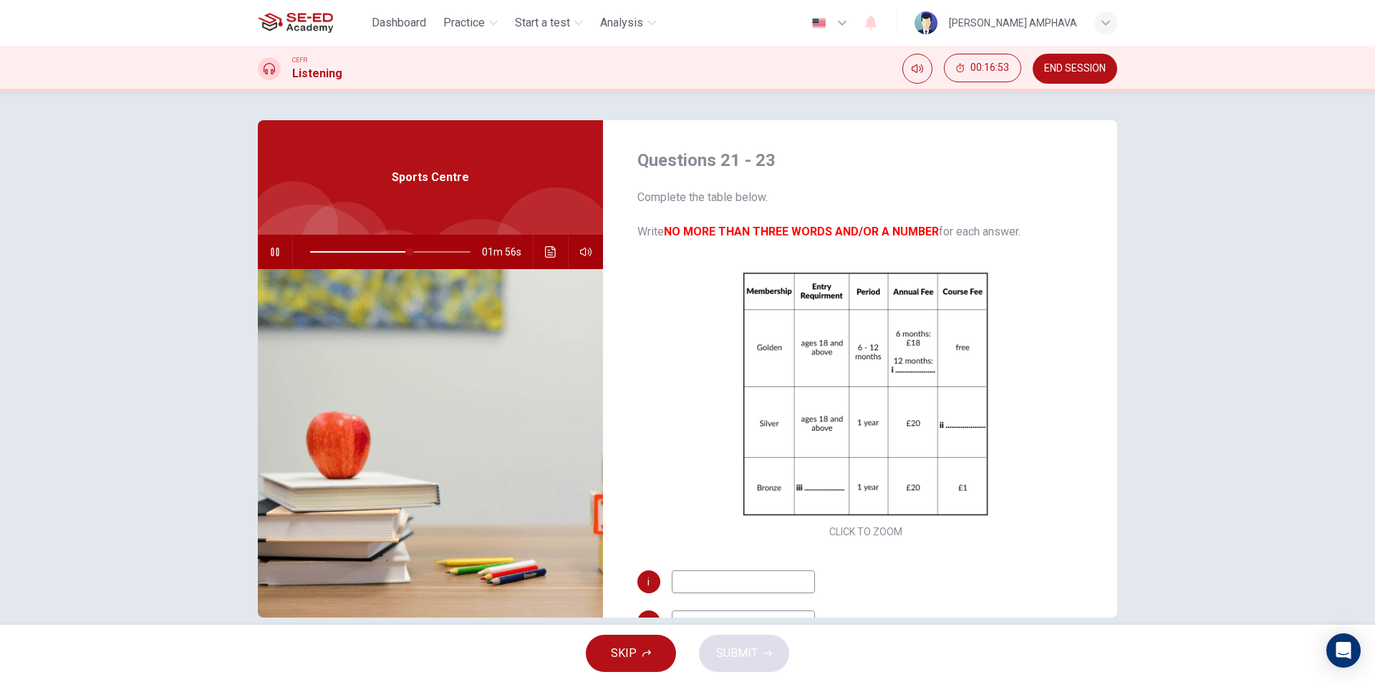
type input "63"
click at [1055, 74] on button "END SESSION" at bounding box center [1074, 69] width 84 height 30
